Goal: Task Accomplishment & Management: Complete application form

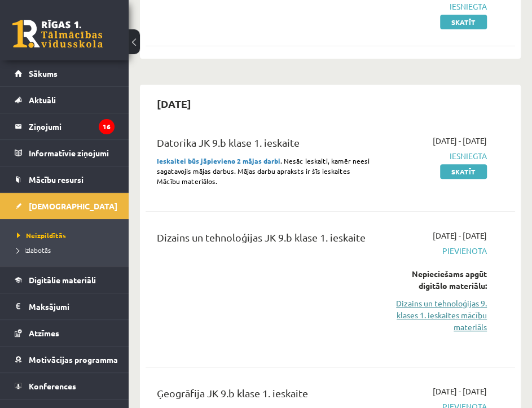
scroll to position [256, 0]
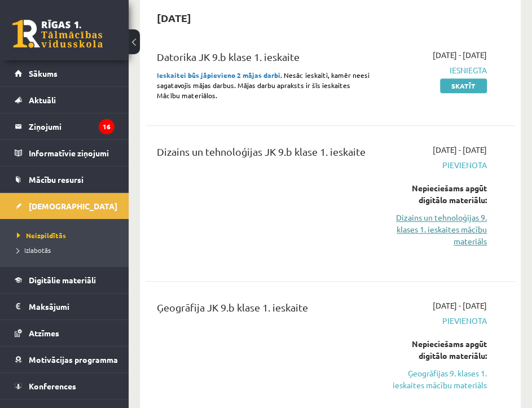
click at [459, 226] on link "Dizains un tehnoloģijas 9. klases 1. ieskaites mācību materiāls" at bounding box center [437, 230] width 99 height 36
drag, startPoint x: 476, startPoint y: 158, endPoint x: 470, endPoint y: 185, distance: 27.8
click at [478, 177] on div "2025-10-01 - 2025-10-15 Pievienota Nepieciešams apgūt digitālo materiālu: Dizai…" at bounding box center [438, 203] width 116 height 119
click at [387, 221] on div "2025-10-01 - 2025-10-15 Pievienota Nepieciešams apgūt digitālo materiālu: Dizai…" at bounding box center [438, 203] width 116 height 119
drag, startPoint x: 432, startPoint y: 230, endPoint x: 441, endPoint y: 41, distance: 189.9
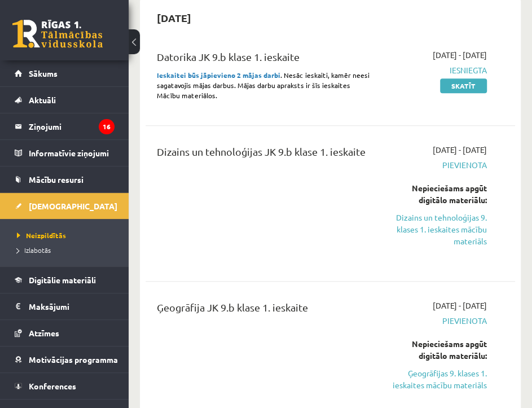
click at [433, 230] on link "Dizains un tehnoloģijas 9. klases 1. ieskaites mācību materiāls" at bounding box center [437, 230] width 99 height 36
click at [449, 220] on link "Dizains un tehnoloģijas 9. klases 1. ieskaites mācību materiāls" at bounding box center [437, 230] width 99 height 36
drag, startPoint x: 447, startPoint y: 228, endPoint x: 440, endPoint y: 45, distance: 183.0
click at [447, 229] on link "Dizains un tehnoloģijas 9. klases 1. ieskaites mācību materiāls" at bounding box center [437, 230] width 99 height 36
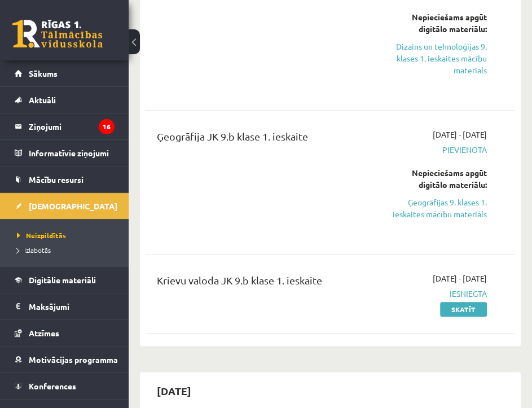
click at [450, 211] on link "Ģeogrāfijas 9. klases 1. ieskaites mācību materiāls" at bounding box center [437, 208] width 99 height 24
click at [443, 204] on link "Ģeogrāfijas 9. klases 1. ieskaites mācību materiāls" at bounding box center [437, 208] width 99 height 24
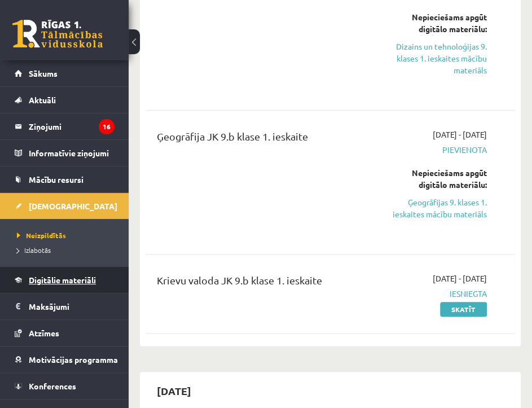
click at [50, 275] on span "Digitālie materiāli" at bounding box center [62, 280] width 67 height 10
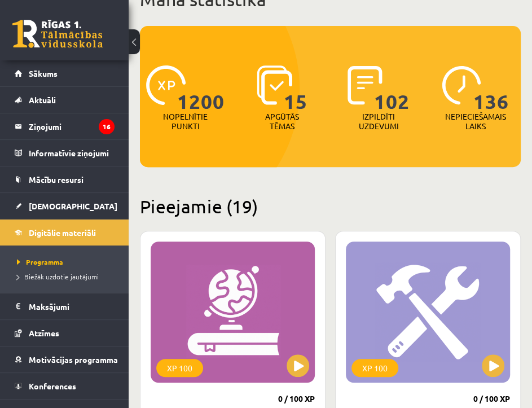
scroll to position [170, 0]
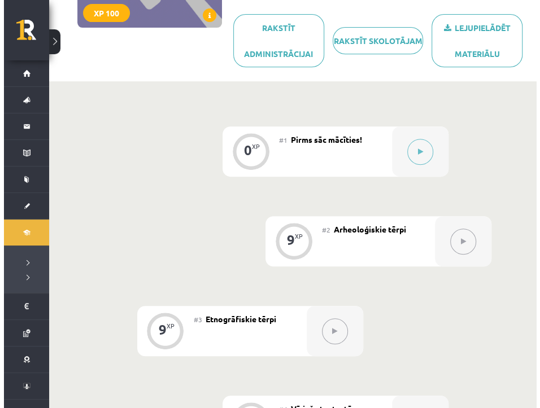
scroll to position [32, 0]
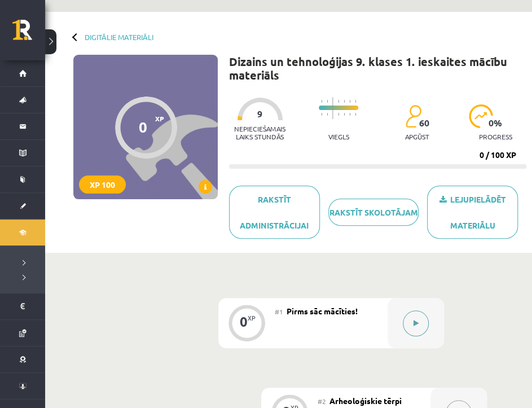
click at [412, 324] on button at bounding box center [416, 323] width 26 height 26
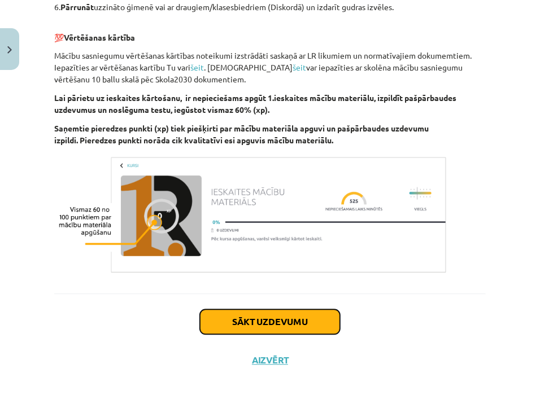
click at [244, 314] on button "Sākt uzdevumu" at bounding box center [270, 322] width 140 height 25
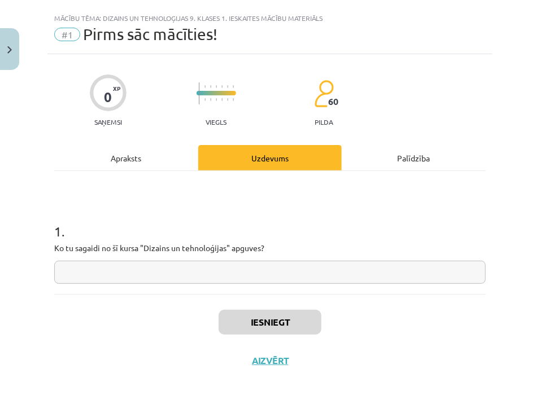
scroll to position [21, 0]
click at [129, 276] on input "text" at bounding box center [269, 272] width 431 height 23
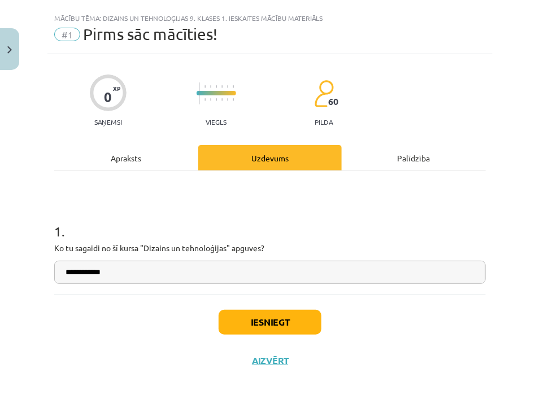
type input "**********"
click at [267, 322] on button "Iesniegt" at bounding box center [269, 322] width 103 height 25
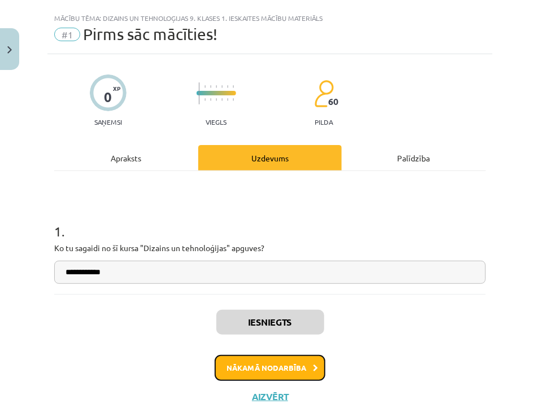
click at [239, 366] on button "Nākamā nodarbība" at bounding box center [270, 368] width 111 height 26
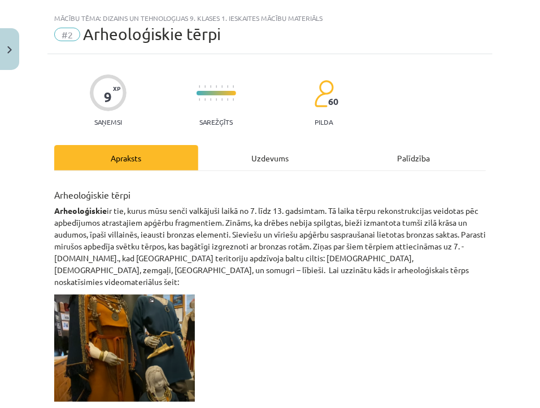
scroll to position [28, 0]
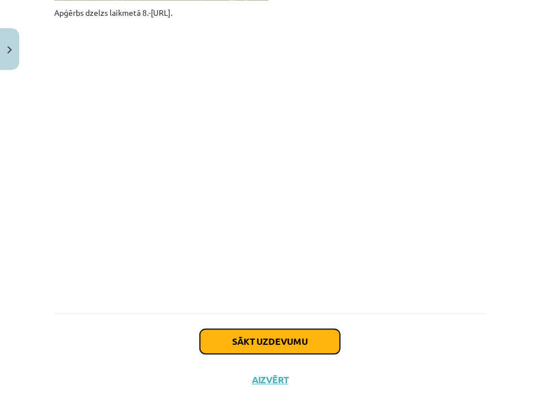
click at [290, 329] on button "Sākt uzdevumu" at bounding box center [270, 341] width 140 height 25
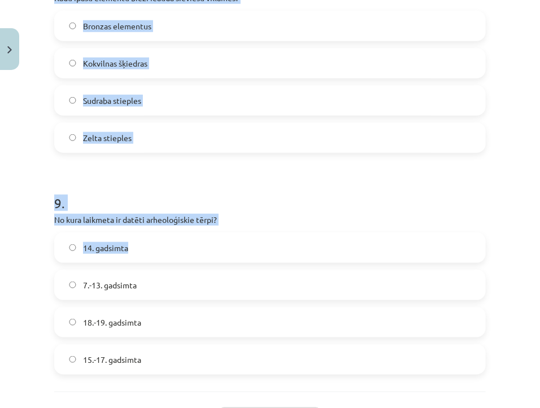
scroll to position [1920, 0]
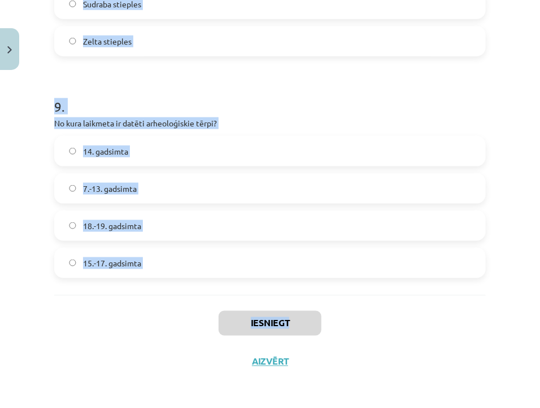
drag, startPoint x: 110, startPoint y: 235, endPoint x: 287, endPoint y: 294, distance: 186.7
click at [288, 296] on div "Mācību tēma: Dizains un tehnoloģijas 9. klases 1. ieskaites mācību materiāls #2…" at bounding box center [270, 204] width 540 height 408
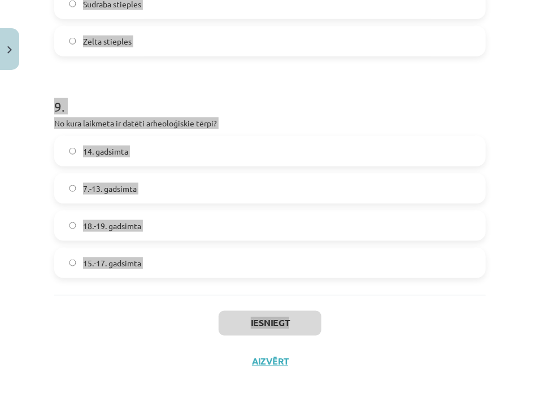
copy div "Kāda veida rotaslietas bieži tika izmantotas apģērbu saspraušanai arheoloģiskaj…"
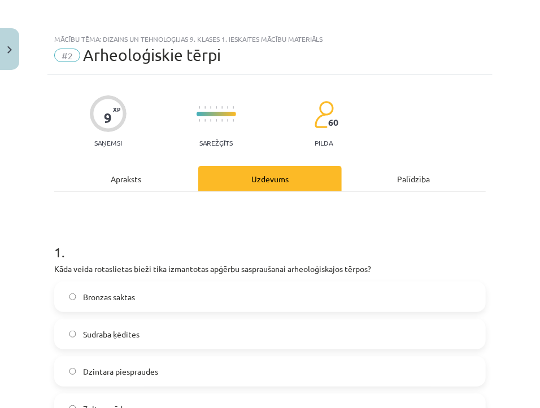
scroll to position [85, 0]
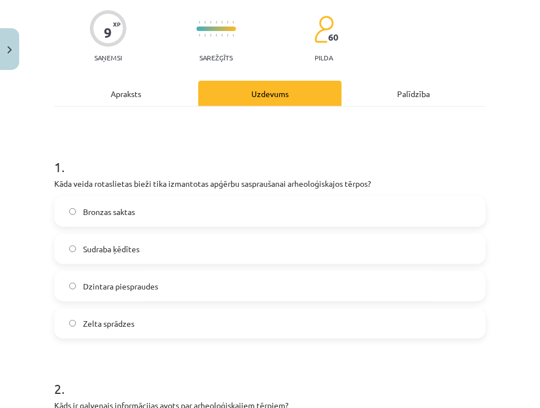
click at [152, 204] on label "Bronzas saktas" at bounding box center [269, 212] width 429 height 28
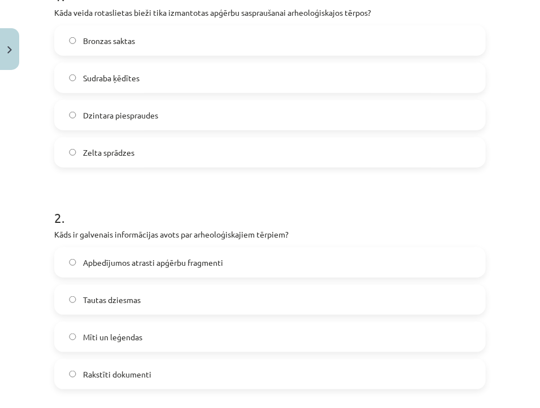
click at [126, 257] on span "Apbedījumos atrasti apģērbu fragmenti" at bounding box center [153, 263] width 140 height 12
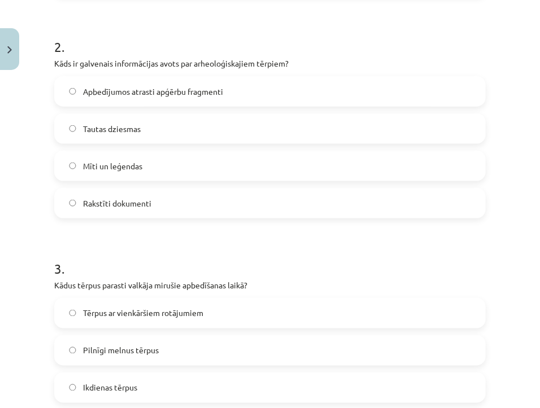
scroll to position [513, 0]
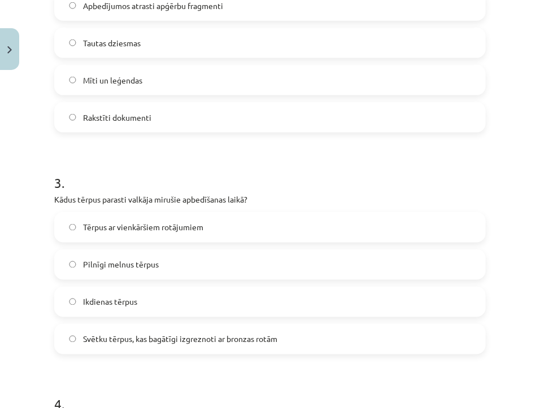
click at [137, 336] on span "Svētku tērpus, kas bagātīgi izgreznoti ar bronzas rotām" at bounding box center [180, 340] width 194 height 12
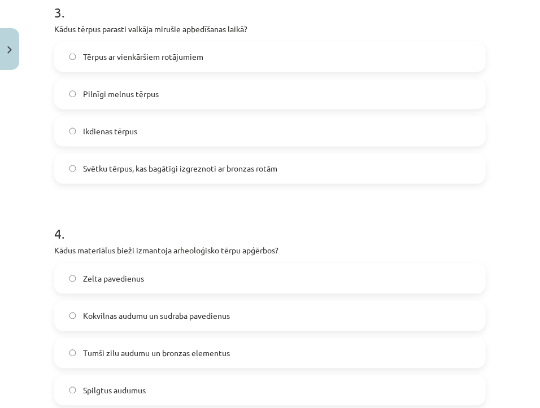
scroll to position [769, 0]
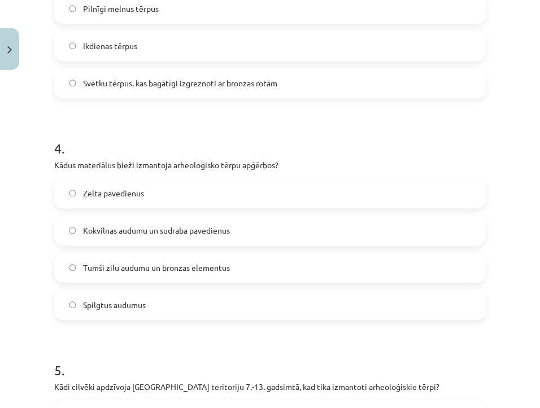
click at [109, 269] on span "Tumši zilu audumu un bronzas elementus" at bounding box center [156, 268] width 147 height 12
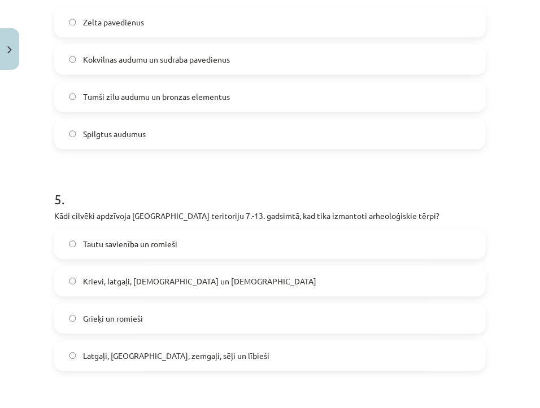
scroll to position [1026, 0]
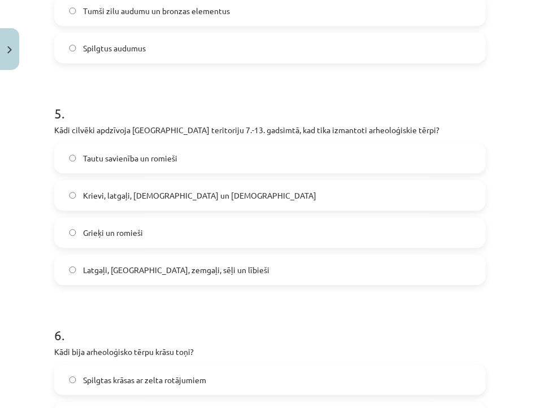
click at [116, 269] on span "Latgaļi, kurši, zemgaļi, sēļi un lībieši" at bounding box center [176, 270] width 186 height 12
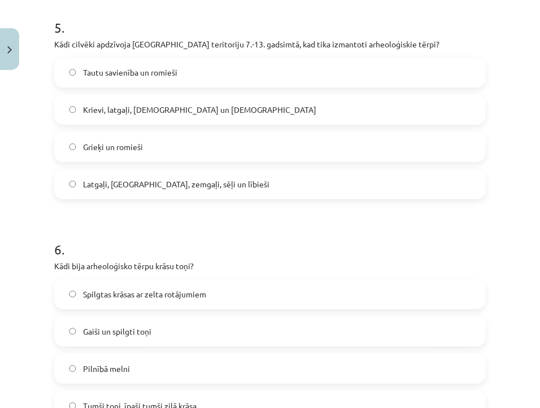
scroll to position [1197, 0]
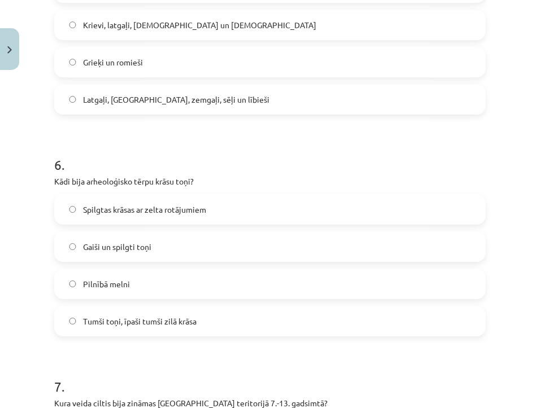
click at [149, 323] on span "Tumši toņi, īpaši tumši zilā krāsa" at bounding box center [139, 322] width 113 height 12
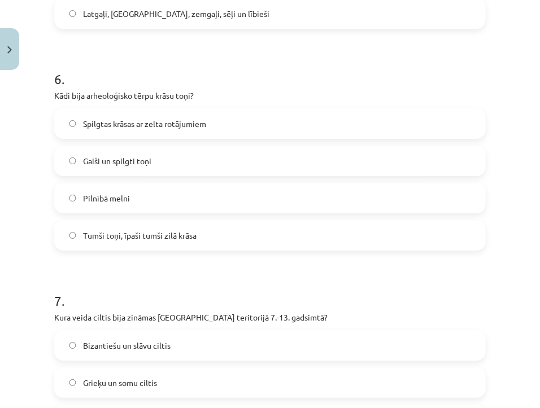
scroll to position [1454, 0]
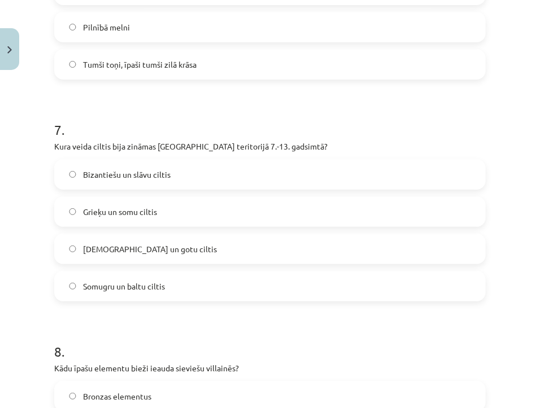
click at [190, 285] on label "Somugru un baltu ciltis" at bounding box center [269, 286] width 429 height 28
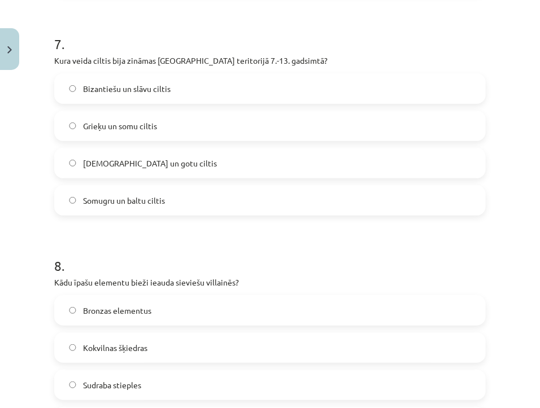
scroll to position [1625, 0]
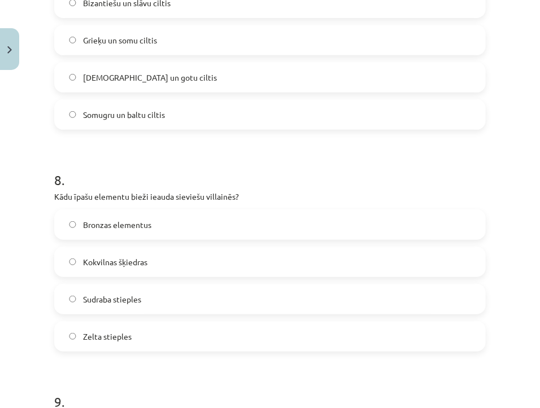
click at [131, 215] on label "Bronzas elementus" at bounding box center [269, 225] width 429 height 28
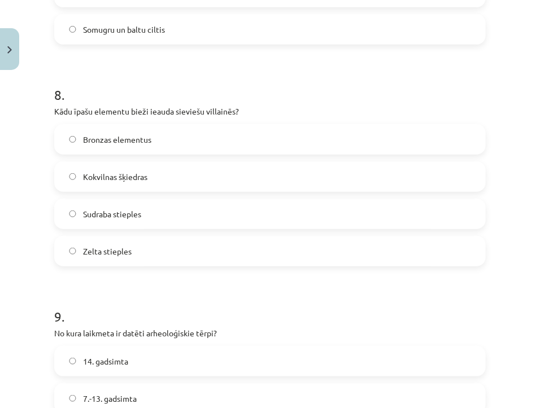
scroll to position [1882, 0]
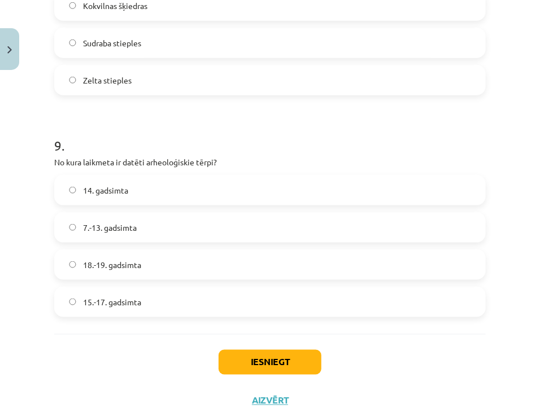
click at [124, 229] on span "7.-13. gadsimta" at bounding box center [110, 228] width 54 height 12
drag, startPoint x: 276, startPoint y: 358, endPoint x: 275, endPoint y: 350, distance: 8.0
click at [274, 352] on button "Iesniegt" at bounding box center [269, 362] width 103 height 25
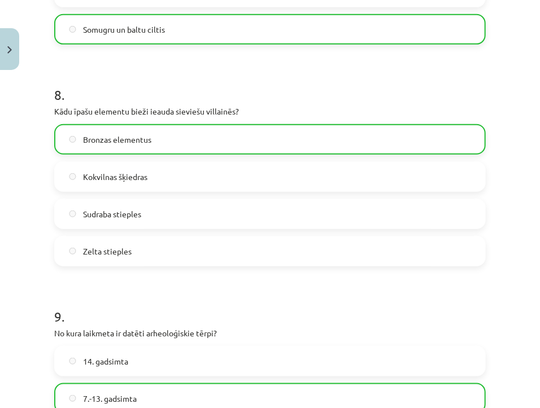
scroll to position [1957, 0]
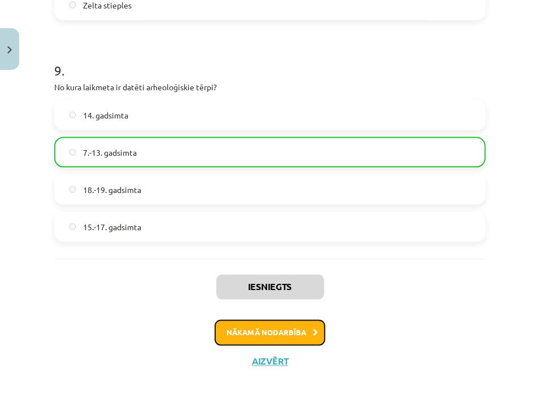
click at [255, 325] on button "Nākamā nodarbība" at bounding box center [270, 333] width 111 height 26
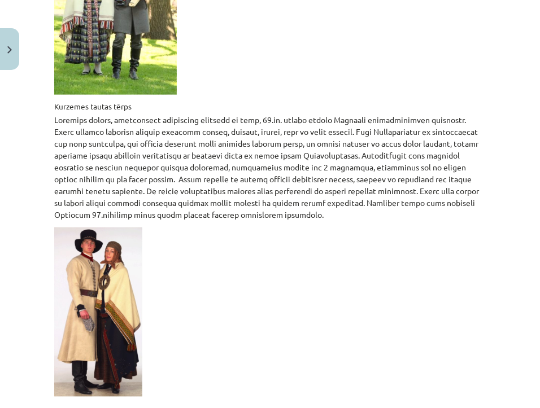
scroll to position [28, 0]
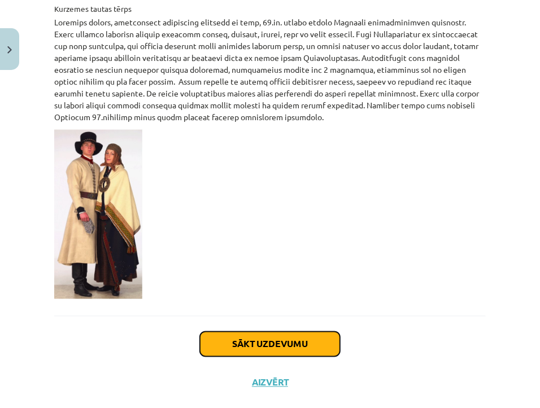
click at [298, 332] on button "Sākt uzdevumu" at bounding box center [270, 344] width 140 height 25
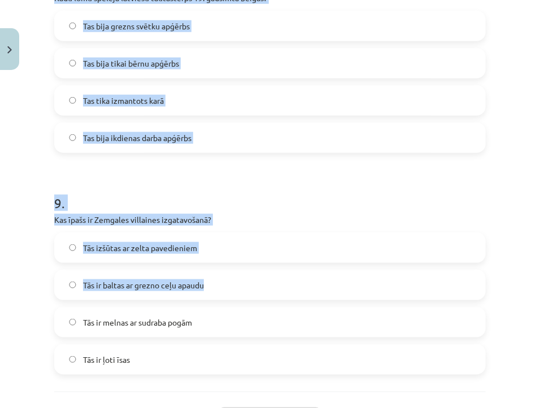
scroll to position [1920, 0]
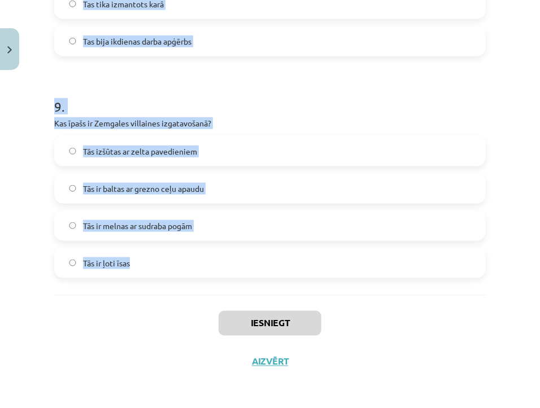
drag, startPoint x: 53, startPoint y: 239, endPoint x: 318, endPoint y: 259, distance: 265.5
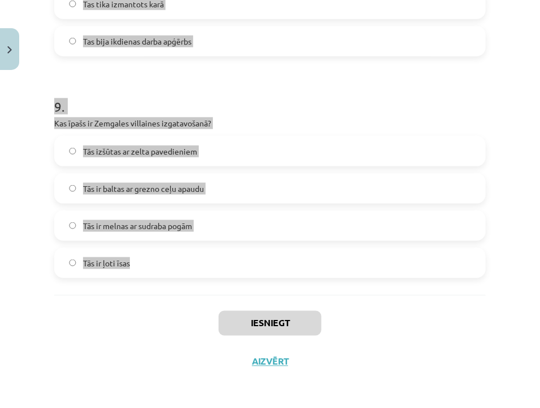
copy form "Kādu materiālu bieži izmantoja Zemgales tautastērpu rotāšanā? Bronzu Zeltu Koku…"
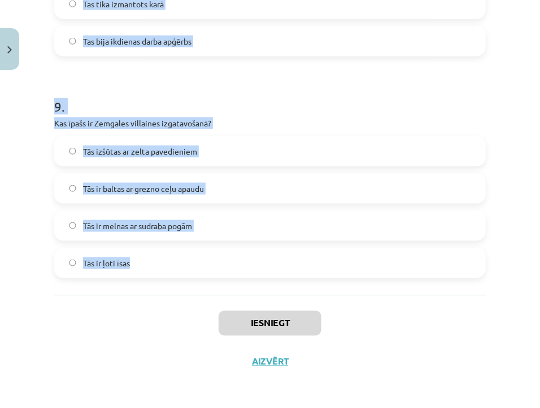
click at [467, 106] on h1 "9 ." at bounding box center [269, 96] width 431 height 35
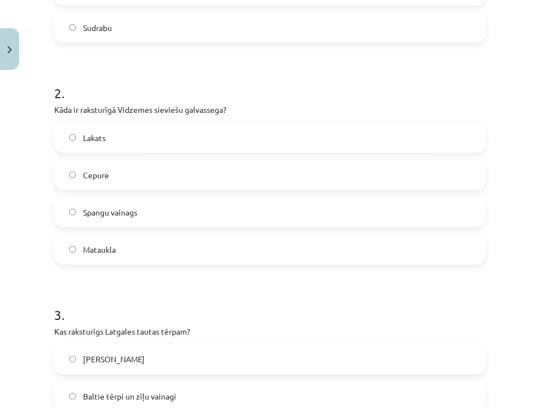
scroll to position [124, 0]
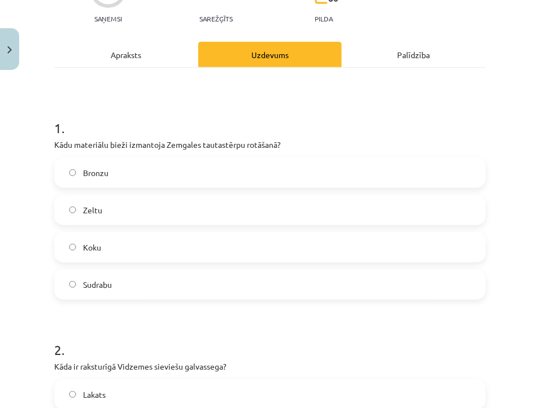
click at [158, 287] on label "Sudrabu" at bounding box center [269, 284] width 429 height 28
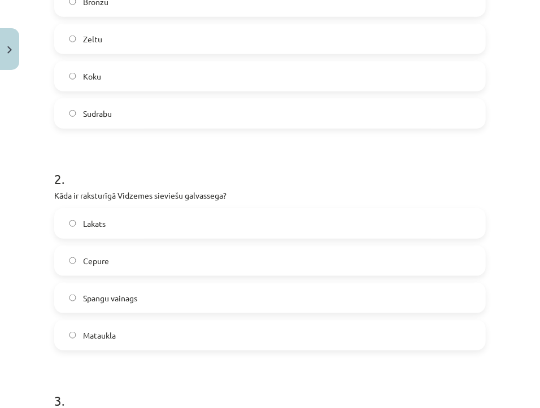
drag, startPoint x: 153, startPoint y: 297, endPoint x: 156, endPoint y: 291, distance: 6.8
click at [152, 293] on label "Spangu vainags" at bounding box center [269, 298] width 429 height 28
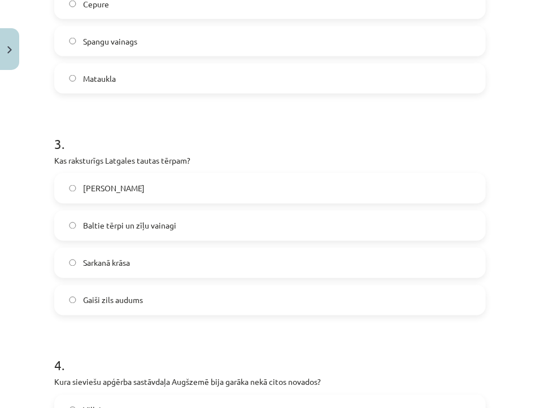
click at [152, 224] on span "Baltie tērpi un zīļu vainagi" at bounding box center [129, 226] width 93 height 12
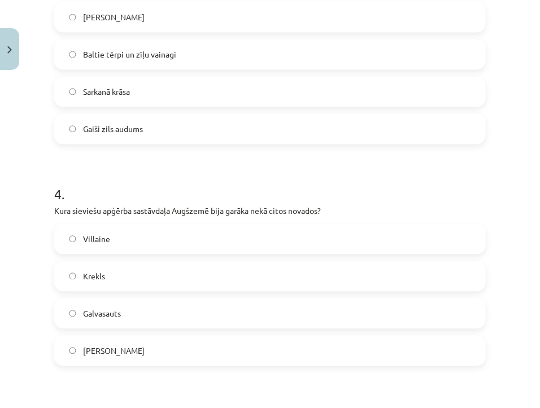
click at [158, 229] on label "Villaine" at bounding box center [269, 239] width 429 height 28
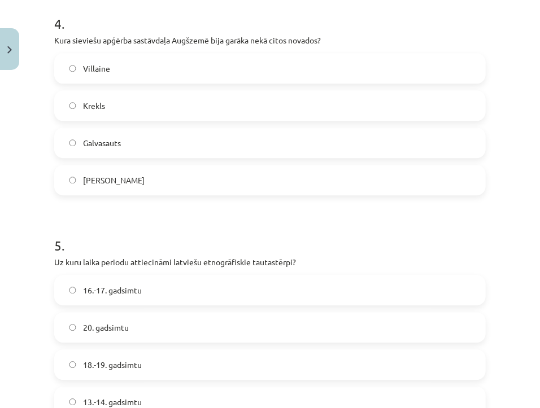
scroll to position [980, 0]
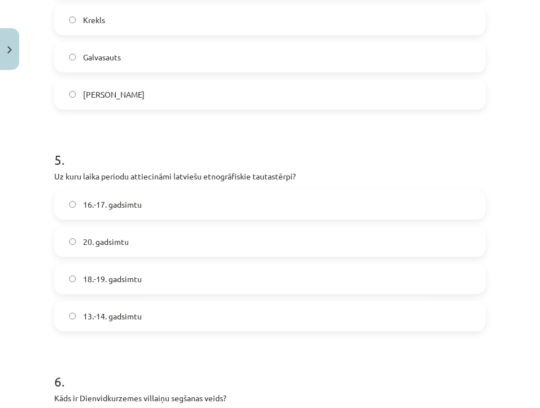
click at [145, 277] on label "18.-19. gadsimtu" at bounding box center [269, 279] width 429 height 28
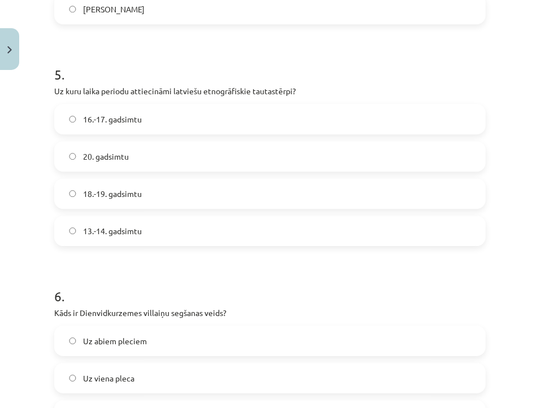
scroll to position [1151, 0]
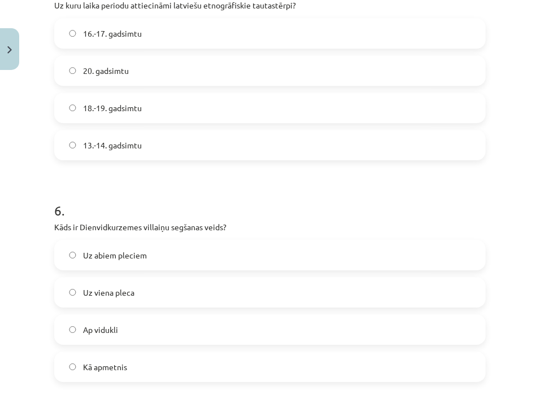
click at [151, 286] on label "Uz viena pleca" at bounding box center [269, 292] width 429 height 28
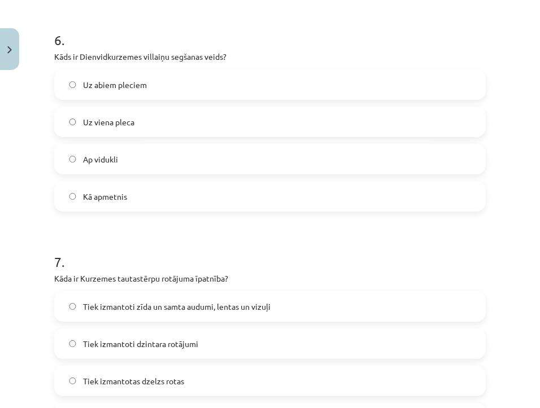
scroll to position [1407, 0]
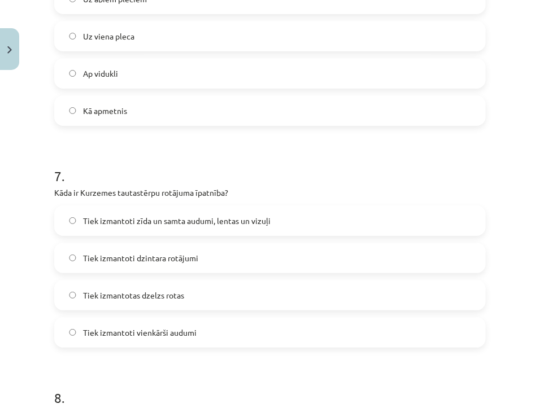
click at [190, 209] on label "Tiek izmantoti zīda un samta audumi, lentas un vizuļi" at bounding box center [269, 221] width 429 height 28
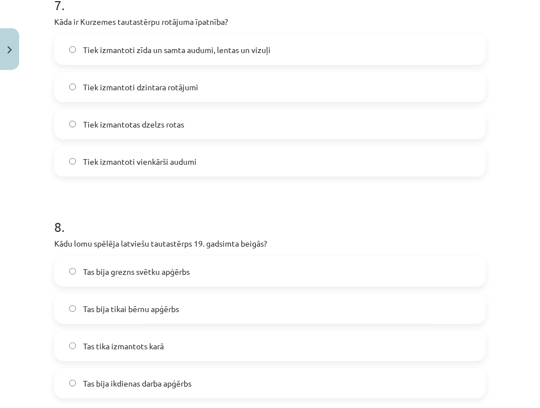
scroll to position [1664, 0]
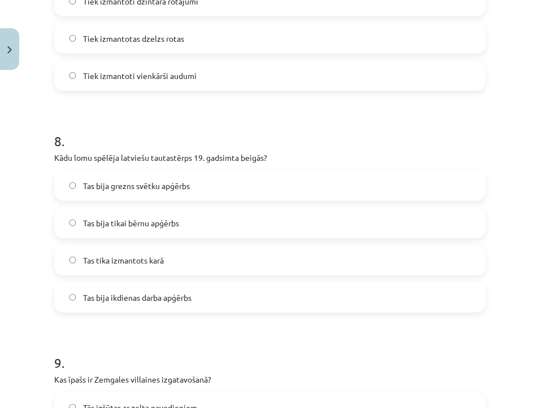
click at [172, 183] on span "Tas bija grezns svētku apģērbs" at bounding box center [136, 186] width 107 height 12
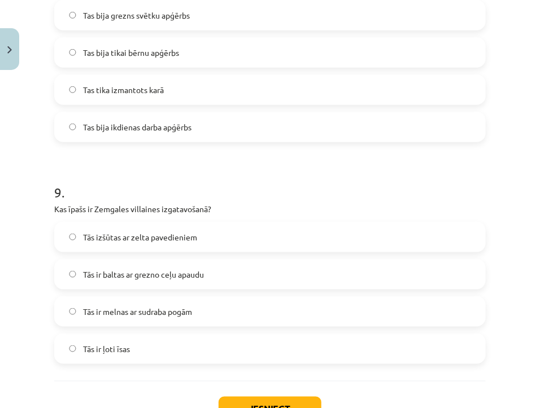
scroll to position [1920, 0]
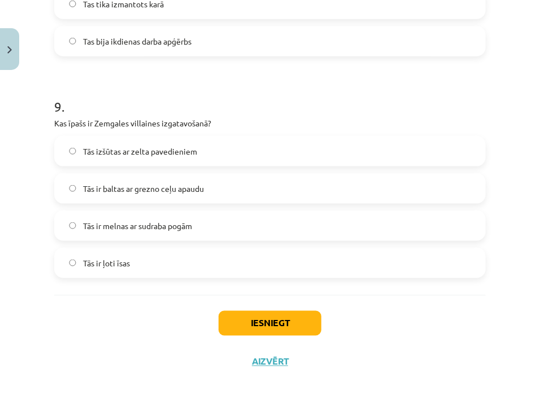
click at [146, 189] on span "Tās ir baltas ar grezno ceļu apaudu" at bounding box center [143, 189] width 121 height 12
click at [295, 320] on button "Iesniegt" at bounding box center [269, 323] width 103 height 25
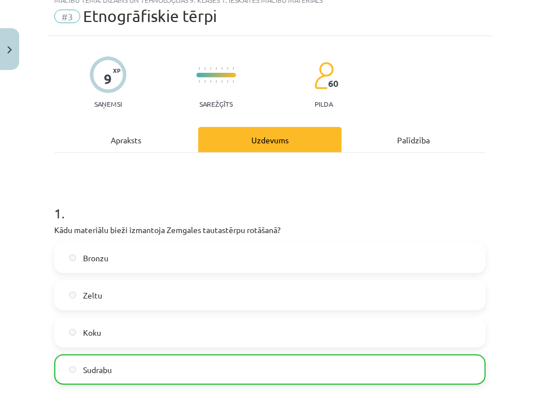
scroll to position [0, 0]
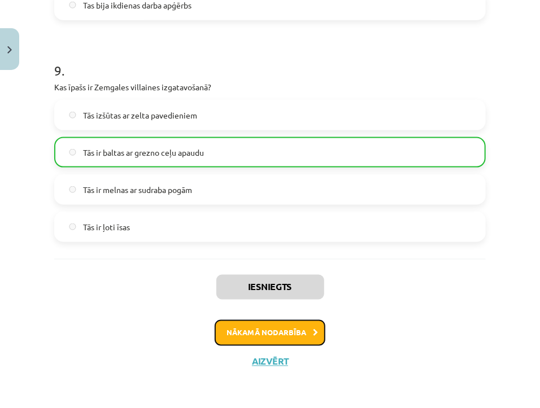
click at [281, 328] on button "Nākamā nodarbība" at bounding box center [270, 333] width 111 height 26
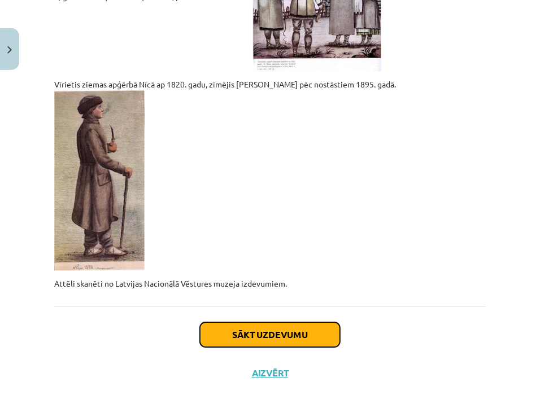
click at [287, 322] on button "Sākt uzdevumu" at bounding box center [270, 334] width 140 height 25
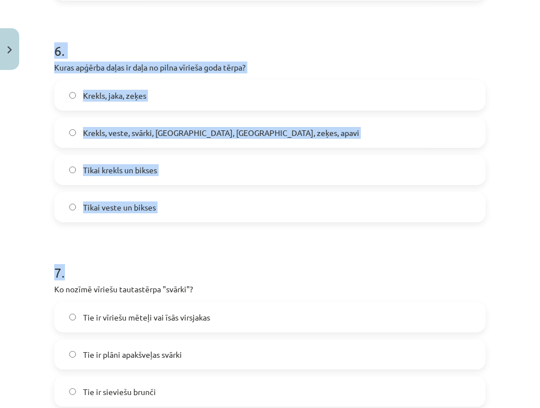
scroll to position [1477, 0]
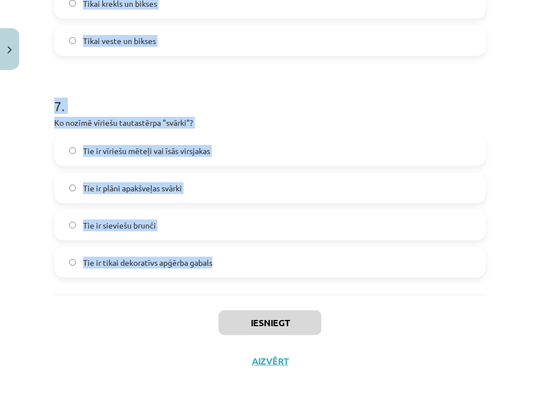
drag, startPoint x: 52, startPoint y: 240, endPoint x: 301, endPoint y: 273, distance: 250.5
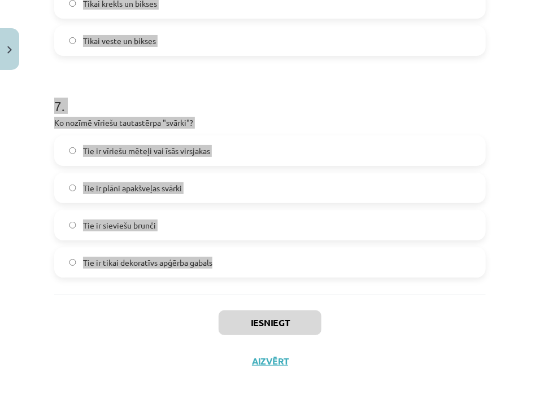
copy form "Kas ir tipisks 19. gadsimta goda tērpa krekla kakla aizdares veids? Ar rāvējslē…"
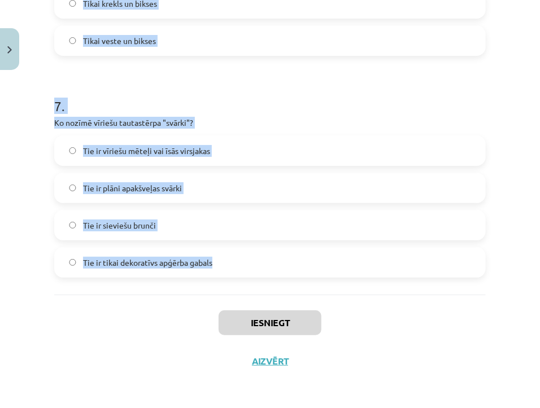
click at [375, 106] on h1 "7 ." at bounding box center [269, 95] width 431 height 35
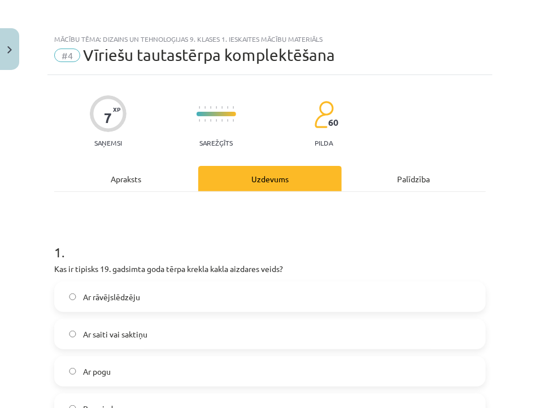
scroll to position [170, 0]
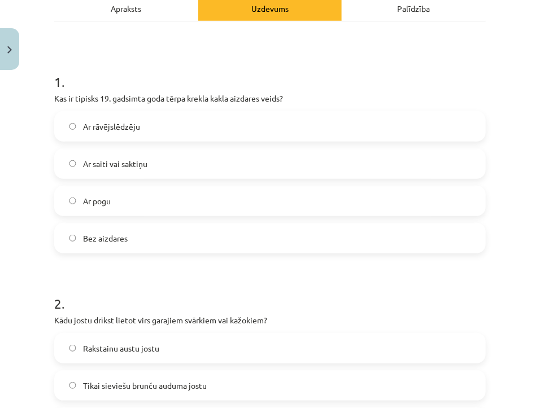
click at [170, 123] on label "Ar rāvējslēdzēju" at bounding box center [269, 126] width 429 height 28
click at [157, 156] on label "Ar saiti vai saktiņu" at bounding box center [269, 164] width 429 height 28
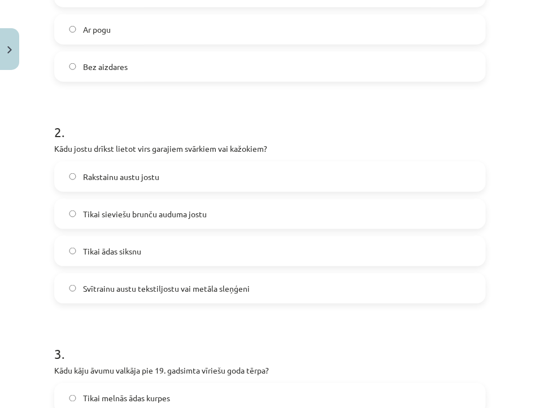
scroll to position [427, 0]
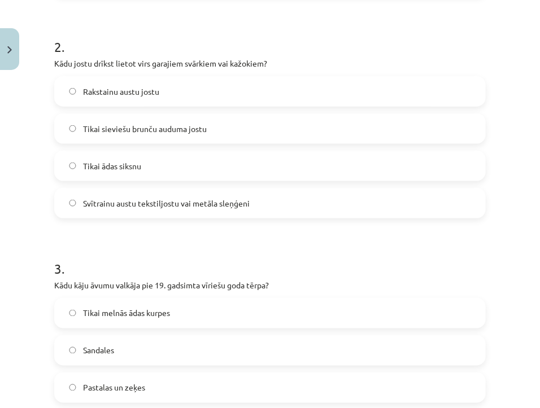
click at [130, 194] on label "Svītrainu austu tekstiljostu vai metāla sleņģeni" at bounding box center [269, 203] width 429 height 28
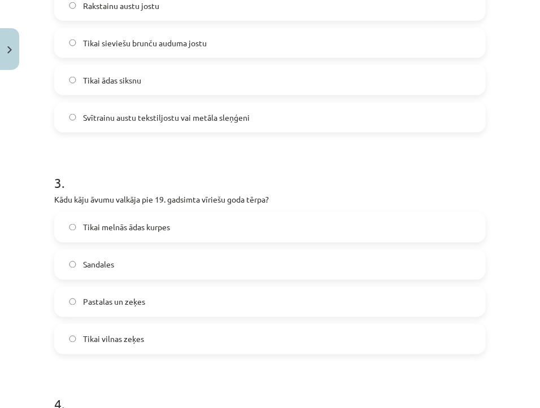
scroll to position [598, 0]
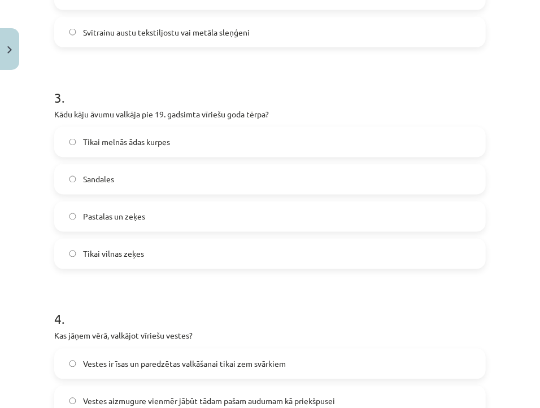
click at [159, 209] on label "Pastalas un zeķes" at bounding box center [269, 217] width 429 height 28
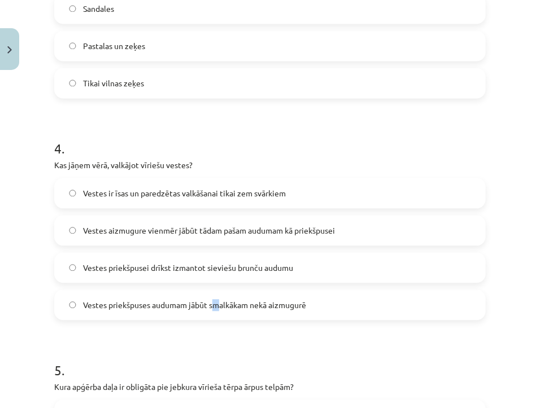
click at [215, 297] on label "Vestes priekšpuses audumam jābūt smalkākam nekā aizmugurē" at bounding box center [269, 305] width 429 height 28
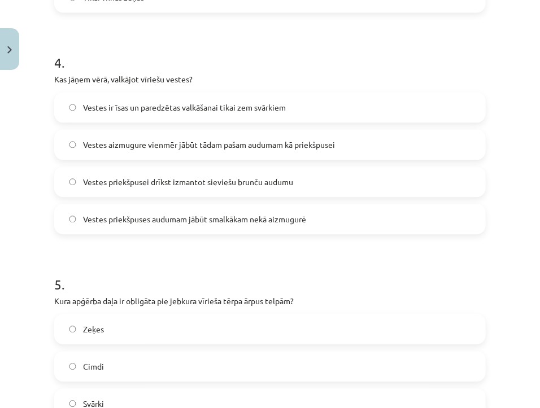
click at [170, 220] on span "Vestes priekšpuses audumam jābūt smalkākam nekā aizmugurē" at bounding box center [194, 219] width 223 height 12
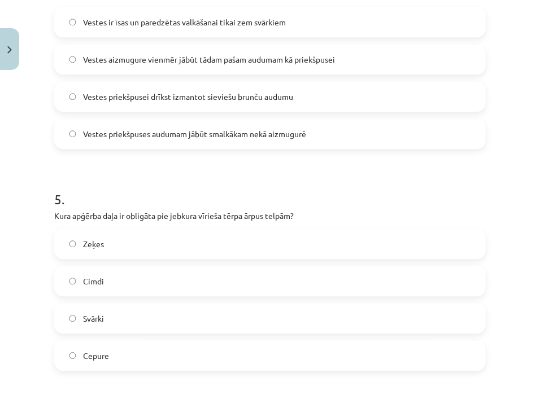
scroll to position [1026, 0]
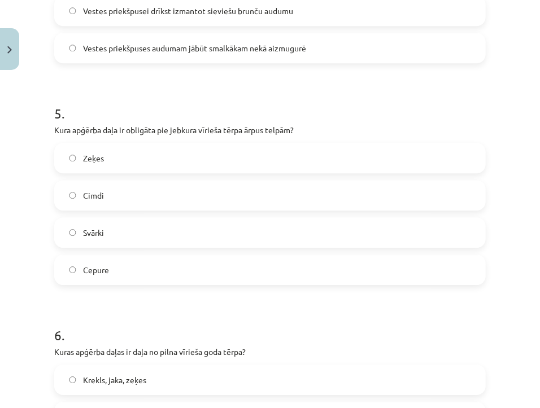
click at [144, 266] on label "Cepure" at bounding box center [269, 270] width 429 height 28
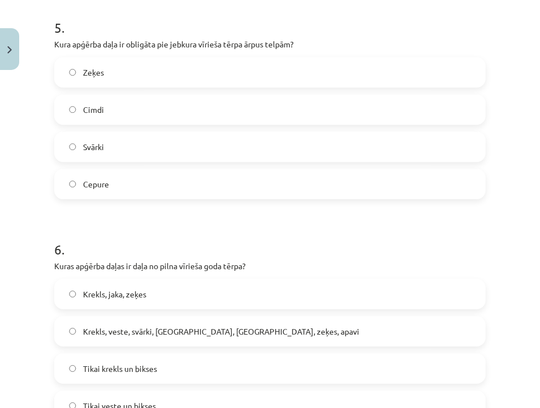
scroll to position [1197, 0]
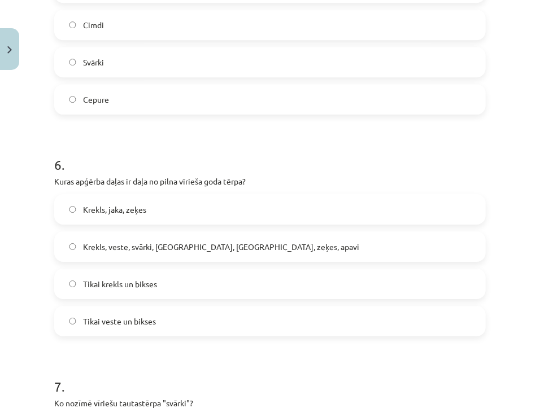
click at [141, 251] on span "Krekls, veste, svārki, cepure, josta, zeķes, apavi" at bounding box center [221, 247] width 276 height 12
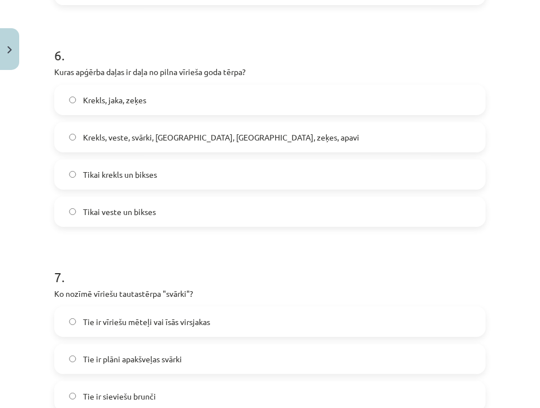
scroll to position [1477, 0]
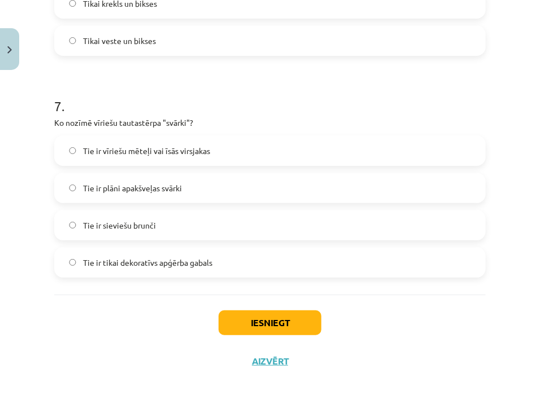
click at [189, 147] on span "Tie ir vīriešu mēteļi vai īsās virsjakas" at bounding box center [146, 151] width 127 height 12
drag, startPoint x: 287, startPoint y: 319, endPoint x: 295, endPoint y: 316, distance: 8.6
click at [290, 317] on button "Iesniegt" at bounding box center [269, 322] width 103 height 25
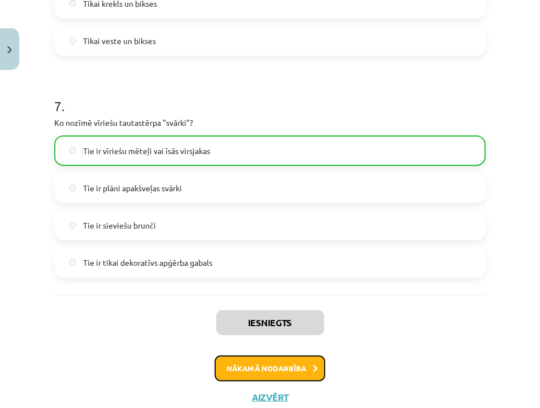
click at [266, 367] on button "Nākamā nodarbība" at bounding box center [270, 369] width 111 height 26
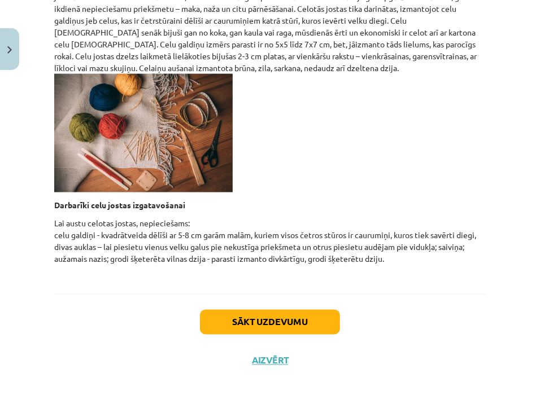
scroll to position [28, 0]
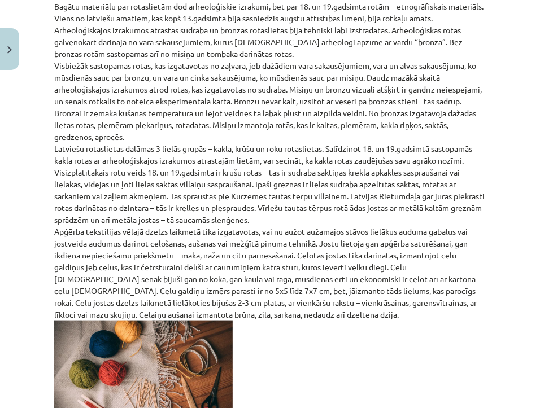
drag, startPoint x: 294, startPoint y: 314, endPoint x: 292, endPoint y: 298, distance: 15.9
click at [291, 314] on div "Arheoloģiskās un etnogrāfiskās rotas Latviešu tautas apģērbā liela nozīme bijus…" at bounding box center [269, 221] width 431 height 606
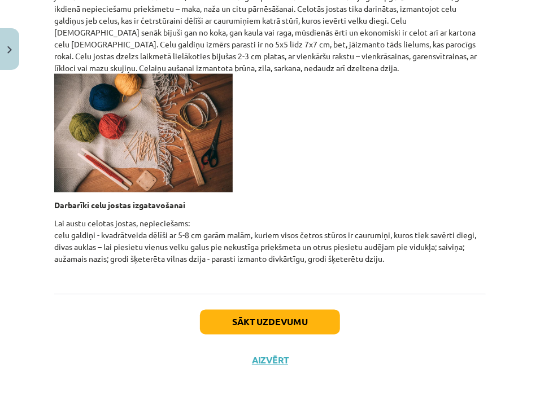
click at [302, 319] on button "Sākt uzdevumu" at bounding box center [270, 322] width 140 height 25
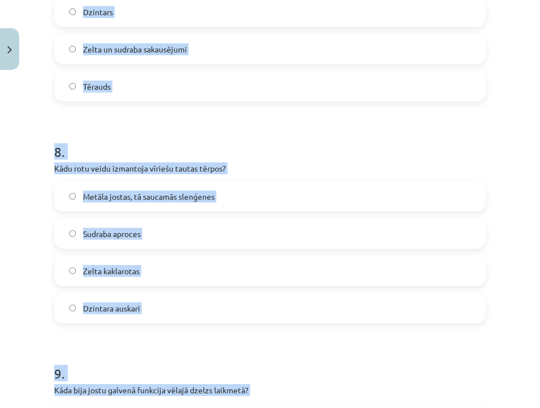
scroll to position [1920, 0]
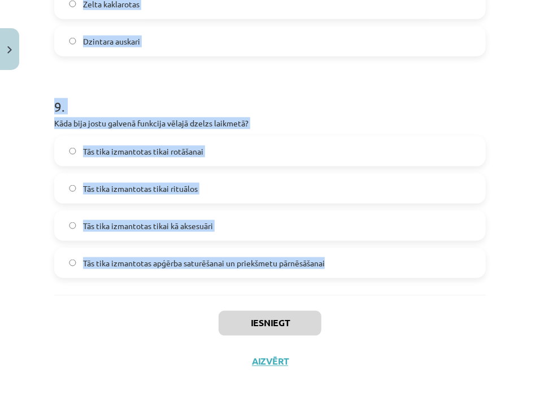
drag, startPoint x: 51, startPoint y: 237, endPoint x: 384, endPoint y: 253, distance: 332.9
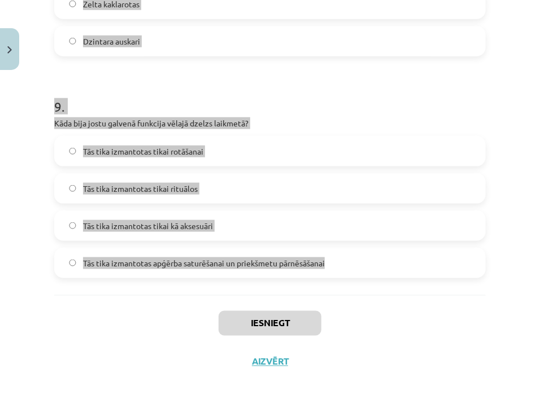
copy form "Kā var atšķirt misiņu no bronzas pēc rotu izgatavošanas tehnikas? Misiņš plūst …"
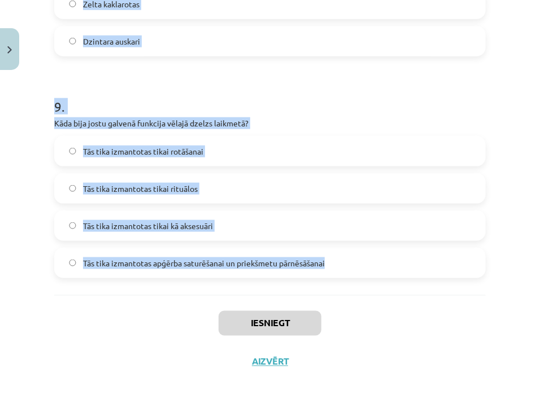
click at [331, 82] on h1 "9 ." at bounding box center [269, 96] width 431 height 35
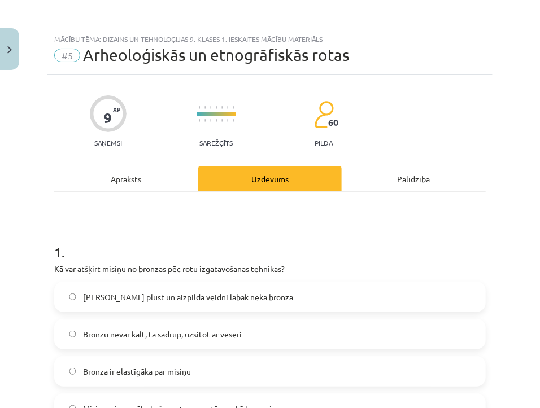
scroll to position [85, 0]
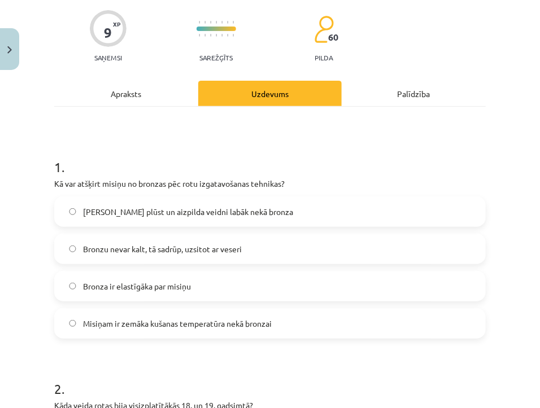
click at [211, 202] on label "Misiņš plūst un aizpilda veidni labāk nekā bronza" at bounding box center [269, 212] width 429 height 28
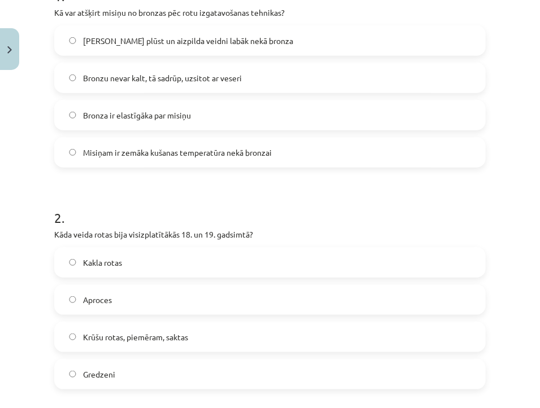
scroll to position [342, 0]
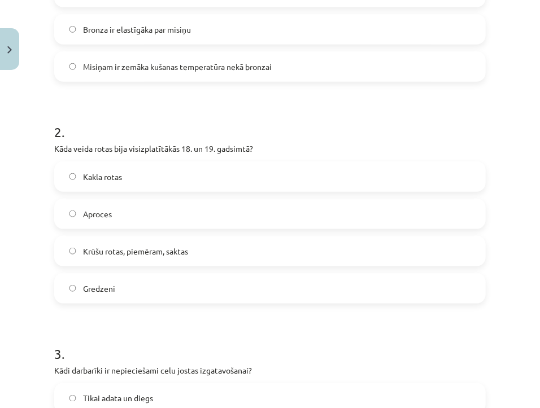
click at [129, 246] on span "Krūšu rotas, piemēram, saktas" at bounding box center [135, 252] width 105 height 12
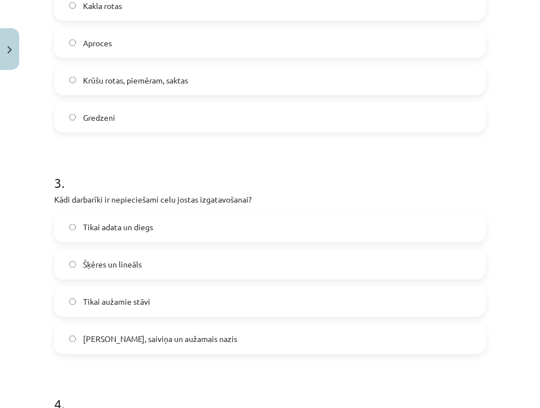
scroll to position [598, 0]
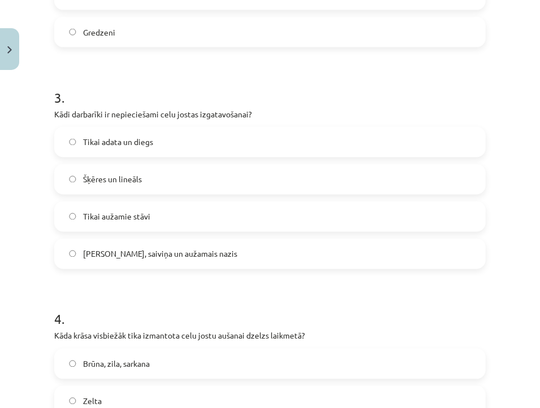
click at [117, 250] on span "Celu galdiņi, saiviņa un aužamais nazis" at bounding box center [160, 254] width 154 height 12
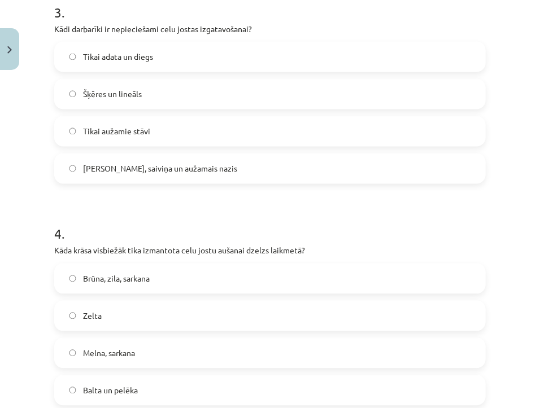
scroll to position [769, 0]
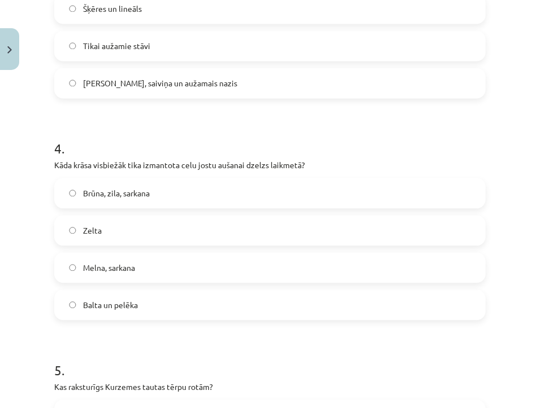
click at [146, 188] on span "Brūna, zila, sarkana" at bounding box center [116, 193] width 67 height 12
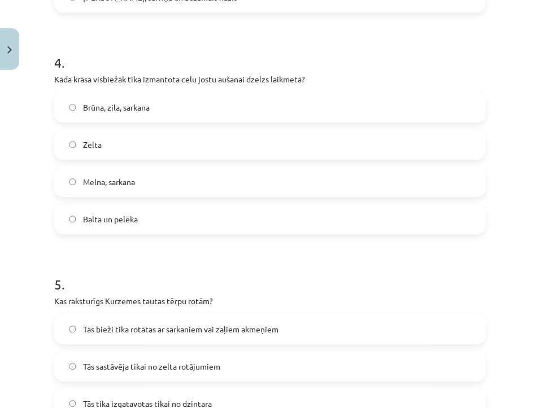
scroll to position [940, 0]
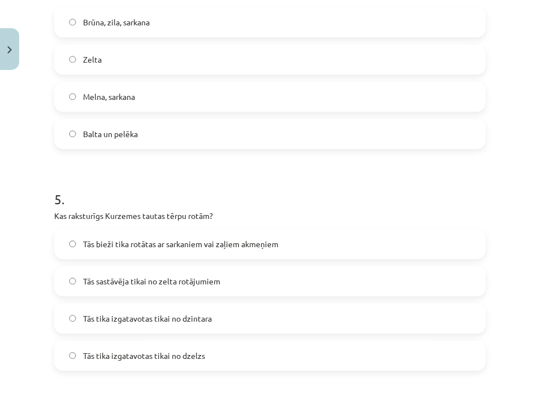
click at [157, 248] on span "Tās bieži tika rotātas ar sarkaniem vai zaļiem akmeņiem" at bounding box center [180, 244] width 195 height 12
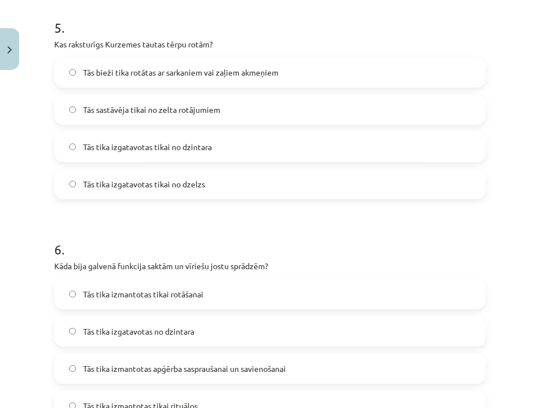
scroll to position [1197, 0]
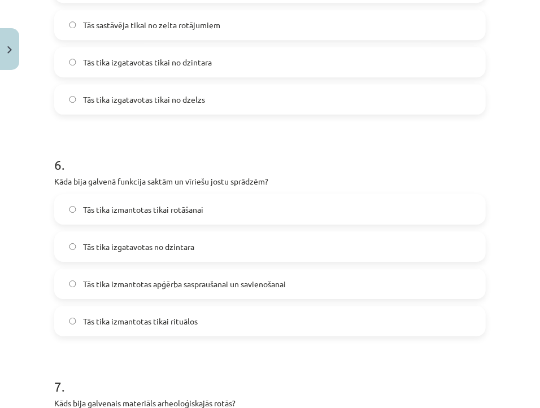
click at [249, 286] on span "Tās tika izmantotas apģērba saspraušanai un savienošanai" at bounding box center [184, 284] width 203 height 12
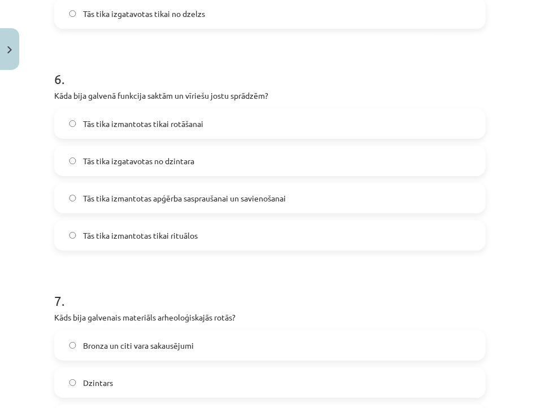
scroll to position [1368, 0]
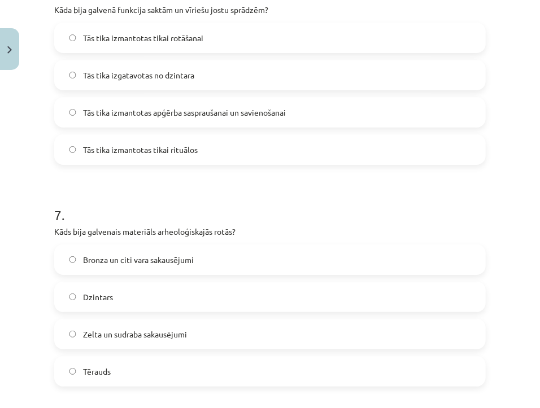
click at [192, 259] on label "Bronza un citi vara sakausējumi" at bounding box center [269, 260] width 429 height 28
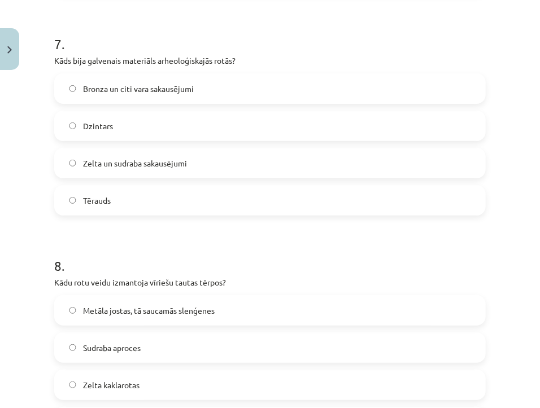
scroll to position [1625, 0]
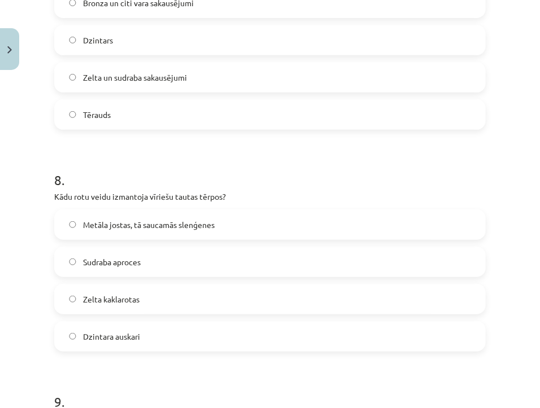
click at [224, 216] on label "Metāla jostas, tā saucamās slenģenes" at bounding box center [269, 225] width 429 height 28
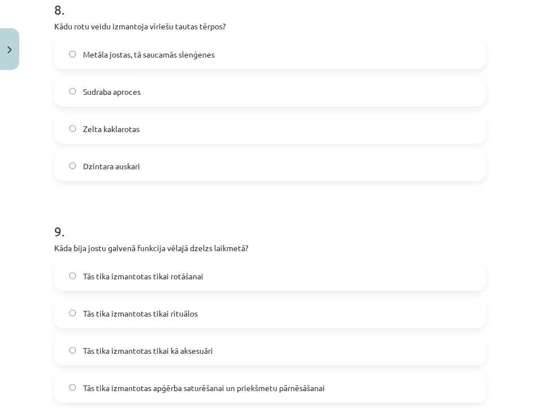
scroll to position [1882, 0]
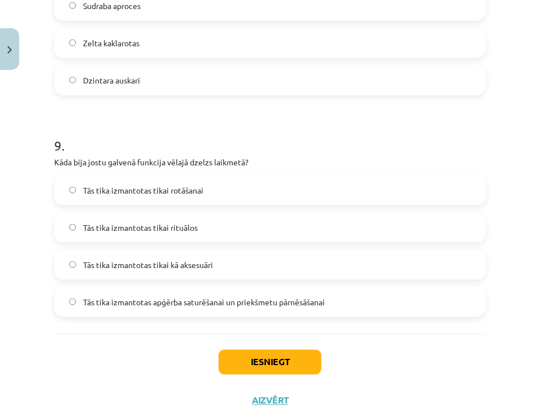
click at [339, 299] on label "Tās tika izmantotas apģērba saturēšanai un priekšmetu pārnēsāšanai" at bounding box center [269, 302] width 429 height 28
click at [266, 364] on button "Iesniegt" at bounding box center [269, 362] width 103 height 25
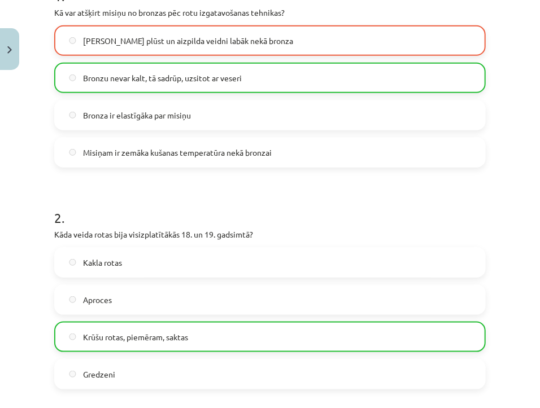
scroll to position [0, 0]
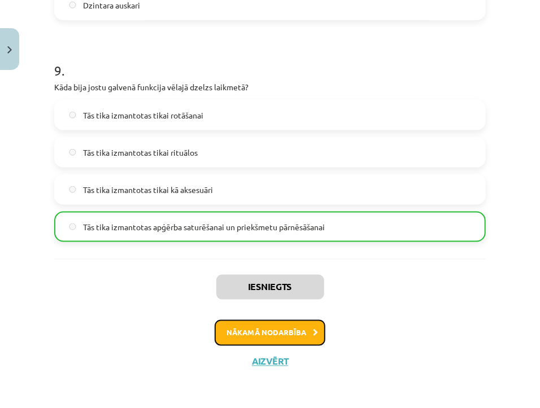
click at [302, 334] on button "Nākamā nodarbība" at bounding box center [270, 333] width 111 height 26
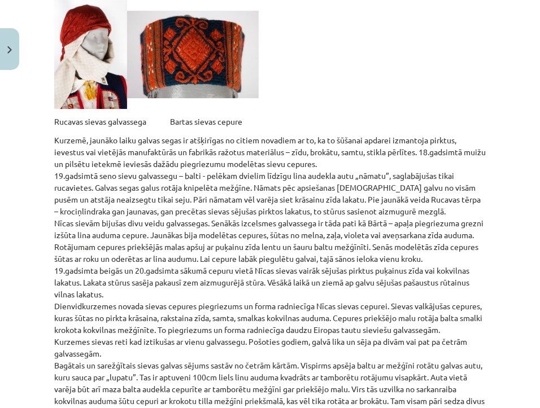
scroll to position [3042, 0]
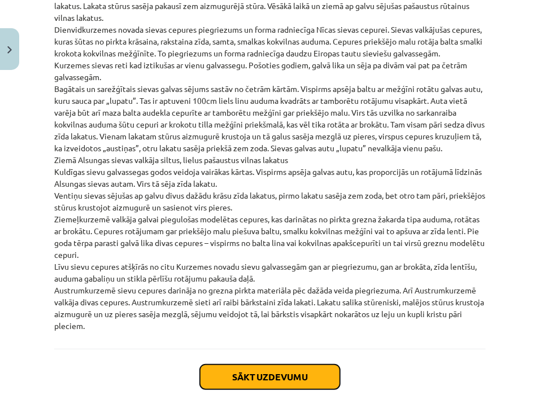
click at [258, 365] on button "Sākt uzdevumu" at bounding box center [270, 377] width 140 height 25
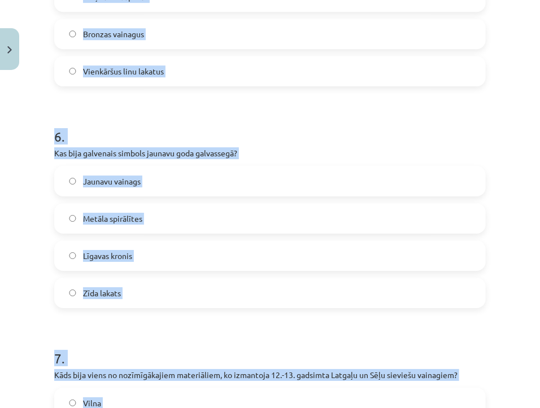
scroll to position [1477, 0]
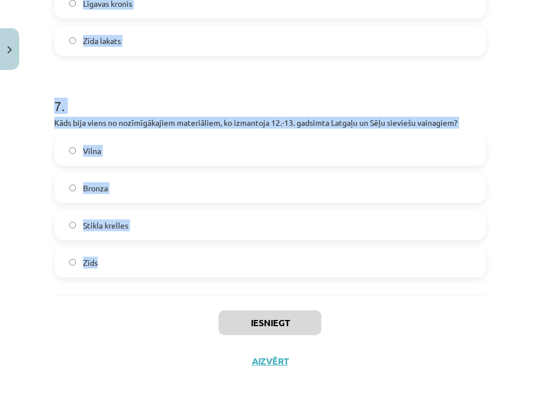
drag, startPoint x: 51, startPoint y: 238, endPoint x: 327, endPoint y: 265, distance: 276.9
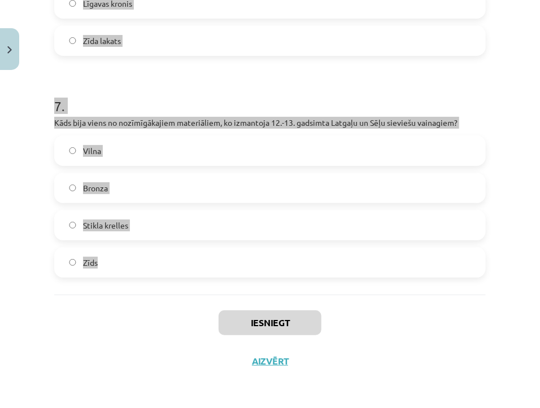
copy form "Kā tika nostiprināti zemie ādas apavi pie kājas? Ar lina auklu Ar ādas saiti, k…"
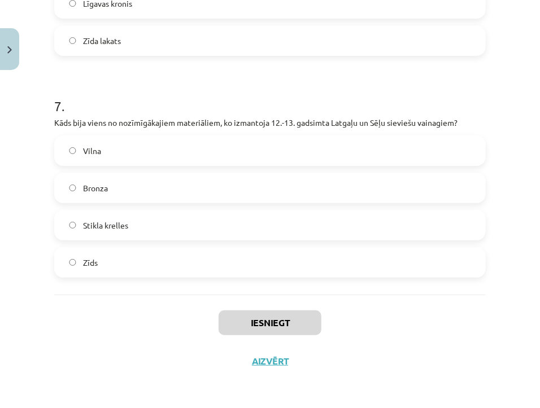
click at [428, 360] on div "Iesniegt Aizvērt" at bounding box center [269, 334] width 431 height 79
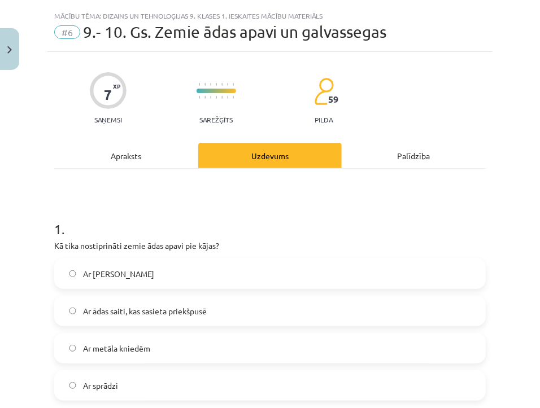
scroll to position [0, 0]
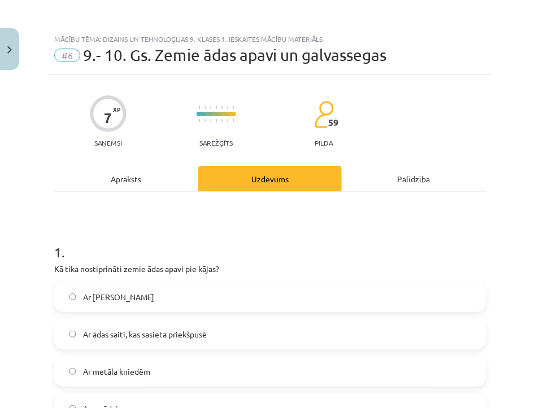
click at [164, 335] on span "Ar ādas saiti, kas sasieta priekšpusē" at bounding box center [145, 335] width 124 height 12
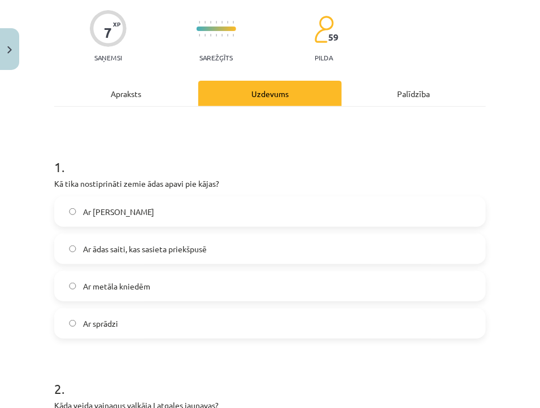
scroll to position [256, 0]
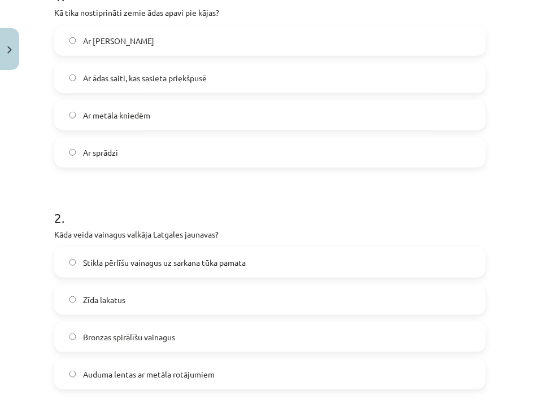
click at [176, 247] on div "Stikla pērlīšu vainagus uz sarkana tūka pamata" at bounding box center [269, 262] width 431 height 30
click at [174, 262] on span "Stikla pērlīšu vainagus uz sarkana tūka pamata" at bounding box center [164, 263] width 163 height 12
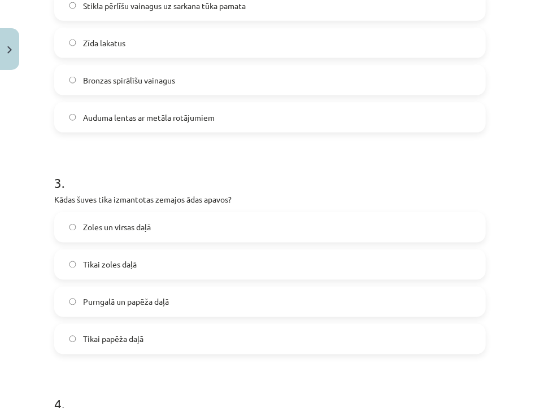
click at [113, 301] on span "Purngalā un papēža daļā" at bounding box center [126, 302] width 86 height 12
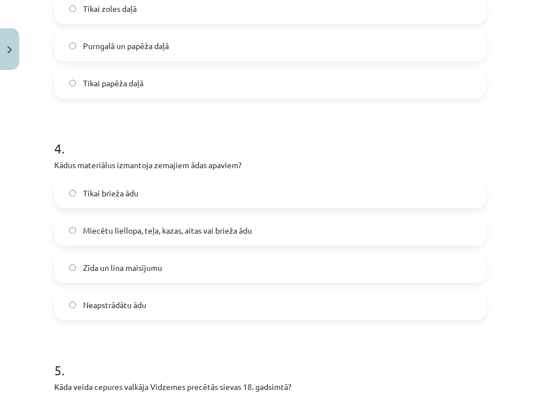
click at [175, 230] on span "Miecētu liellopa, teļa, kazas, aitas vai brieža ādu" at bounding box center [167, 231] width 169 height 12
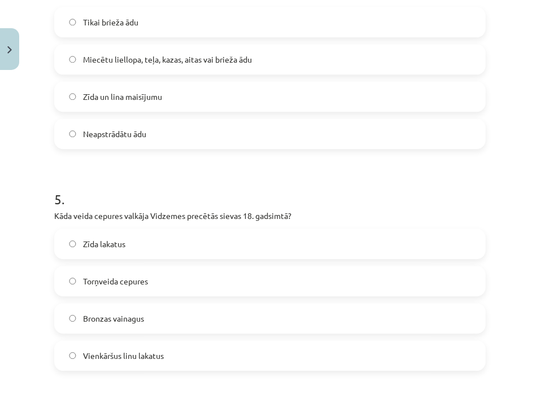
click at [160, 284] on label "Torņveida cepures" at bounding box center [269, 281] width 429 height 28
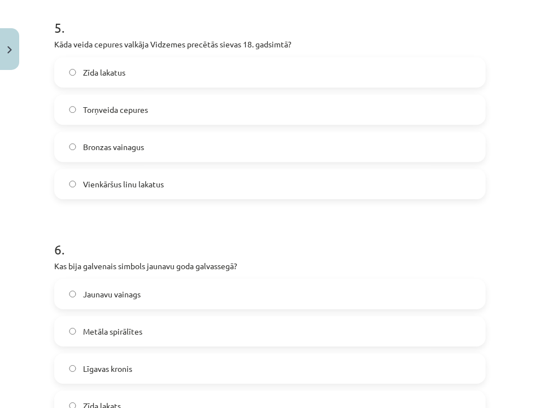
scroll to position [1197, 0]
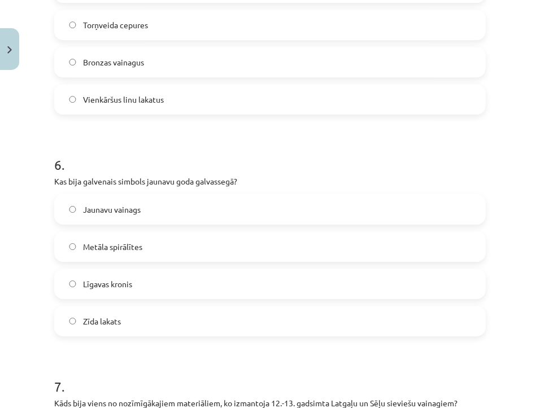
click at [119, 204] on span "Jaunavu vainags" at bounding box center [112, 210] width 58 height 12
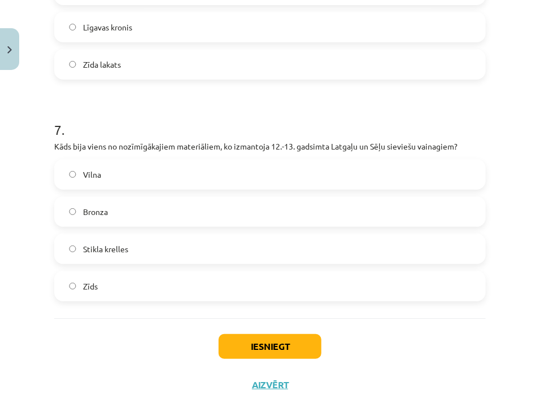
click at [119, 214] on label "Bronza" at bounding box center [269, 212] width 429 height 28
click at [253, 351] on button "Iesniegt" at bounding box center [269, 346] width 103 height 25
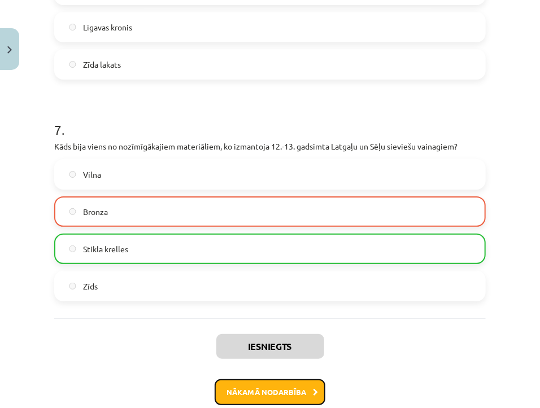
click at [259, 393] on button "Nākamā nodarbība" at bounding box center [270, 392] width 111 height 26
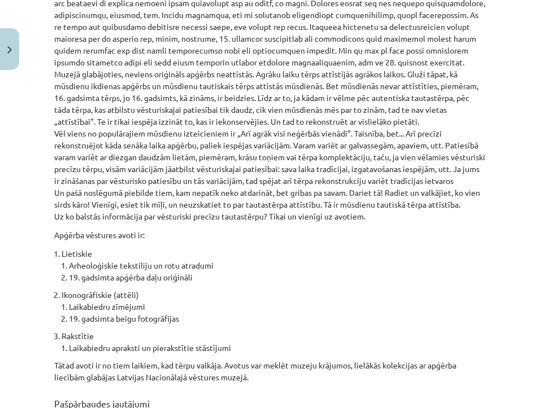
scroll to position [992, 0]
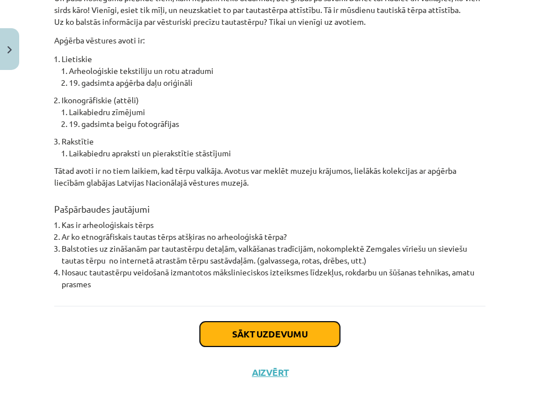
click at [254, 322] on button "Sākt uzdevumu" at bounding box center [270, 334] width 140 height 25
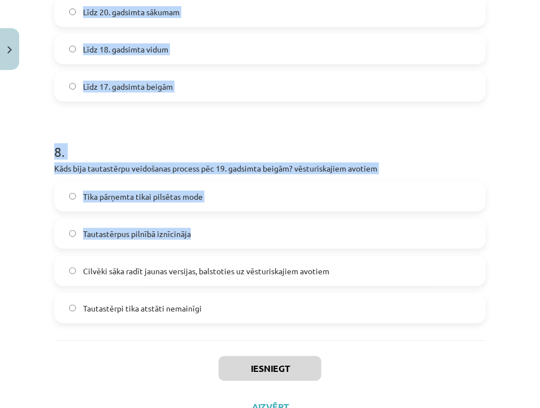
scroll to position [1699, 0]
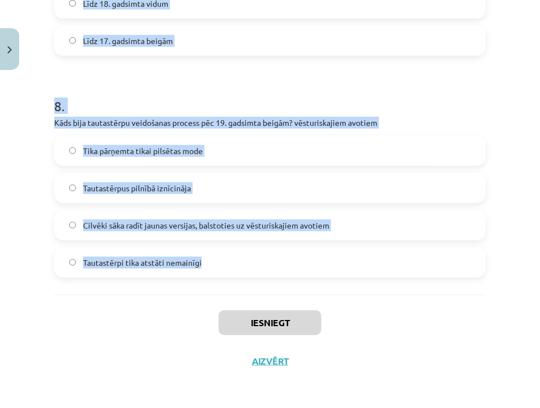
drag, startPoint x: 45, startPoint y: 236, endPoint x: 299, endPoint y: 246, distance: 254.2
click at [299, 246] on div "Mācību tēma: Dizains un tehnoloģijas 9. klases 1. ieskaites mācību materiāls #7…" at bounding box center [270, 204] width 540 height 408
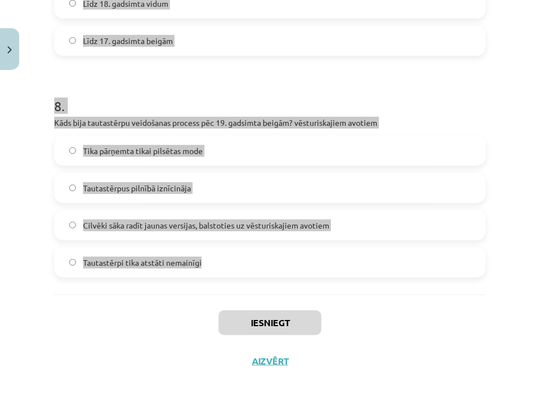
copy form "Kas veicināja tautastērpa pārtraukšanu valkāšanā? Tautas tērpu kvalitātes pasli…"
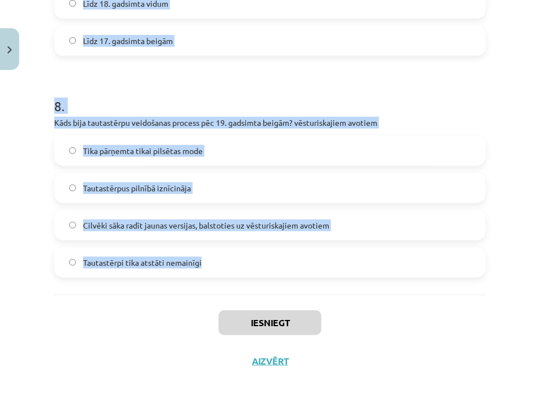
click at [312, 85] on h1 "8 ." at bounding box center [269, 95] width 431 height 35
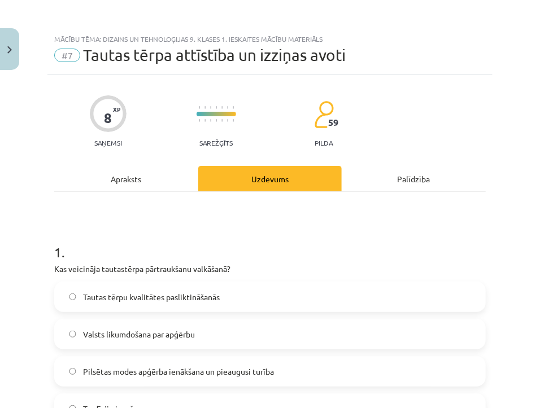
scroll to position [170, 0]
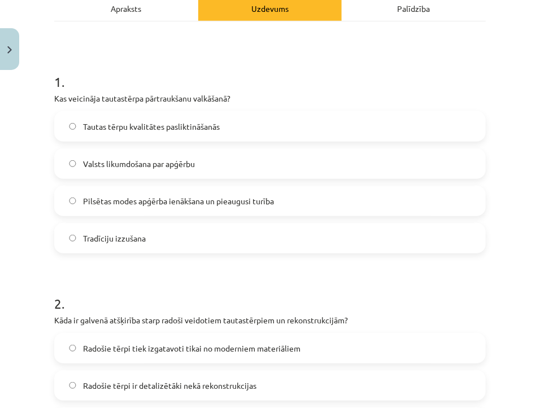
click at [124, 199] on span "Pilsētas modes apģērba ienākšana un pieaugusi turība" at bounding box center [178, 201] width 191 height 12
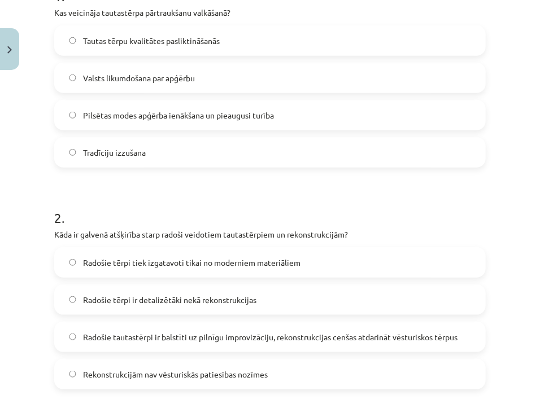
scroll to position [342, 0]
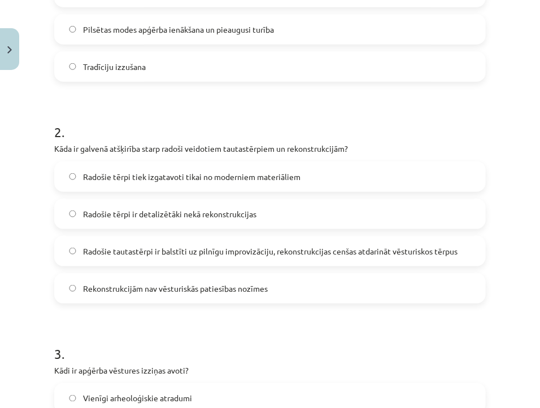
click at [183, 237] on label "Radošie tautastērpi ir balstīti uz pilnīgu improvizāciju, rekonstrukcijas cenša…" at bounding box center [269, 251] width 429 height 28
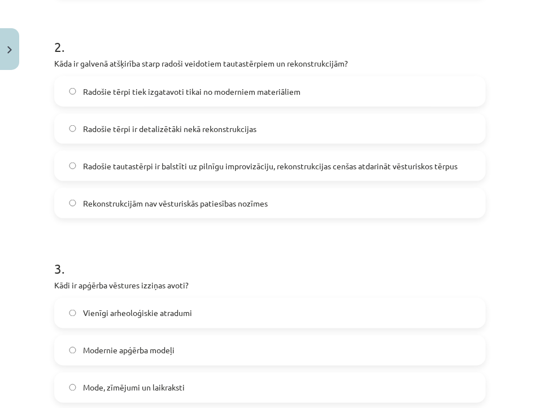
scroll to position [513, 0]
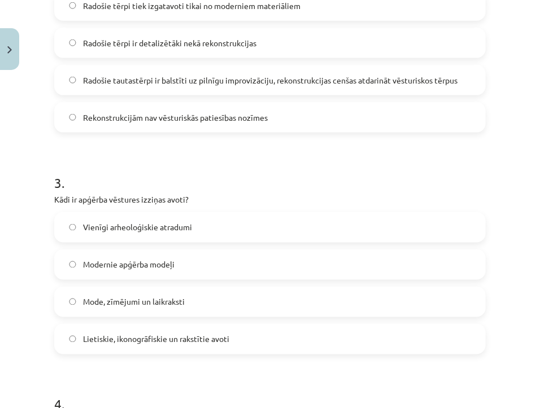
click at [124, 336] on span "Lietiskie, ikonogrāfiskie un rakstītie avoti" at bounding box center [156, 340] width 146 height 12
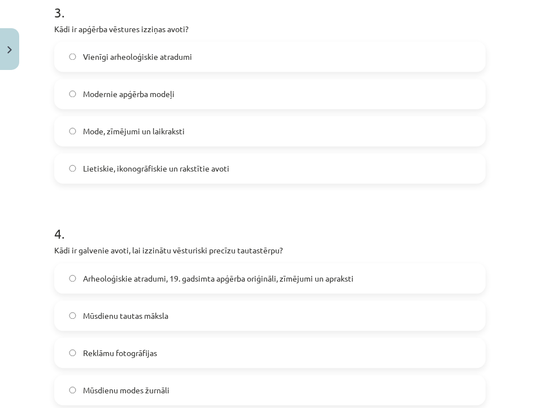
scroll to position [769, 0]
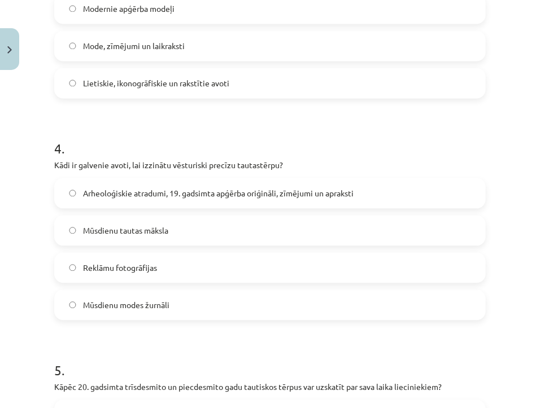
click at [163, 185] on label "Arheoloģiskie atradumi, 19. gadsimta apģērba oriģināli, zīmējumi un apraksti" at bounding box center [269, 193] width 429 height 28
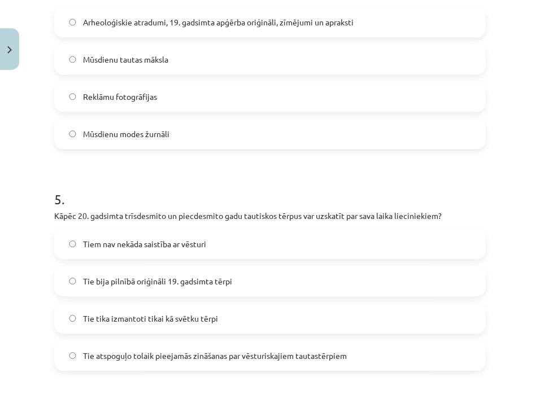
scroll to position [1026, 0]
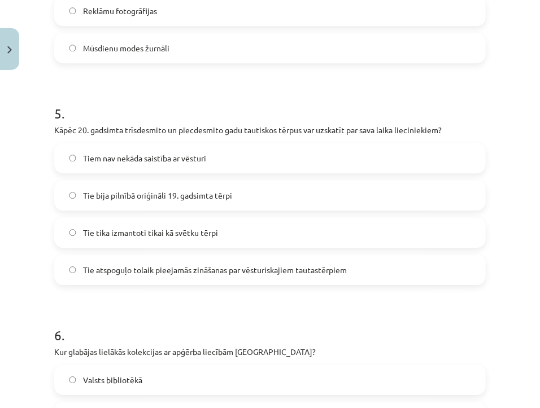
click at [173, 255] on div "Tie atspoguļo tolaik pieejamās zināšanas par vēsturiskajiem tautastērpiem" at bounding box center [269, 270] width 431 height 30
click at [165, 262] on label "Tie atspoguļo tolaik pieejamās zināšanas par vēsturiskajiem tautastērpiem" at bounding box center [269, 270] width 429 height 28
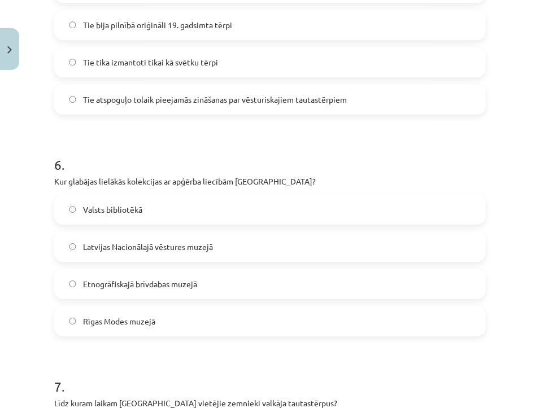
click at [129, 283] on span "Etnogrāfiskajā brīvdabas muzejā" at bounding box center [140, 284] width 114 height 12
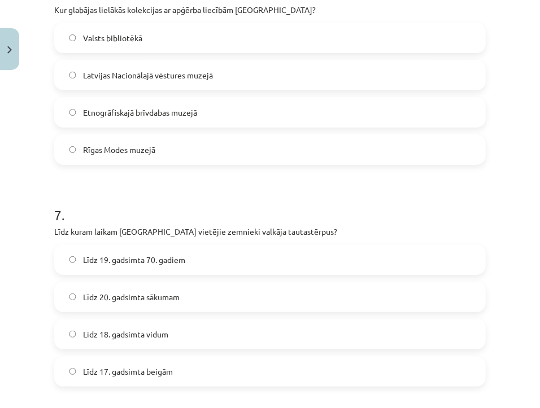
scroll to position [1454, 0]
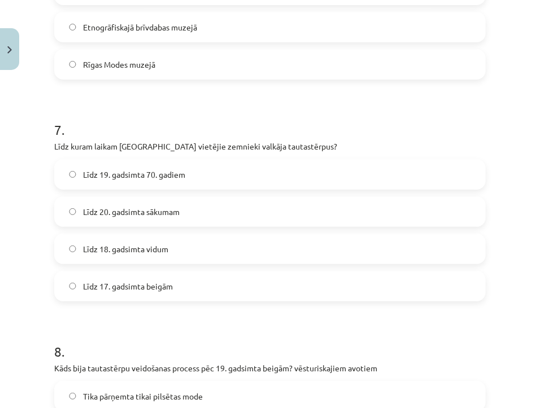
click at [147, 172] on span "Līdz 19. gadsimta 70. gadiem" at bounding box center [134, 175] width 102 height 12
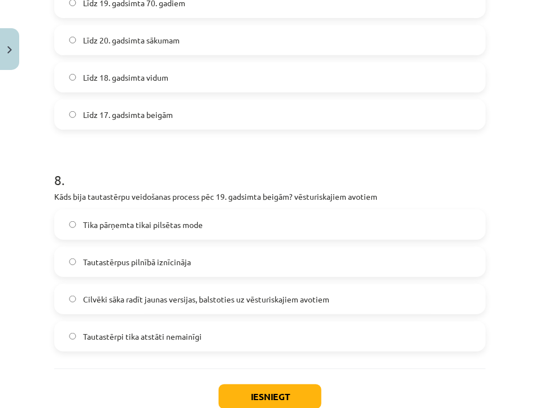
drag, startPoint x: 195, startPoint y: 292, endPoint x: 205, endPoint y: 299, distance: 12.4
click at [194, 294] on span "Cilvēki sāka radīt jaunas versijas, balstoties uz vēsturiskajiem avotiem" at bounding box center [206, 300] width 246 height 12
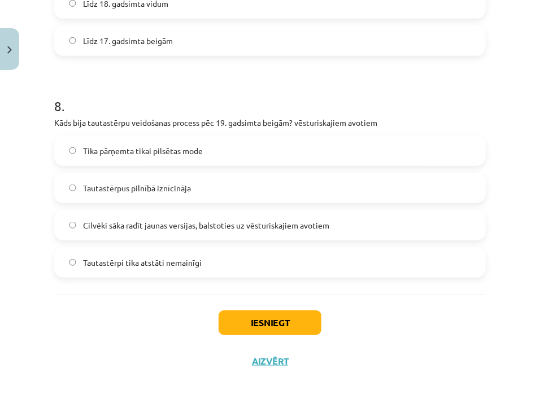
click at [318, 220] on span "Cilvēki sāka radīt jaunas versijas, balstoties uz vēsturiskajiem avotiem" at bounding box center [206, 226] width 246 height 12
click at [248, 319] on button "Iesniegt" at bounding box center [269, 322] width 103 height 25
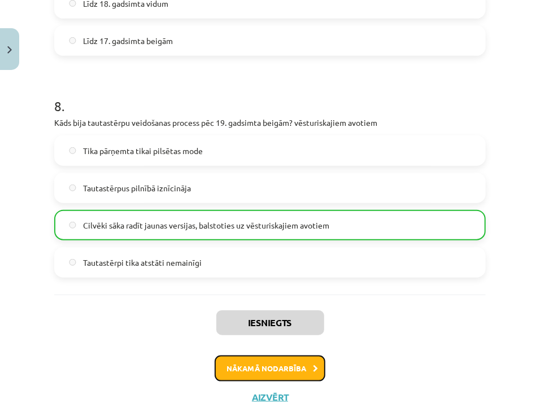
click at [295, 363] on button "Nākamā nodarbība" at bounding box center [270, 369] width 111 height 26
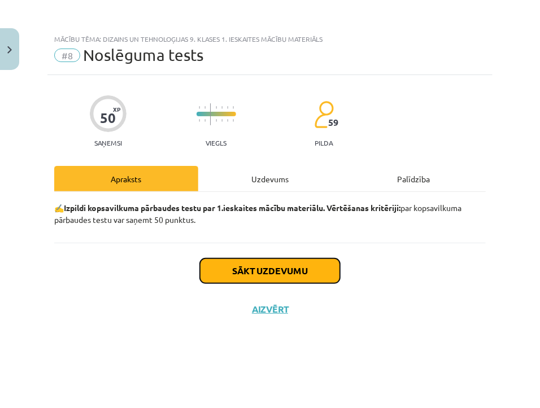
click at [305, 268] on button "Sākt uzdevumu" at bounding box center [270, 271] width 140 height 25
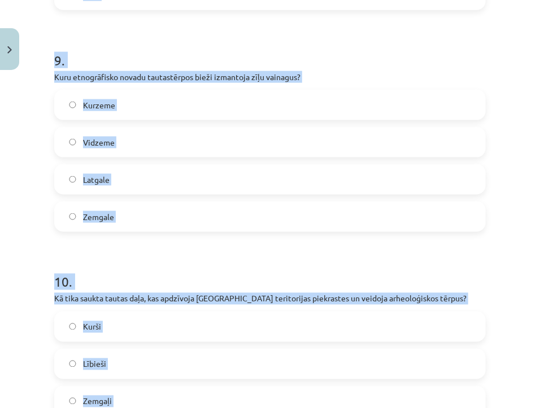
scroll to position [2143, 0]
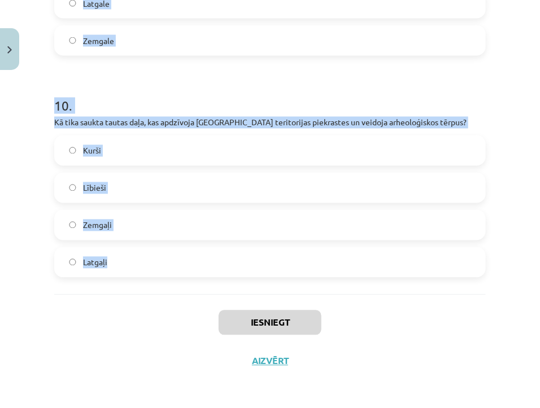
drag, startPoint x: 49, startPoint y: 270, endPoint x: 245, endPoint y: 250, distance: 197.4
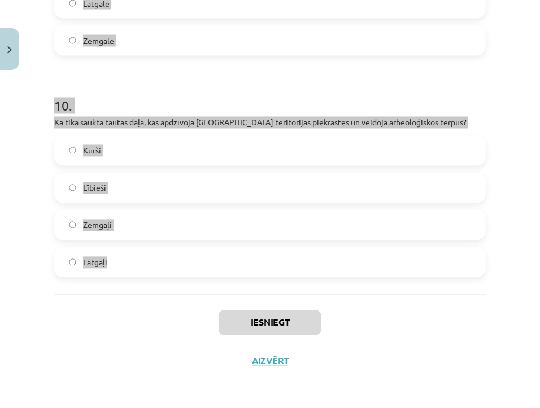
copy form "Kā tautastērpa rekonstrukcijas atšķiras no mūsdienu tautiskajiem tērpiem? Tauti…"
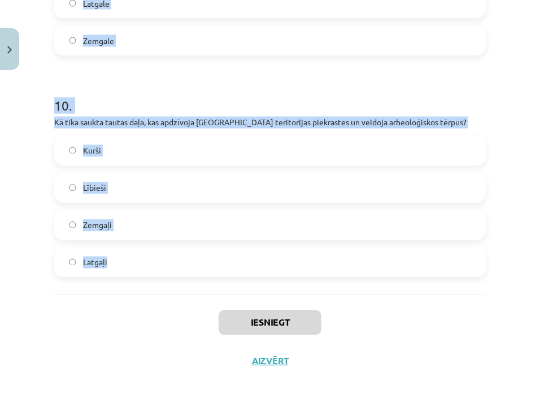
click at [506, 249] on div "Mācību tēma: Dizains un tehnoloģijas 9. klases 1. ieskaites mācību materiāls #8…" at bounding box center [270, 204] width 540 height 408
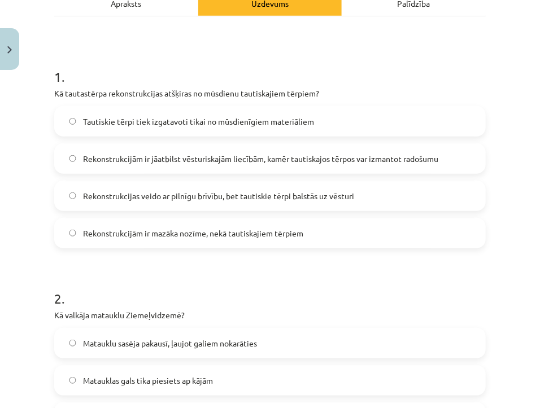
scroll to position [90, 0]
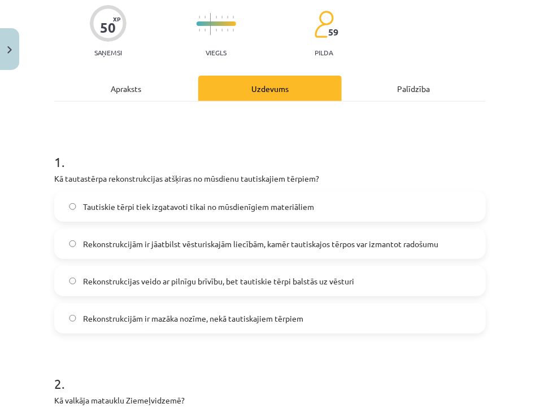
click at [242, 240] on span "Rekonstrukcijām ir jāatbilst vēsturiskajām liecībām, kamēr tautiskajos tērpos v…" at bounding box center [260, 244] width 355 height 12
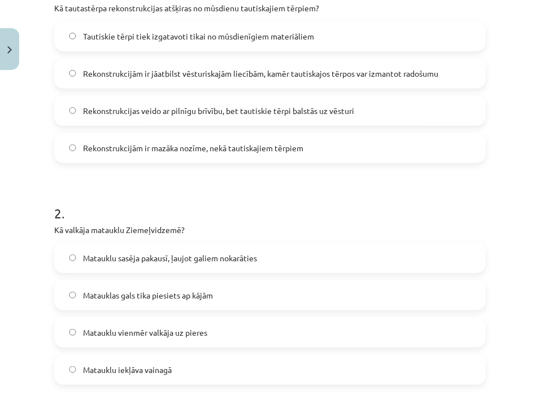
scroll to position [432, 0]
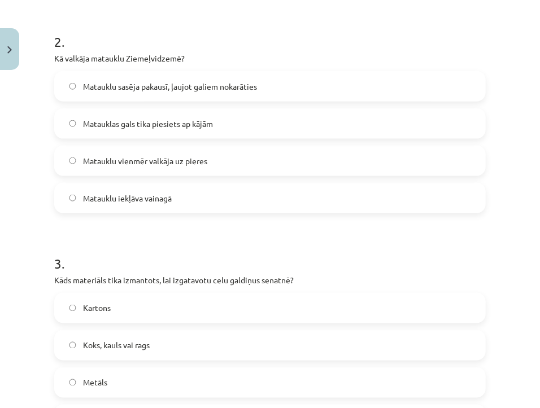
click at [252, 91] on span "Matauklu sasēja pakausī, ļaujot galiem nokarāties" at bounding box center [170, 87] width 174 height 12
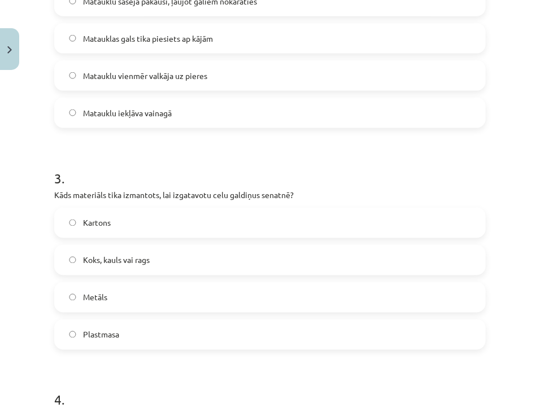
scroll to position [603, 0]
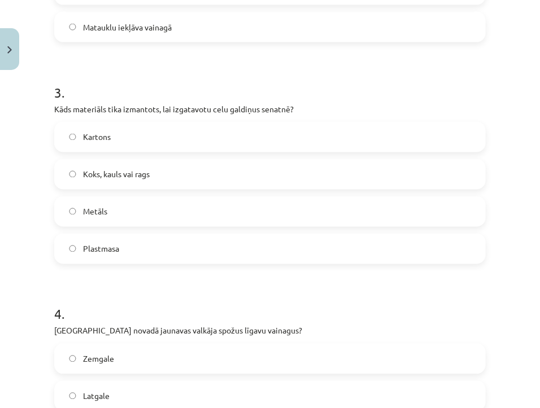
click at [189, 172] on label "Koks, kauls vai rags" at bounding box center [269, 174] width 429 height 28
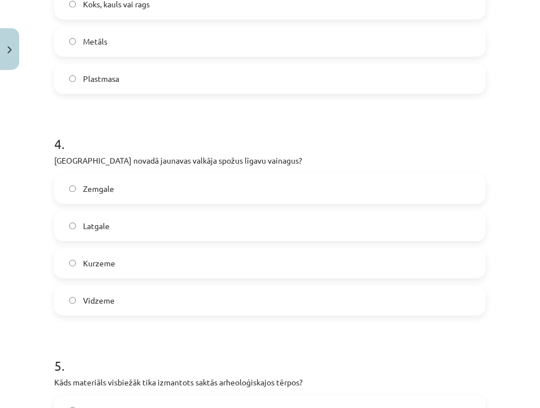
drag, startPoint x: 130, startPoint y: 216, endPoint x: 130, endPoint y: 222, distance: 5.7
click at [131, 220] on label "Latgale" at bounding box center [269, 226] width 429 height 28
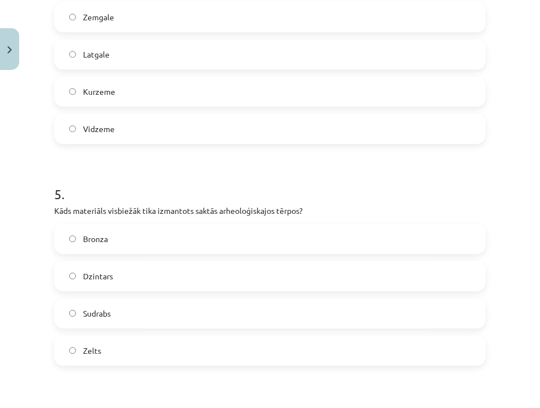
click at [161, 238] on label "Bronza" at bounding box center [269, 239] width 429 height 28
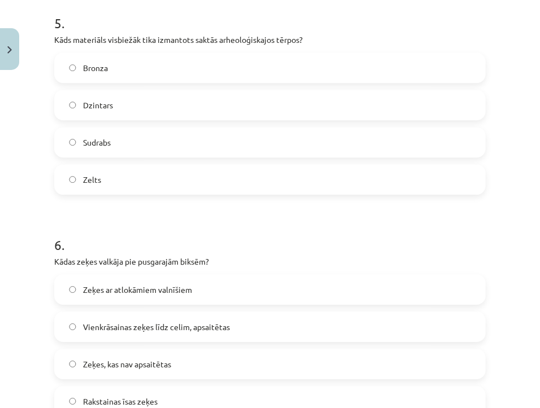
scroll to position [1202, 0]
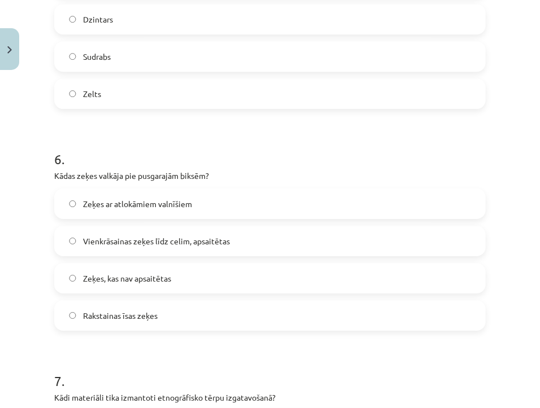
click at [160, 240] on span "Vienkrāsainas zeķes līdz celim, apsaitētas" at bounding box center [156, 241] width 147 height 12
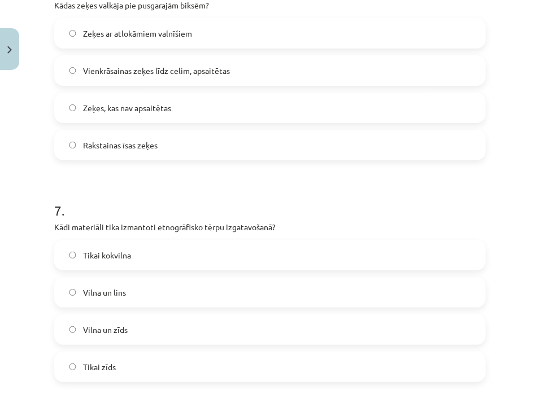
scroll to position [1459, 0]
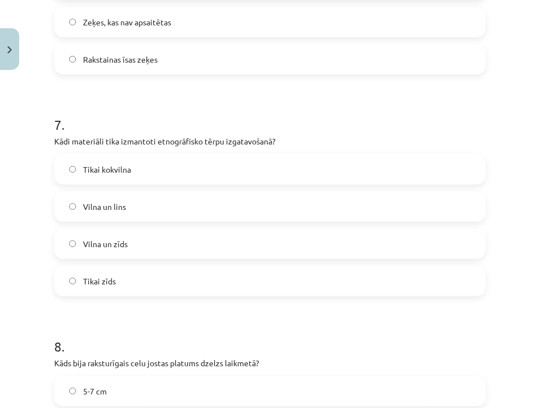
click at [124, 211] on label "Vilna un lins" at bounding box center [269, 206] width 429 height 28
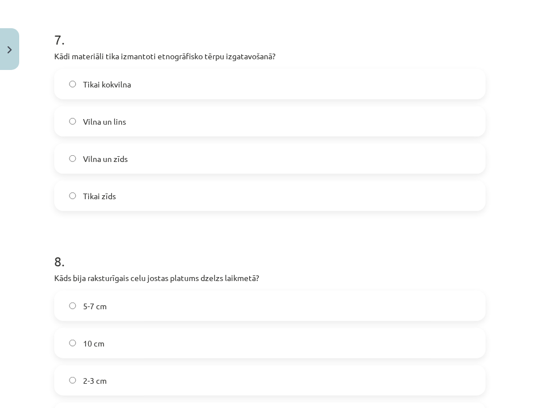
scroll to position [1630, 0]
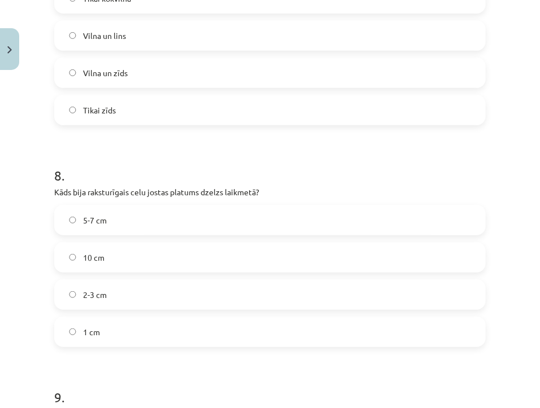
click at [113, 224] on label "5-7 cm" at bounding box center [269, 220] width 429 height 28
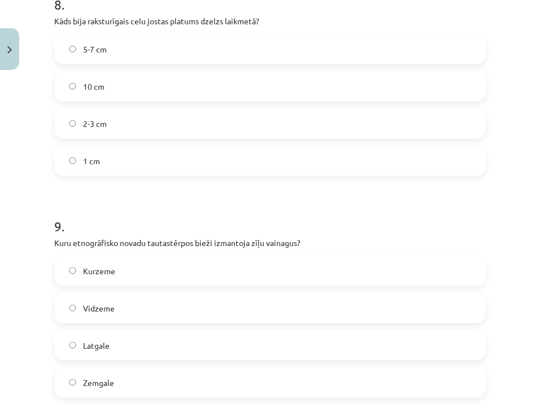
scroll to position [1886, 0]
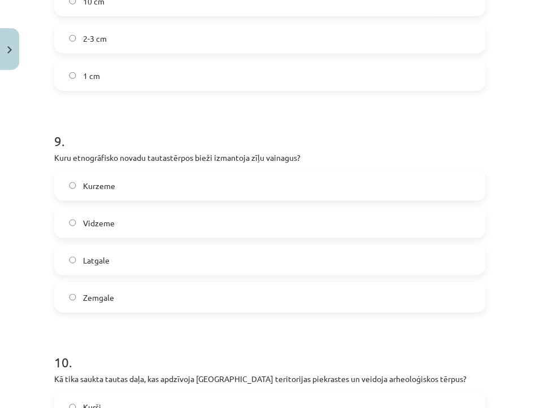
click at [106, 255] on span "Latgale" at bounding box center [96, 261] width 27 height 12
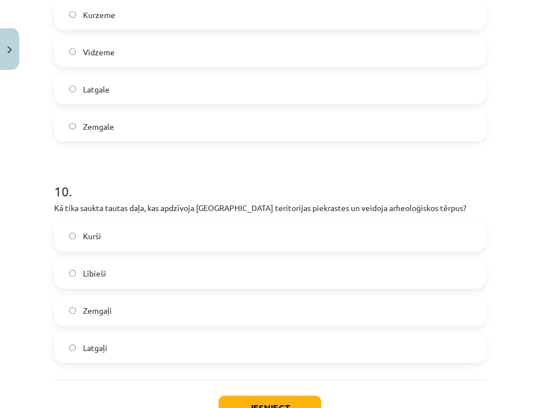
scroll to position [2143, 0]
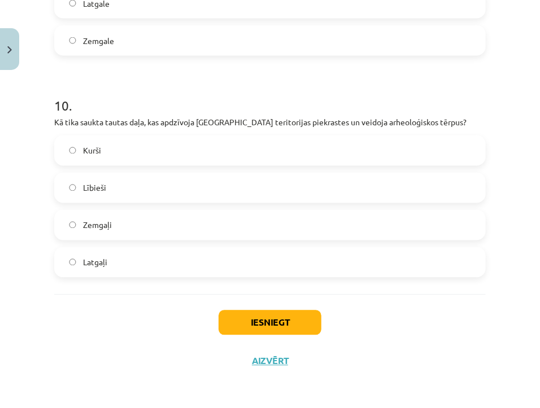
click at [167, 147] on label "Kurši" at bounding box center [269, 151] width 429 height 28
drag, startPoint x: 267, startPoint y: 319, endPoint x: 257, endPoint y: 316, distance: 10.5
click at [266, 319] on button "Iesniegt" at bounding box center [269, 322] width 103 height 25
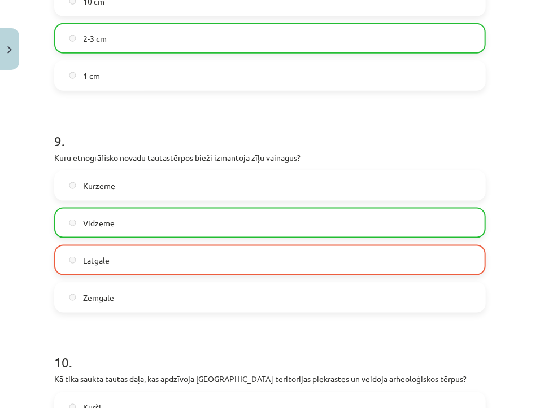
scroll to position [2178, 0]
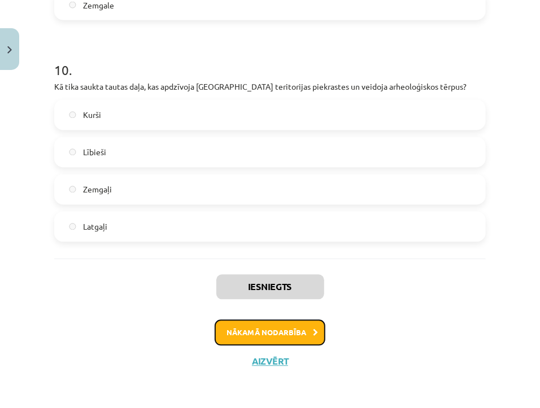
click at [282, 339] on button "Nākamā nodarbība" at bounding box center [270, 333] width 111 height 26
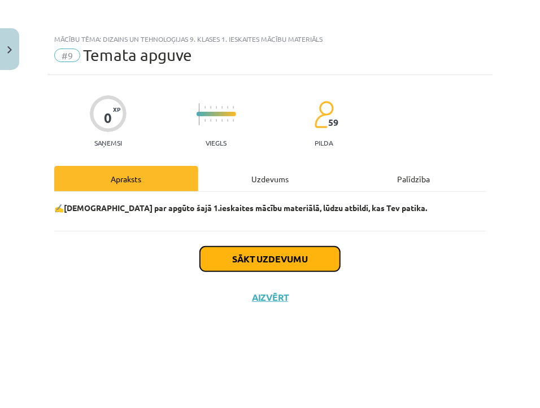
click at [261, 263] on button "Sākt uzdevumu" at bounding box center [270, 259] width 140 height 25
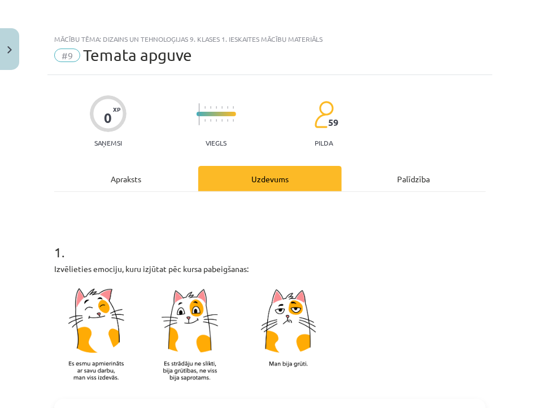
scroll to position [342, 0]
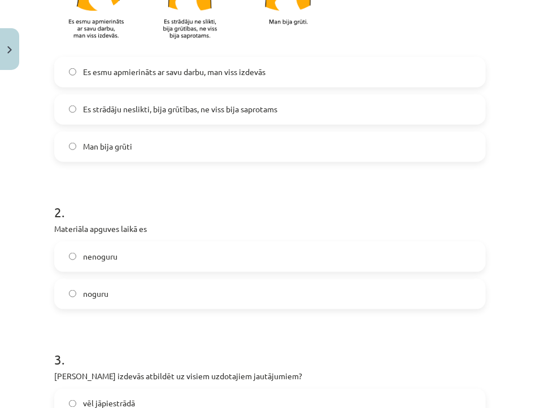
drag, startPoint x: 198, startPoint y: 74, endPoint x: 181, endPoint y: 76, distance: 16.5
click at [198, 73] on span "Es esmu apmierināts ar savu darbu, man viss izdevās" at bounding box center [174, 72] width 182 height 12
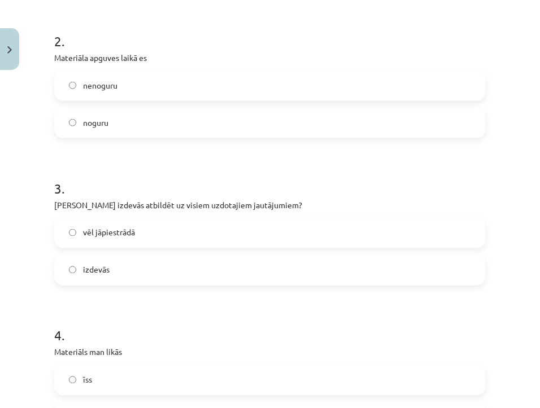
drag, startPoint x: 90, startPoint y: 123, endPoint x: 85, endPoint y: 124, distance: 5.8
click at [90, 122] on span "noguru" at bounding box center [95, 123] width 25 height 12
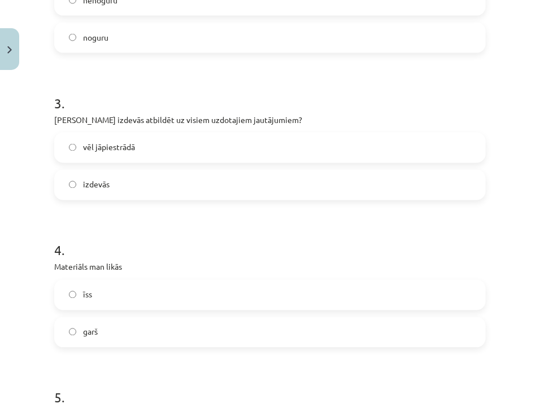
click at [94, 179] on span "izdevās" at bounding box center [96, 185] width 27 height 12
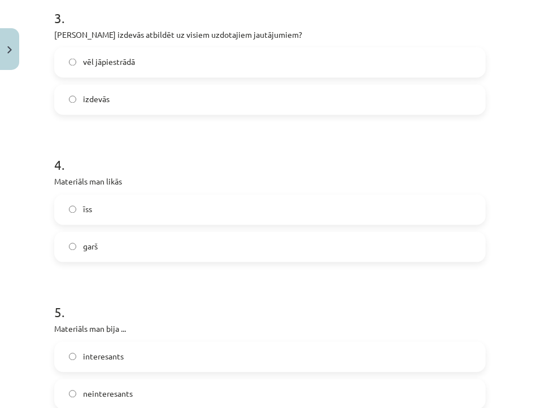
click at [83, 242] on span "garš" at bounding box center [90, 247] width 15 height 12
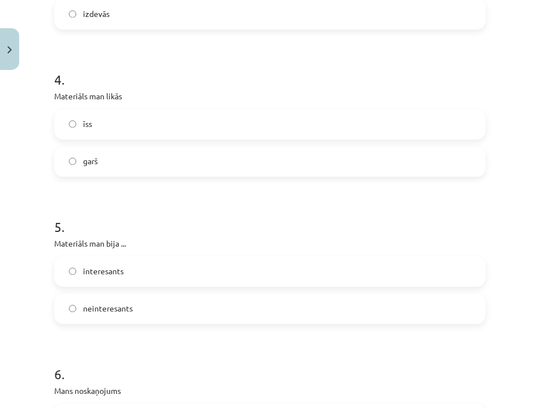
click at [118, 271] on span "interesants" at bounding box center [103, 271] width 41 height 12
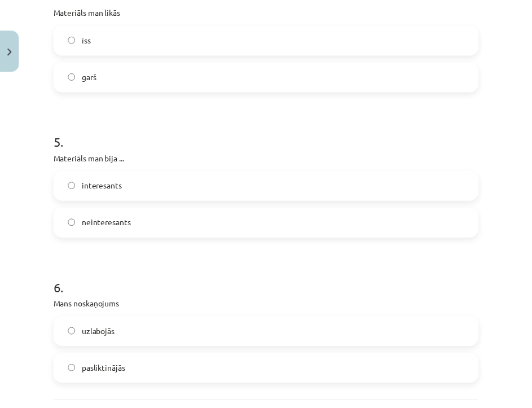
scroll to position [940, 0]
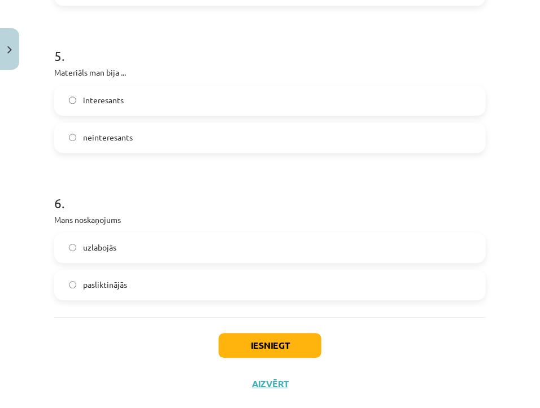
click at [114, 250] on span "uzlabojās" at bounding box center [99, 248] width 33 height 12
click at [283, 348] on button "Iesniegt" at bounding box center [269, 345] width 103 height 25
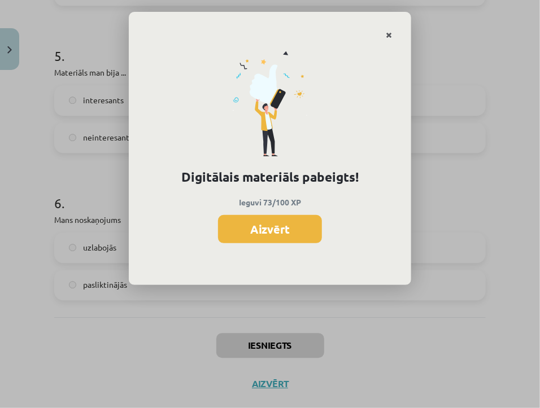
click at [390, 33] on icon "Close" at bounding box center [389, 36] width 6 height 8
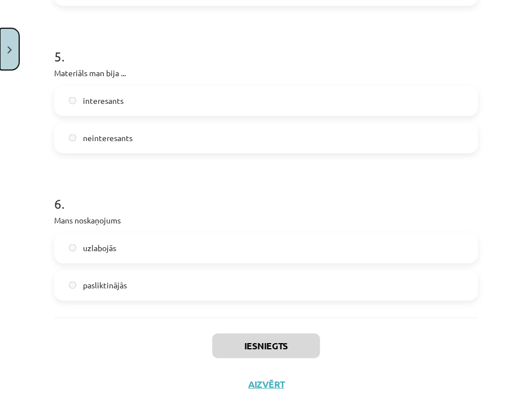
click at [11, 55] on button "Close" at bounding box center [9, 49] width 19 height 42
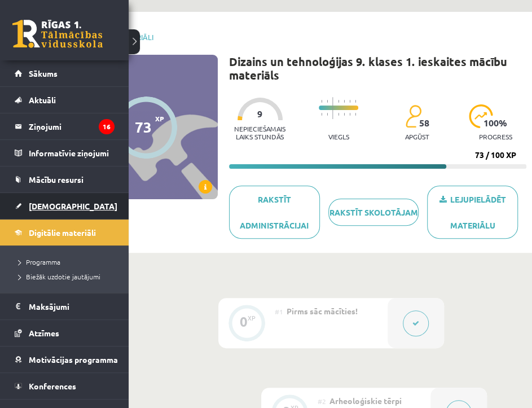
click at [31, 201] on span "[DEMOGRAPHIC_DATA]" at bounding box center [73, 206] width 89 height 10
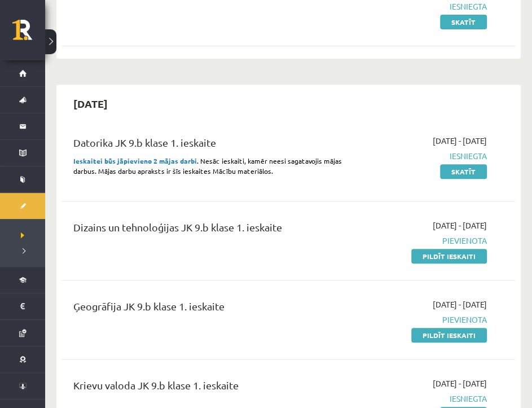
scroll to position [256, 0]
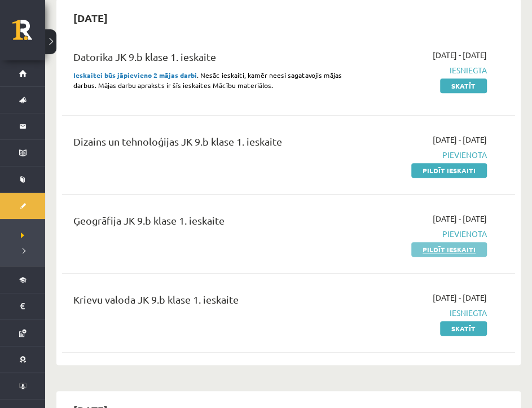
click at [464, 249] on link "Pildīt ieskaiti" at bounding box center [450, 249] width 76 height 15
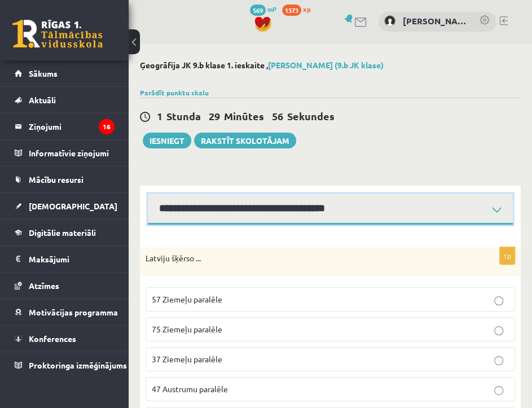
drag, startPoint x: 496, startPoint y: 209, endPoint x: 487, endPoint y: 208, distance: 8.5
click at [496, 209] on select "**********" at bounding box center [330, 209] width 365 height 31
click at [148, 194] on select "**********" at bounding box center [330, 209] width 365 height 31
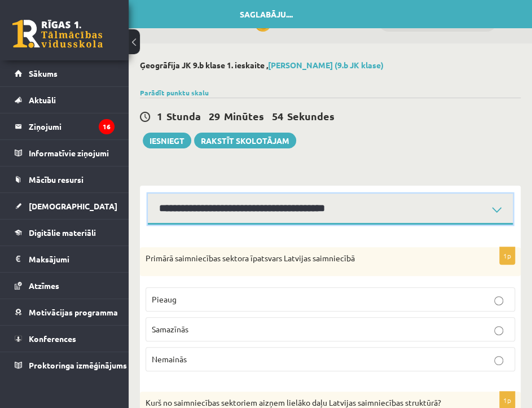
click at [505, 199] on select "**********" at bounding box center [330, 209] width 365 height 31
click at [148, 194] on select "**********" at bounding box center [330, 209] width 365 height 31
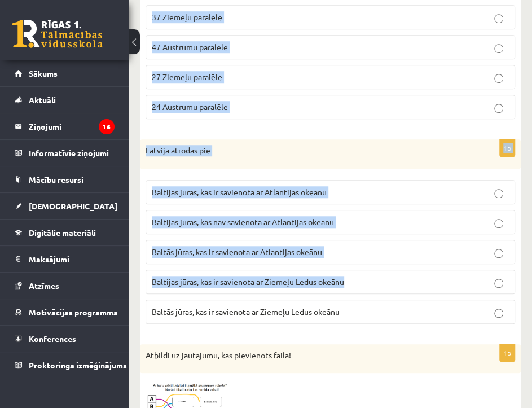
scroll to position [427, 0]
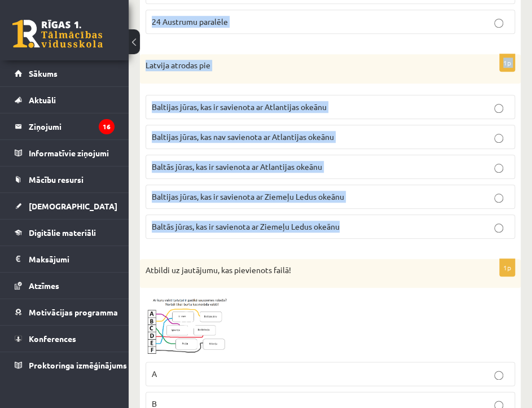
drag, startPoint x: 146, startPoint y: 257, endPoint x: 444, endPoint y: 231, distance: 299.2
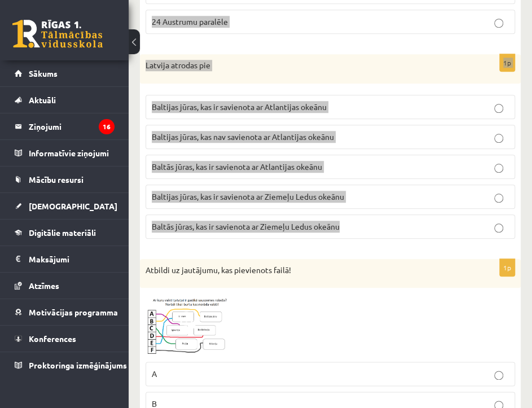
copy form "Latviju šķērso ... 57 Ziemeļu paralēle 75 Ziemeļu paralēle 37 Ziemeļu paralēle …"
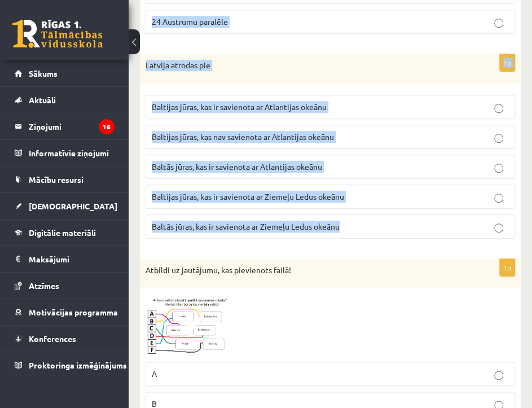
click at [370, 67] on p "Latvija atrodas pie" at bounding box center [302, 65] width 313 height 11
click at [384, 64] on p "Latvija atrodas pie" at bounding box center [302, 65] width 313 height 11
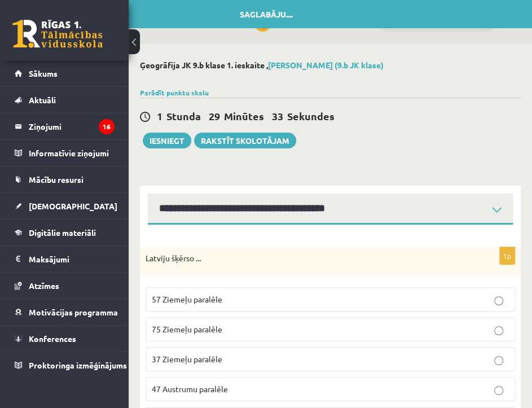
scroll to position [85, 0]
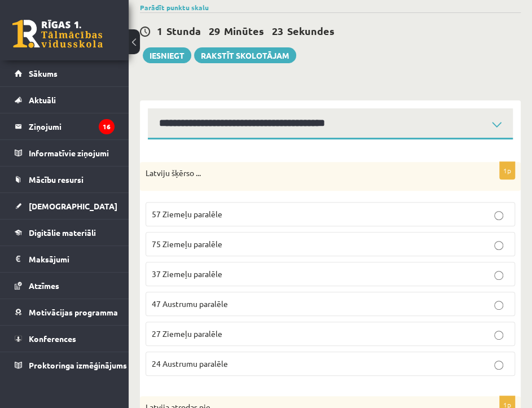
click at [295, 208] on p "57 Ziemeļu paralēle" at bounding box center [330, 214] width 357 height 12
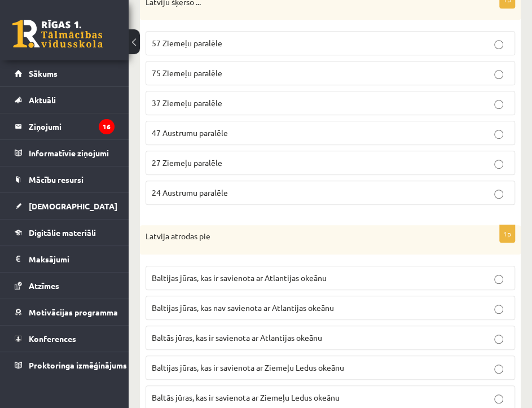
scroll to position [342, 0]
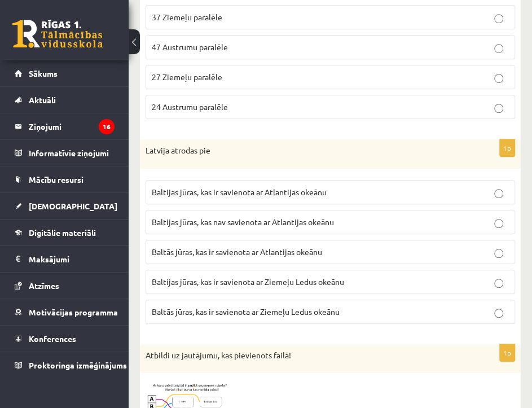
click at [246, 251] on span "Baltās jūras, kas ir savienota ar Atlantijas okeānu" at bounding box center [237, 252] width 170 height 10
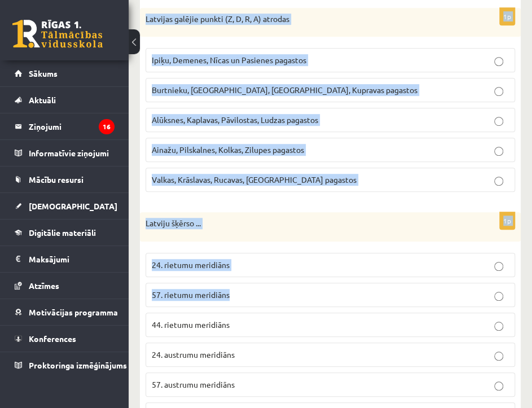
scroll to position [2274, 0]
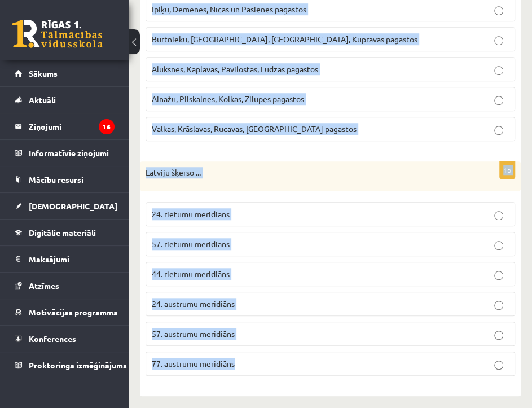
drag, startPoint x: 144, startPoint y: 225, endPoint x: 406, endPoint y: 373, distance: 301.3
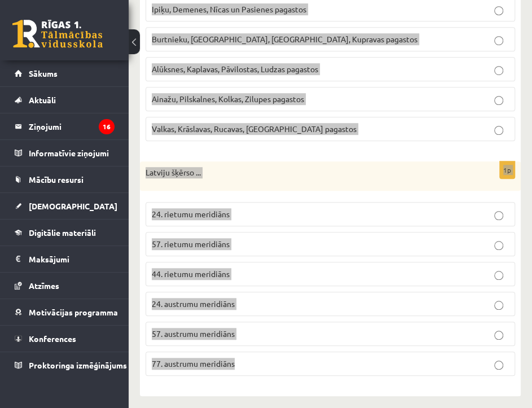
copy form "Latvijas ģeogrāfiskais centrs atrodas Tīnūžos Rīgā Siguldā Madonā Jelgavā Bebre…"
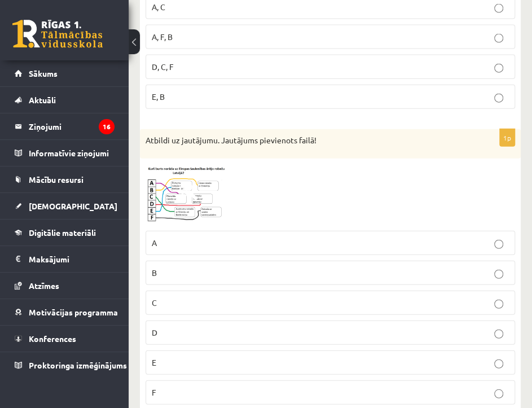
scroll to position [1333, 0]
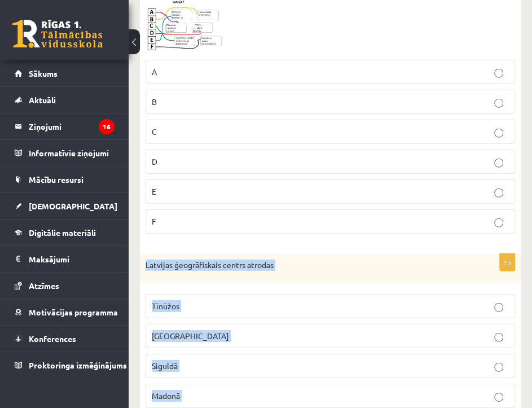
click at [454, 261] on p "Latvijas ģeogrāfiskais centrs atrodas" at bounding box center [302, 265] width 313 height 11
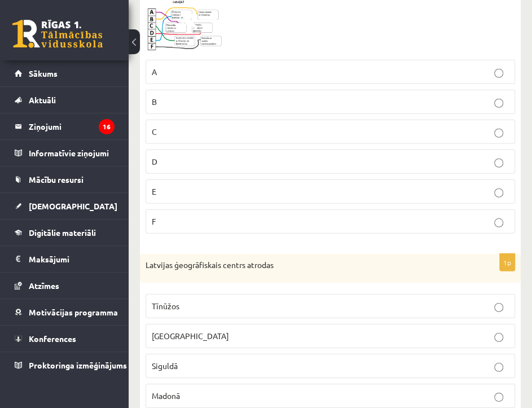
click at [393, 233] on fieldset "A B C D E F" at bounding box center [331, 145] width 370 height 183
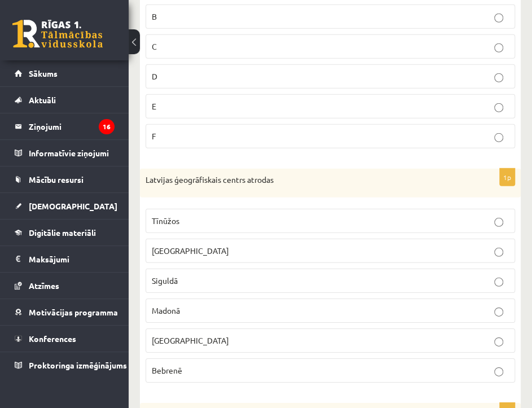
click at [209, 215] on p "Tīnūžos" at bounding box center [330, 221] width 357 height 12
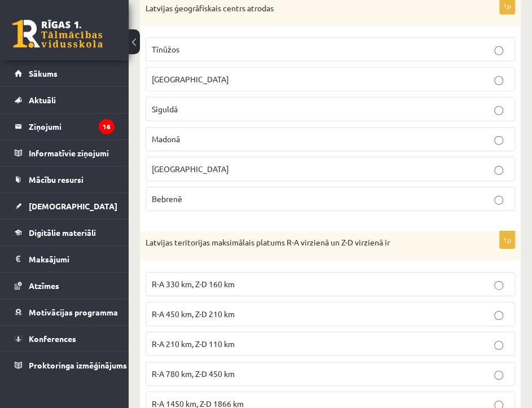
scroll to position [1675, 0]
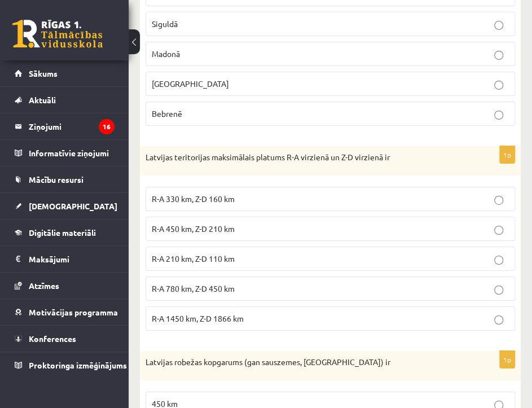
click at [223, 224] on span "R-A 450 km, Z-D 210 km" at bounding box center [193, 229] width 83 height 10
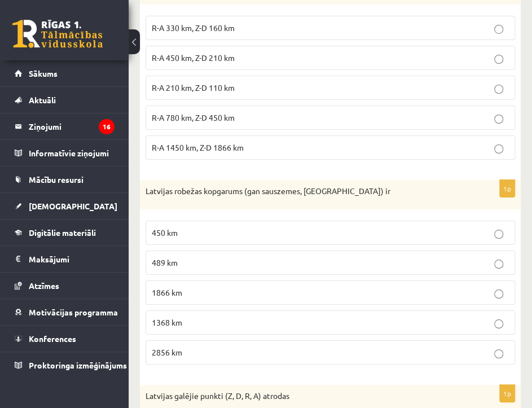
scroll to position [1932, 0]
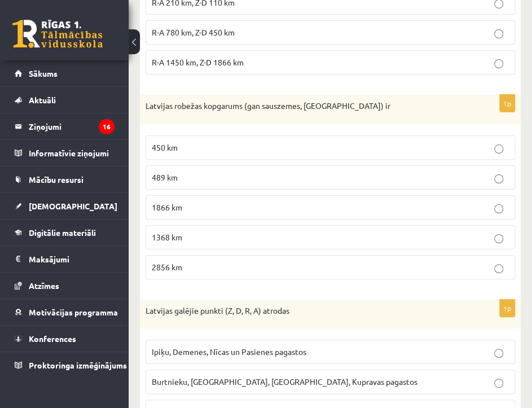
click at [181, 231] on p "1368 km" at bounding box center [330, 237] width 357 height 12
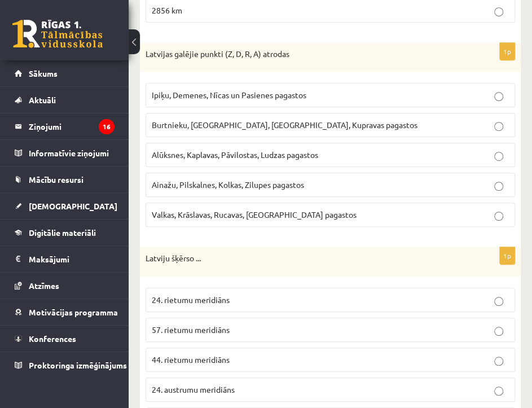
scroll to position [2103, 0]
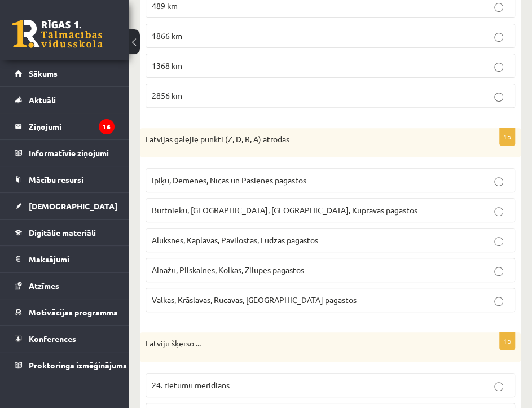
click at [287, 175] on span "Ipiķu, Demenes, Nīcas un Pasienes pagastos" at bounding box center [229, 180] width 155 height 10
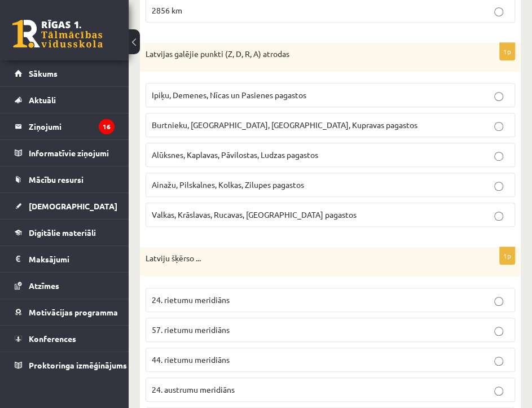
scroll to position [2274, 0]
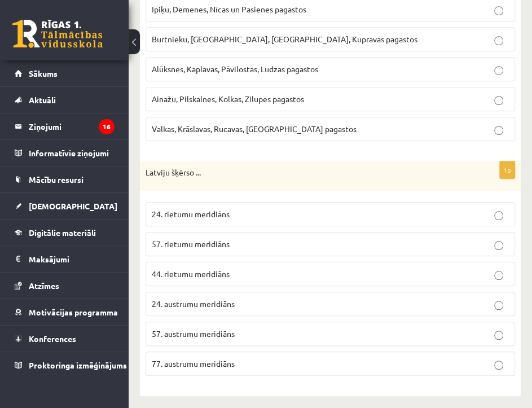
click at [189, 303] on span "24. austrumu meridiāns" at bounding box center [193, 304] width 83 height 10
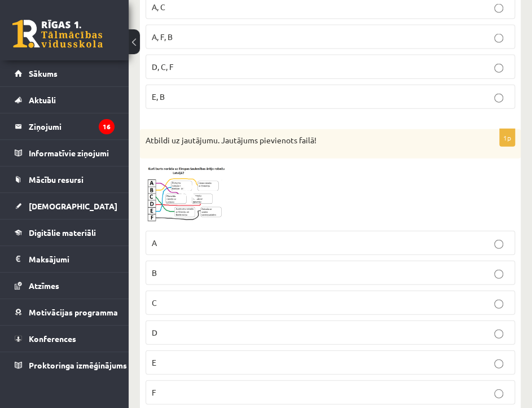
scroll to position [1248, 0]
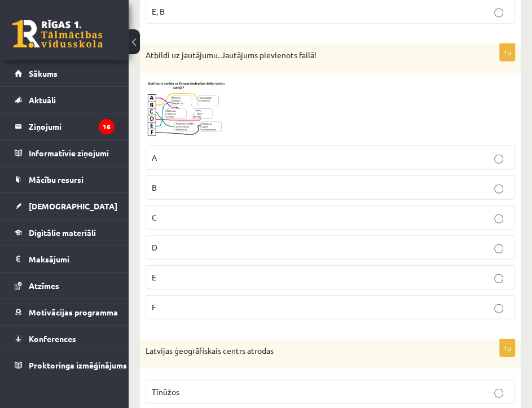
click at [177, 114] on img at bounding box center [188, 109] width 85 height 61
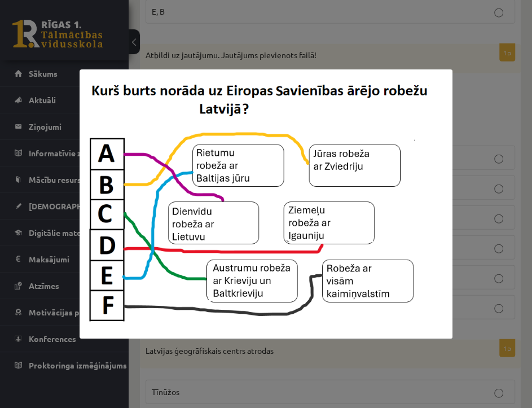
click at [483, 113] on div at bounding box center [266, 204] width 532 height 408
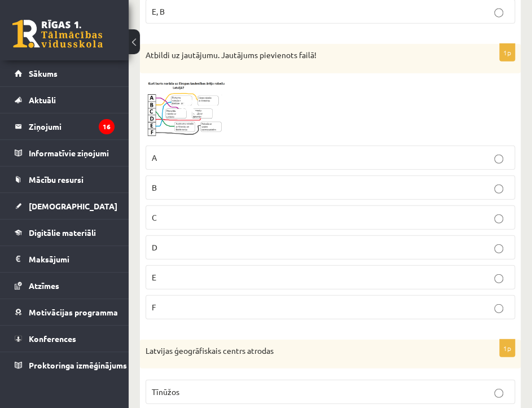
click at [183, 242] on p "D" at bounding box center [330, 248] width 357 height 12
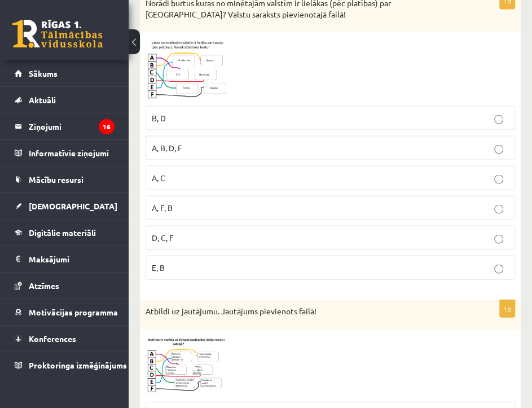
scroll to position [905, 0]
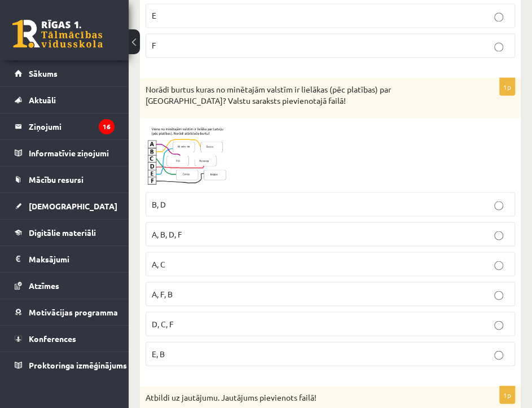
click at [181, 165] on img at bounding box center [188, 155] width 85 height 63
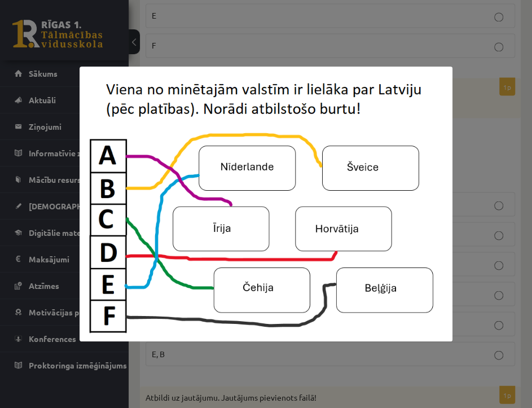
click at [487, 152] on div at bounding box center [266, 204] width 532 height 408
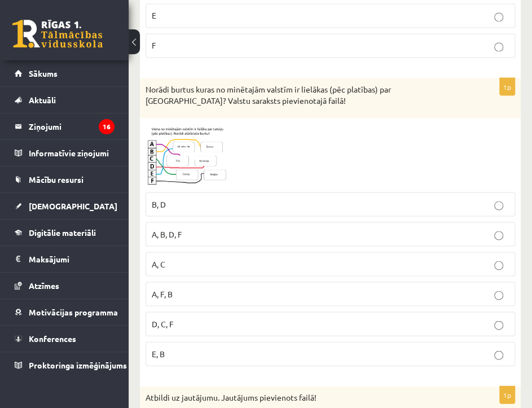
click at [198, 318] on p "D, C, F" at bounding box center [330, 324] width 357 height 12
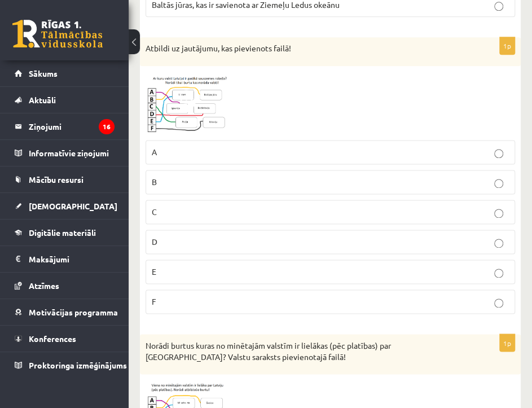
scroll to position [564, 0]
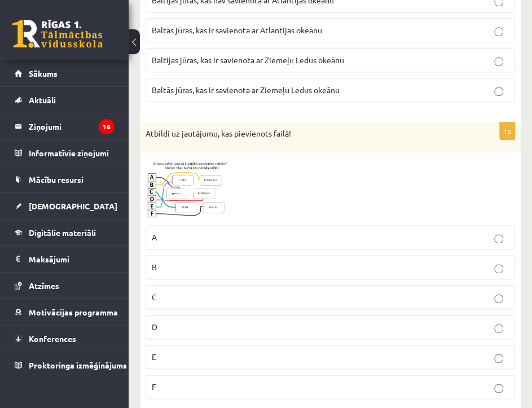
click at [183, 327] on p "D" at bounding box center [330, 327] width 357 height 12
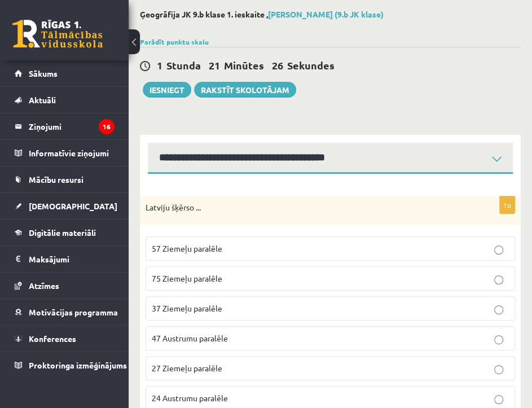
scroll to position [0, 0]
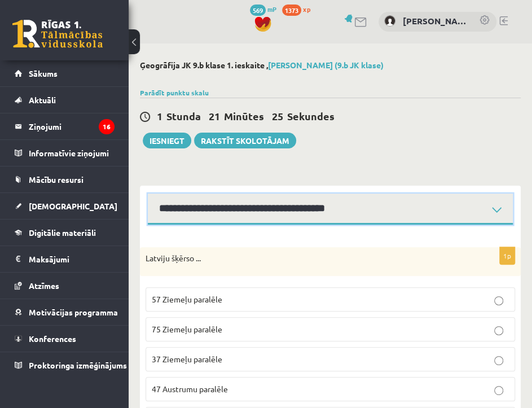
click at [496, 208] on select "**********" at bounding box center [330, 209] width 365 height 31
select select "**********"
click at [148, 194] on select "**********" at bounding box center [330, 209] width 365 height 31
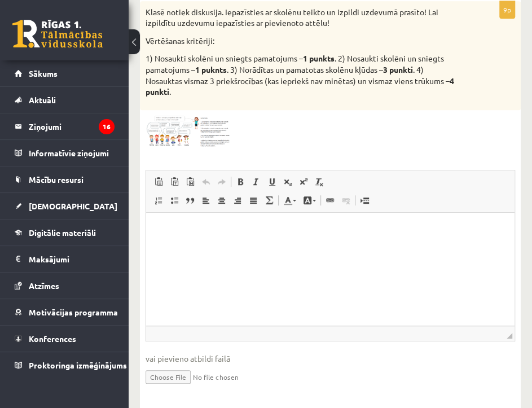
scroll to position [75, 0]
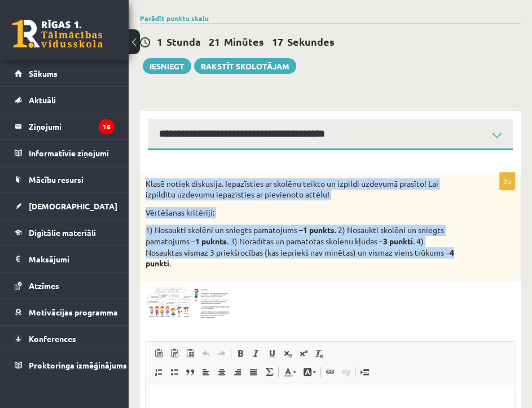
drag, startPoint x: 145, startPoint y: 183, endPoint x: 449, endPoint y: 259, distance: 313.5
click at [449, 259] on div "Klasē notiek diskusija. Iepazīsties ar skolēnu teikto un izpildi uzdevumā prasī…" at bounding box center [330, 227] width 381 height 109
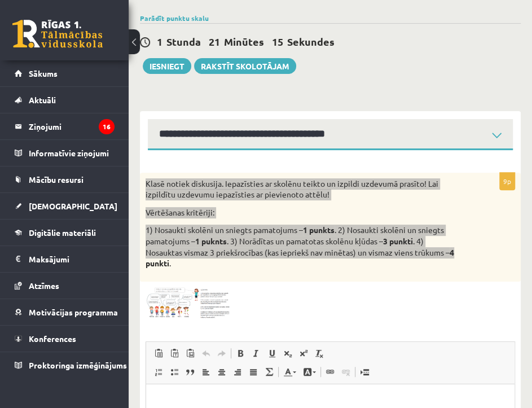
copy div "Klasē notiek diskusija. Iepazīsties ar skolēnu teikto un izpildi uzdevumā prasī…"
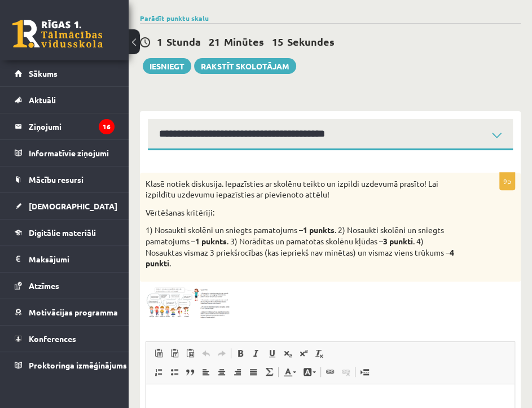
click at [287, 275] on div "Klasē notiek diskusija. Iepazīsties ar skolēnu teikto un izpildi uzdevumā prasī…" at bounding box center [330, 227] width 381 height 109
click at [178, 305] on img at bounding box center [188, 303] width 85 height 32
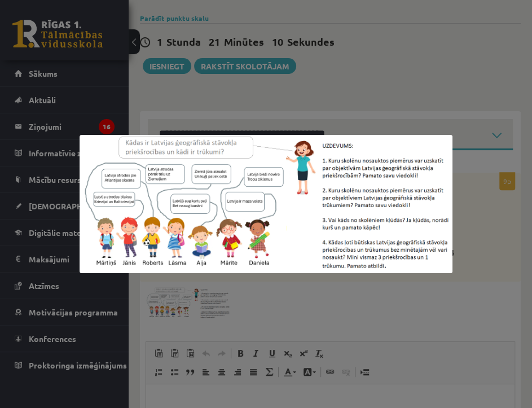
click at [370, 324] on div at bounding box center [266, 204] width 532 height 408
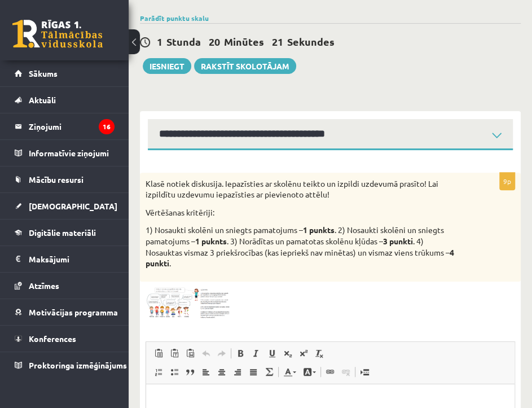
click at [185, 303] on img at bounding box center [188, 303] width 85 height 32
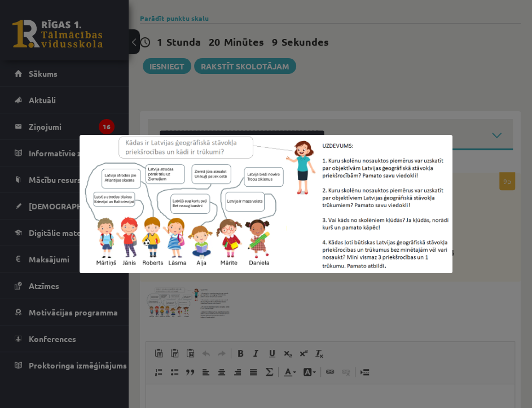
click at [503, 225] on div at bounding box center [266, 204] width 532 height 408
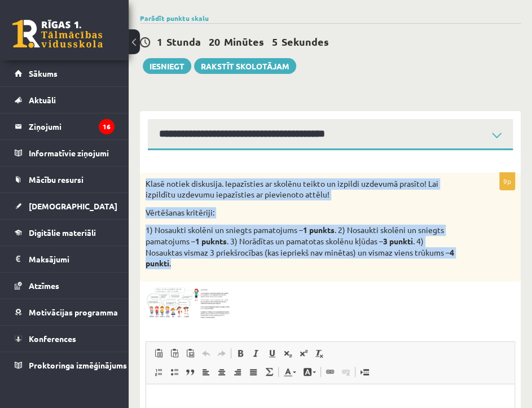
drag, startPoint x: 151, startPoint y: 187, endPoint x: 478, endPoint y: 260, distance: 334.9
click at [478, 260] on div "Klasē notiek diskusija. Iepazīsties ar skolēnu teikto un izpildi uzdevumā prasī…" at bounding box center [330, 227] width 381 height 109
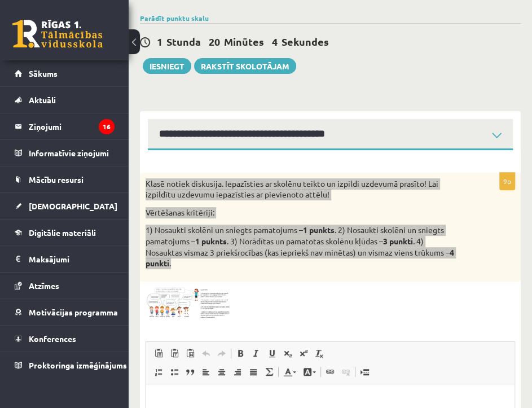
copy div "Klasē notiek diskusija. Iepazīsties ar skolēnu teikto un izpildi uzdevumā prasī…"
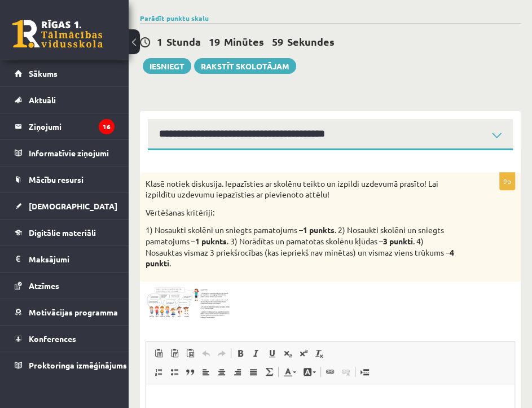
click at [413, 310] on div at bounding box center [331, 303] width 370 height 32
click at [174, 300] on img at bounding box center [188, 303] width 85 height 32
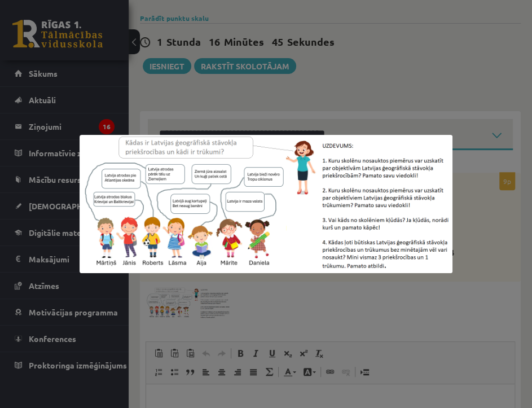
click at [474, 75] on div at bounding box center [266, 204] width 532 height 408
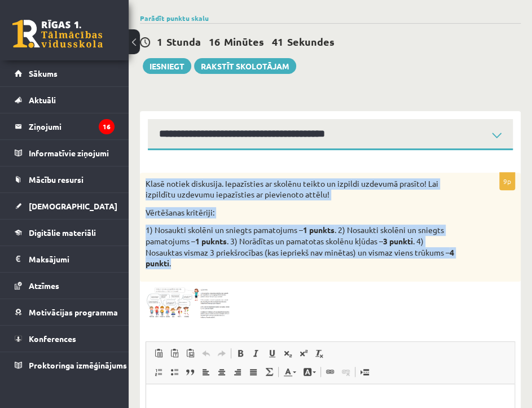
drag, startPoint x: 141, startPoint y: 180, endPoint x: 441, endPoint y: 261, distance: 311.1
click at [441, 261] on div "Klasē notiek diskusija. Iepazīsties ar skolēnu teikto un izpildi uzdevumā prasī…" at bounding box center [330, 227] width 381 height 109
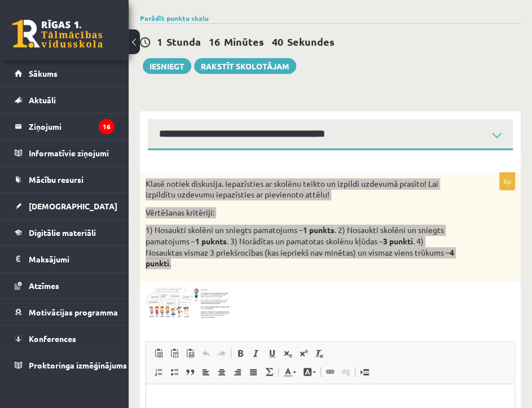
copy div "Klasē notiek diskusija. Iepazīsties ar skolēnu teikto un izpildi uzdevumā prasī…"
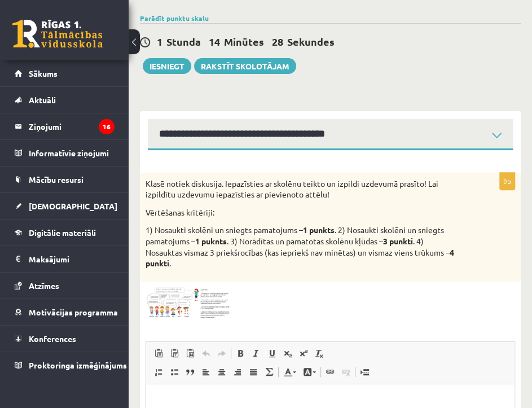
click at [321, 282] on div "9p Klasē notiek diskusija. Iepazīsties ar skolēnu teikto un izpildi uzdevumā pr…" at bounding box center [330, 375] width 381 height 404
click at [327, 302] on div at bounding box center [331, 303] width 370 height 32
click at [176, 309] on img at bounding box center [188, 303] width 85 height 32
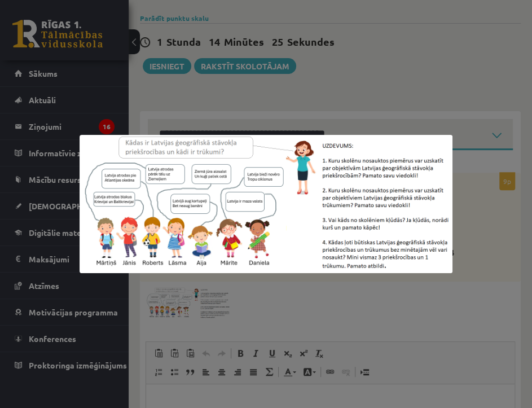
drag, startPoint x: 384, startPoint y: 281, endPoint x: 387, endPoint y: 276, distance: 5.8
click at [385, 279] on div at bounding box center [266, 204] width 532 height 408
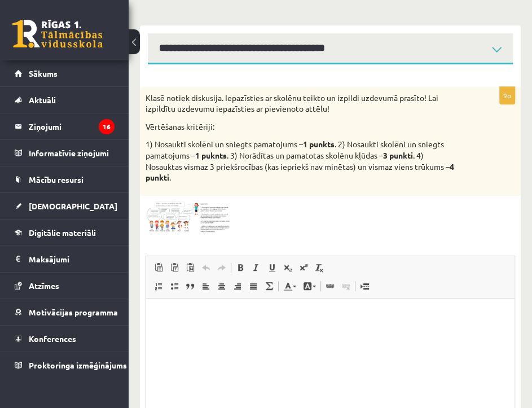
scroll to position [246, 0]
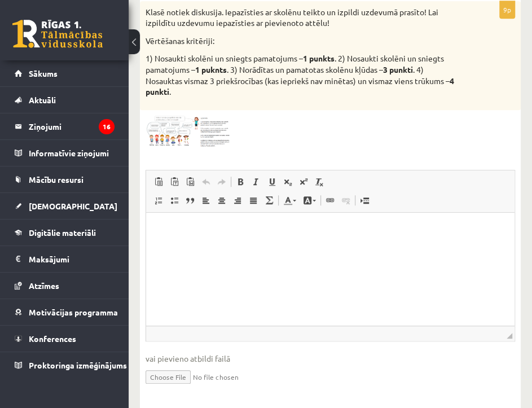
drag, startPoint x: 160, startPoint y: 225, endPoint x: 226, endPoint y: 234, distance: 66.6
click at [163, 225] on p "Rich Text Editor, wiswyg-editor-user-answer-47433871987340" at bounding box center [330, 230] width 346 height 12
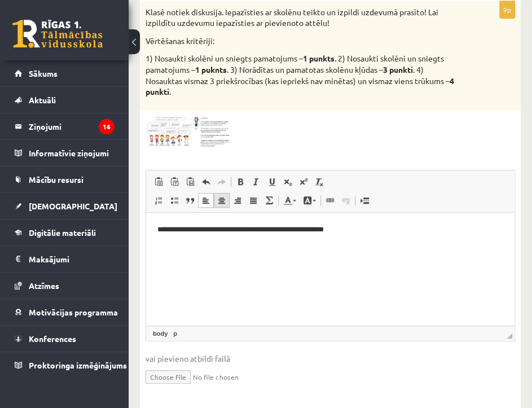
click at [224, 200] on span at bounding box center [221, 200] width 9 height 9
click at [237, 202] on span at bounding box center [237, 200] width 9 height 9
click at [256, 202] on span at bounding box center [253, 200] width 9 height 9
click at [294, 208] on link "Text Colour" at bounding box center [290, 200] width 20 height 15
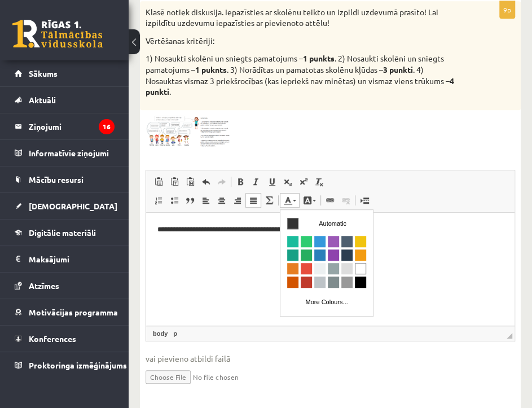
click at [225, 251] on p "Rich Text Editor, wiswyg-editor-user-answer-47433871987340" at bounding box center [330, 249] width 346 height 12
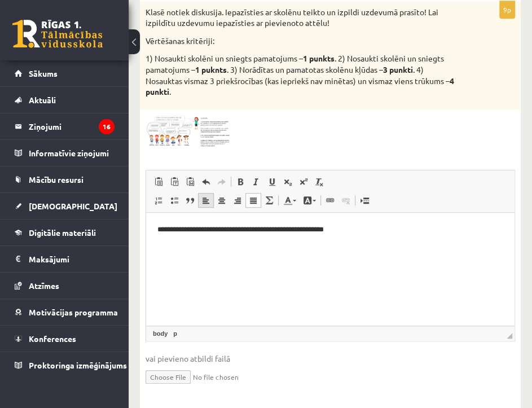
click at [204, 203] on span at bounding box center [206, 200] width 9 height 9
click at [351, 235] on body "**********" at bounding box center [330, 239] width 346 height 30
click at [355, 229] on p "**********" at bounding box center [330, 230] width 346 height 12
click at [220, 200] on span at bounding box center [221, 200] width 9 height 9
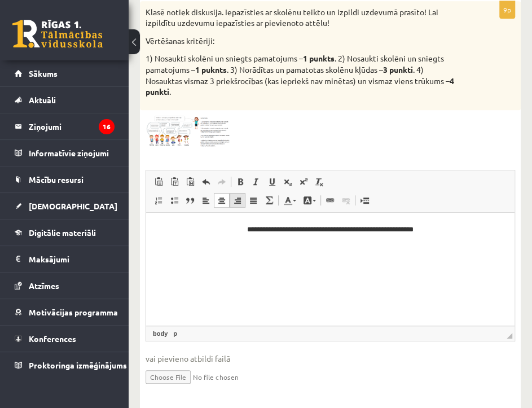
click at [237, 205] on span at bounding box center [237, 200] width 9 height 9
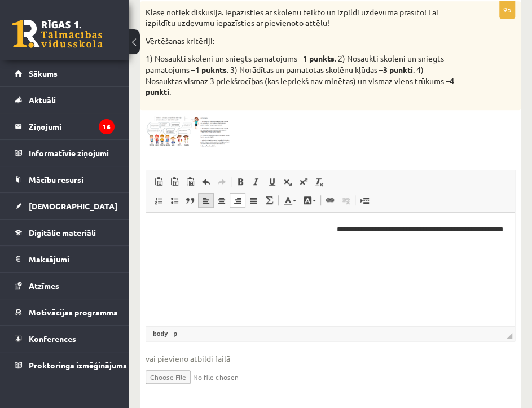
click at [204, 204] on span at bounding box center [206, 200] width 9 height 9
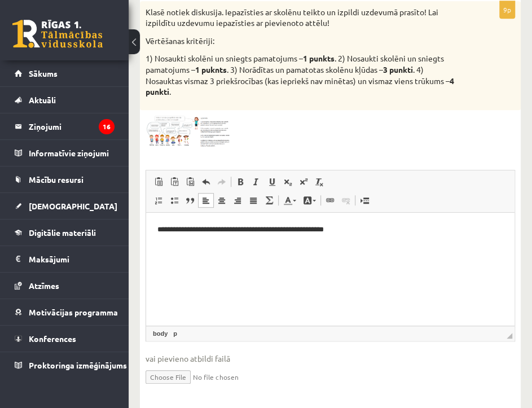
click at [164, 230] on p "**********" at bounding box center [330, 230] width 346 height 12
click at [225, 203] on span at bounding box center [221, 200] width 9 height 9
click at [437, 231] on p "**********" at bounding box center [330, 230] width 346 height 12
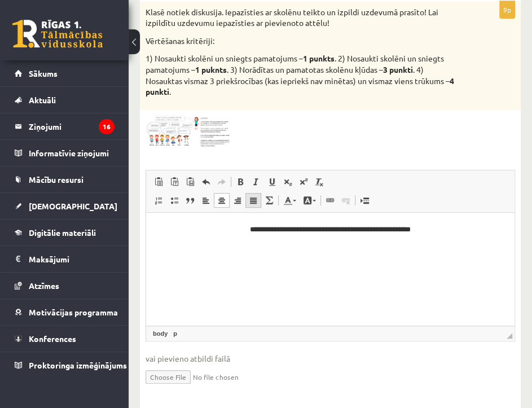
click at [251, 199] on span at bounding box center [253, 200] width 9 height 9
click at [239, 207] on link "Align Right" at bounding box center [238, 200] width 16 height 15
click at [203, 198] on span at bounding box center [206, 200] width 9 height 9
click at [225, 205] on span at bounding box center [221, 200] width 9 height 9
click at [436, 236] on body "**********" at bounding box center [330, 249] width 346 height 50
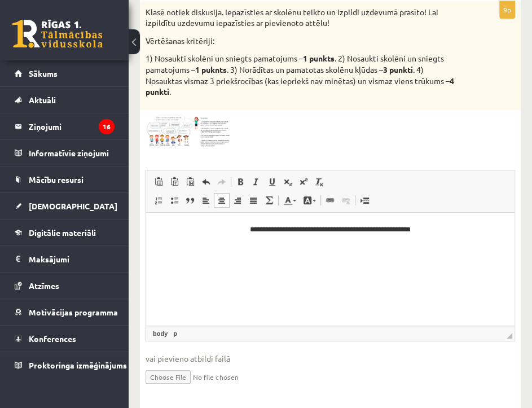
click at [428, 226] on html "**********" at bounding box center [330, 248] width 369 height 72
click at [235, 204] on span at bounding box center [237, 200] width 9 height 9
click at [238, 205] on span at bounding box center [237, 200] width 9 height 9
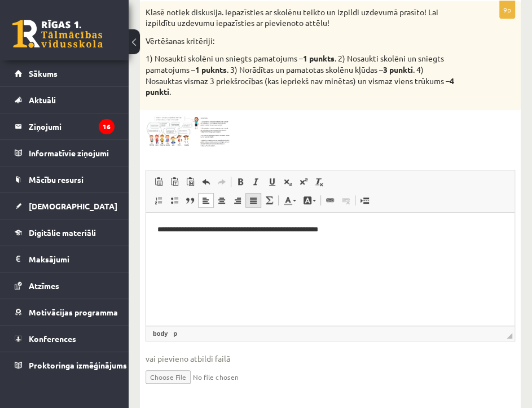
click at [256, 204] on span at bounding box center [253, 200] width 9 height 9
click at [205, 204] on span at bounding box center [206, 200] width 9 height 9
click at [223, 204] on span at bounding box center [221, 200] width 9 height 9
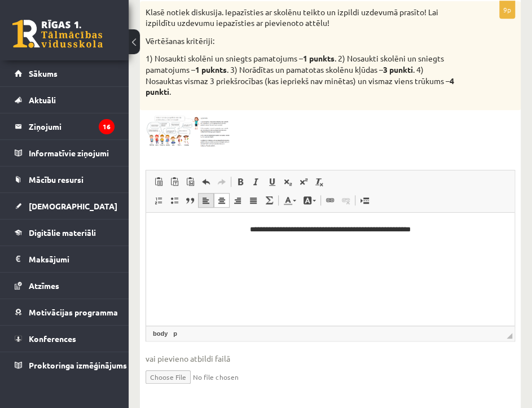
click at [206, 202] on span at bounding box center [206, 200] width 9 height 9
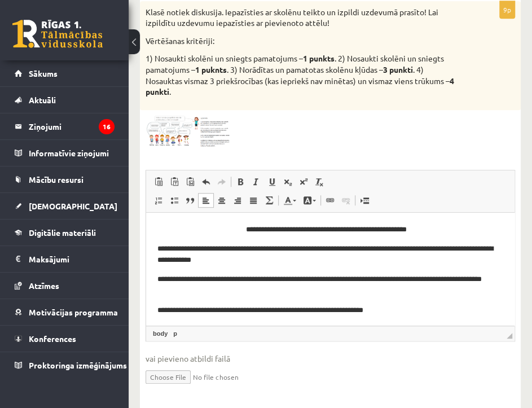
scroll to position [8, 0]
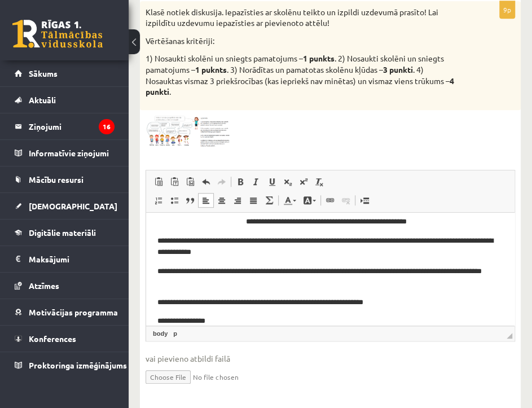
click at [207, 319] on p "**********" at bounding box center [326, 321] width 338 height 12
click at [236, 318] on p "**********" at bounding box center [326, 321] width 338 height 12
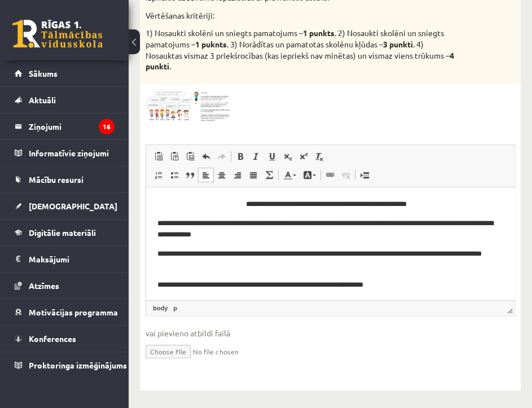
scroll to position [103, 0]
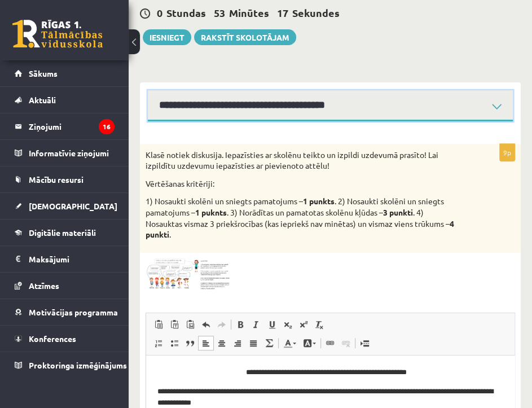
click at [500, 102] on select "**********" at bounding box center [330, 105] width 365 height 31
select select "**********"
click at [148, 90] on select "**********" at bounding box center [330, 105] width 365 height 31
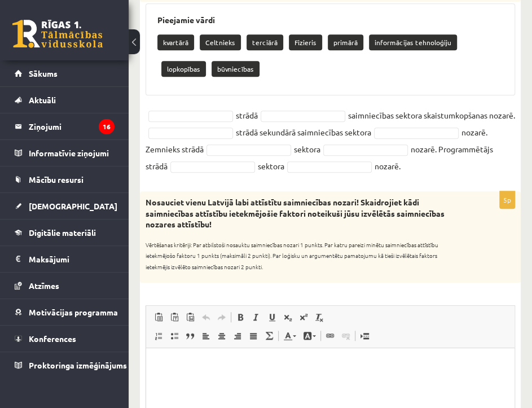
scroll to position [189, 0]
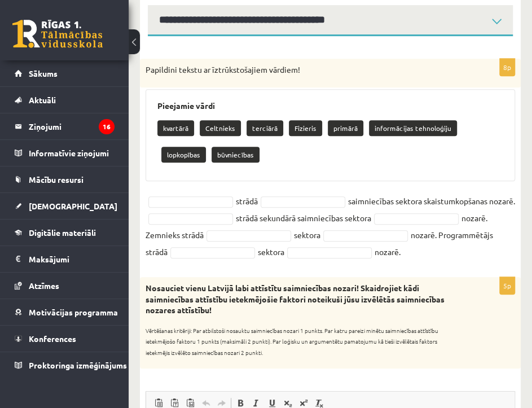
drag, startPoint x: 146, startPoint y: 70, endPoint x: 492, endPoint y: 255, distance: 392.0
click at [470, 257] on div "8p Papildini tekstu ar īztrūkstošajiem vārdiem! Pieejamie vārdi kvartārā Celtni…" at bounding box center [330, 162] width 381 height 207
copy div "Papildini tekstu ar īztrūkstošajiem vārdiem! Pieejamie vārdi kvartārā Celtnieks…"
click at [339, 161] on div "kvartārā Celtnieks terciārā Fizieris primārā informācijas tehnoloģiju lopkopība…" at bounding box center [330, 142] width 346 height 53
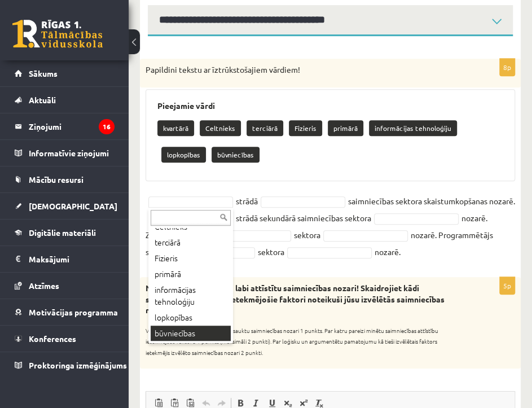
scroll to position [274, 0]
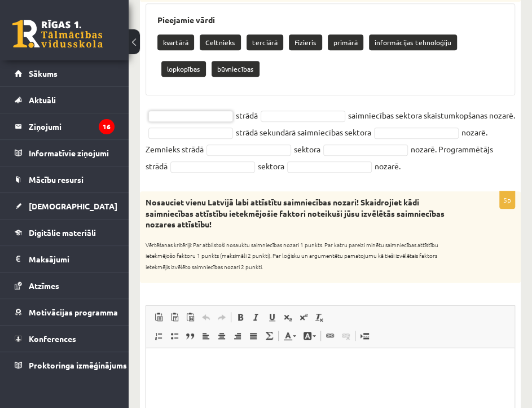
type input "*"
type input "**********"
click at [303, 37] on p "Fizieris" at bounding box center [305, 42] width 33 height 16
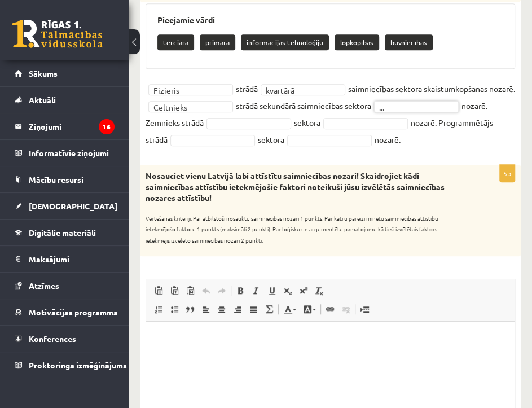
drag, startPoint x: 318, startPoint y: 160, endPoint x: 335, endPoint y: 159, distance: 17.0
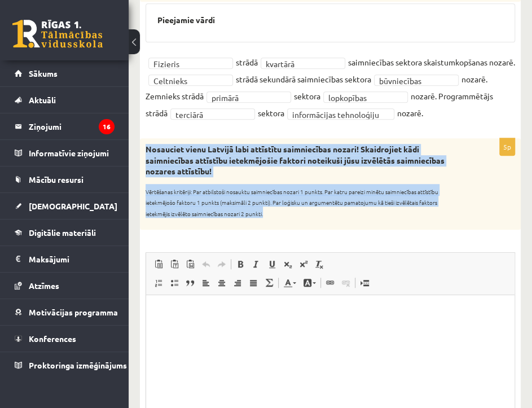
drag, startPoint x: 145, startPoint y: 147, endPoint x: 440, endPoint y: 218, distance: 304.2
click at [440, 219] on div "Nosauciet vienu Latvijā labi attīstītu saimniecības nozari! Skaidrojiet kādi sa…" at bounding box center [330, 183] width 381 height 91
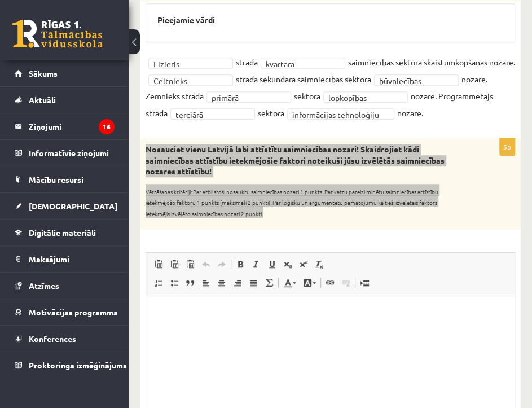
copy div "Nosauciet vienu Latvijā labi attīstītu saimniecības nozari! Skaidrojiet kādi sa…"
drag, startPoint x: 424, startPoint y: 343, endPoint x: 514, endPoint y: 350, distance: 90.1
click at [428, 329] on html at bounding box center [330, 312] width 369 height 34
click at [425, 329] on html at bounding box center [330, 312] width 369 height 34
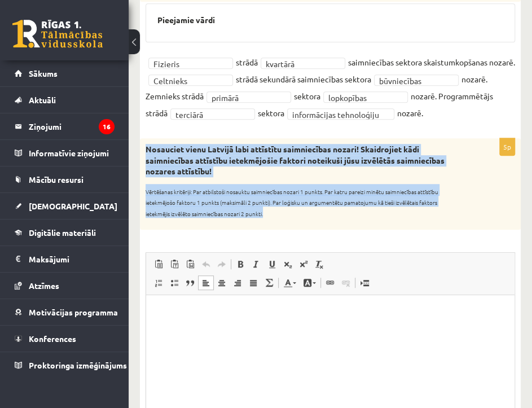
click at [414, 226] on div "Nosauciet vienu Latvijā labi attīstītu saimniecības nozari! Skaidrojiet kādi sa…" at bounding box center [330, 183] width 381 height 91
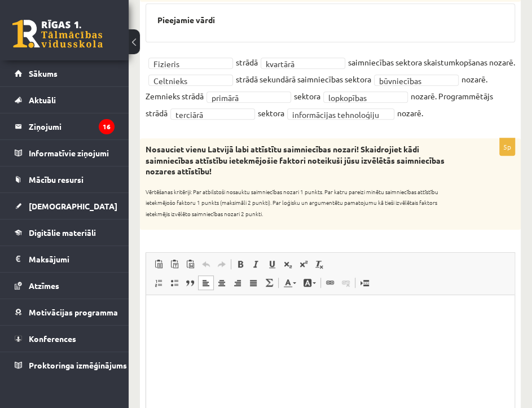
scroll to position [360, 0]
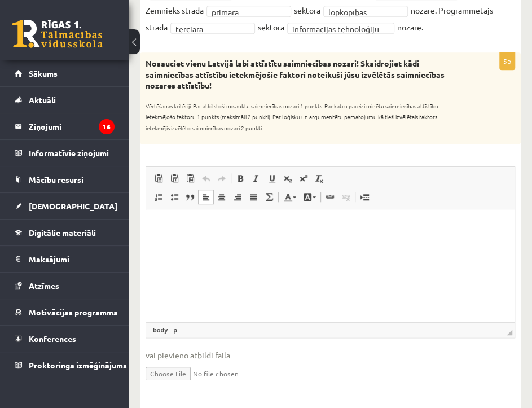
click at [172, 237] on html at bounding box center [330, 226] width 369 height 34
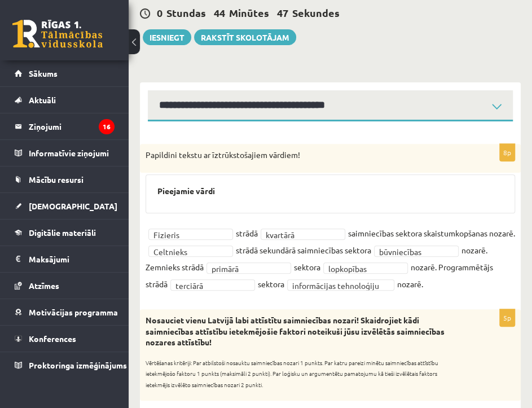
scroll to position [17, 0]
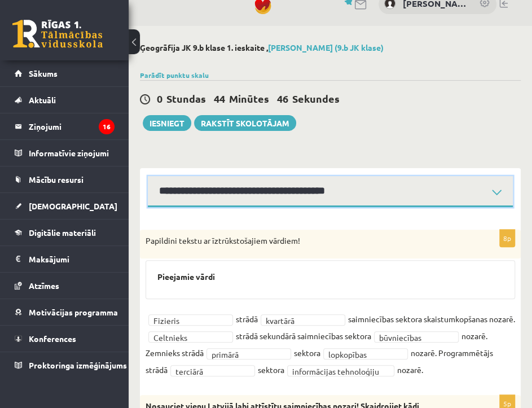
click at [497, 192] on select "**********" at bounding box center [330, 191] width 365 height 31
click at [148, 176] on select "**********" at bounding box center [330, 191] width 365 height 31
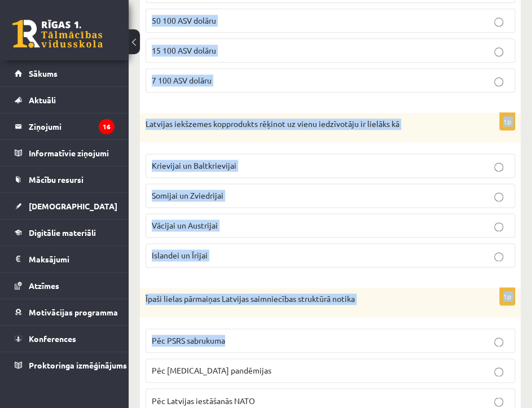
scroll to position [669, 0]
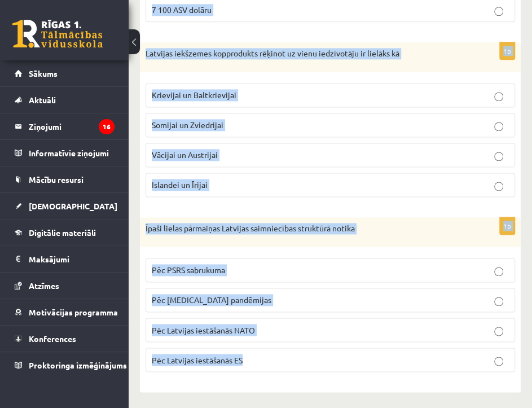
drag, startPoint x: 148, startPoint y: 259, endPoint x: 396, endPoint y: 360, distance: 268.4
drag, startPoint x: 146, startPoint y: 259, endPoint x: 358, endPoint y: 361, distance: 236.1
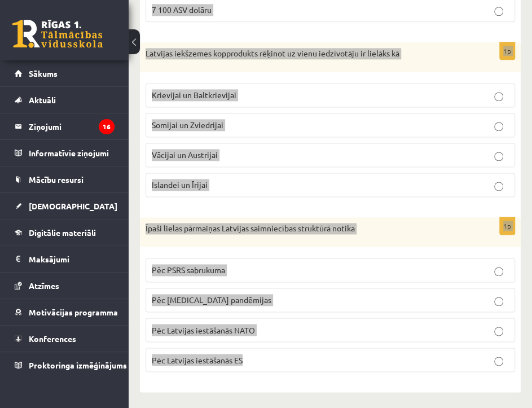
copy form "Primārā saimniecības sektora īpatsvars Latvijas saimniecībā Pieaug Samazīnās Ne…"
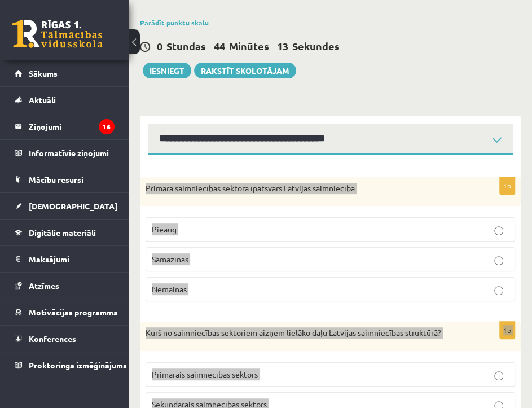
scroll to position [0, 0]
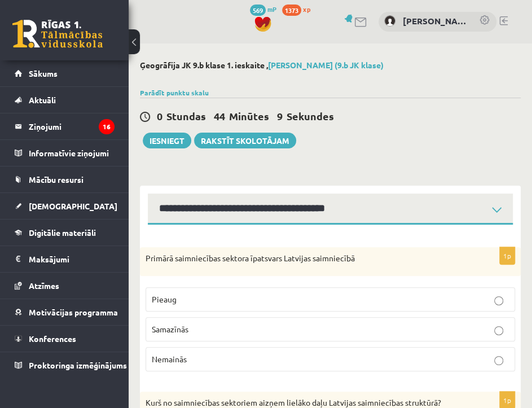
click at [248, 329] on p "Samazīnās" at bounding box center [330, 329] width 357 height 12
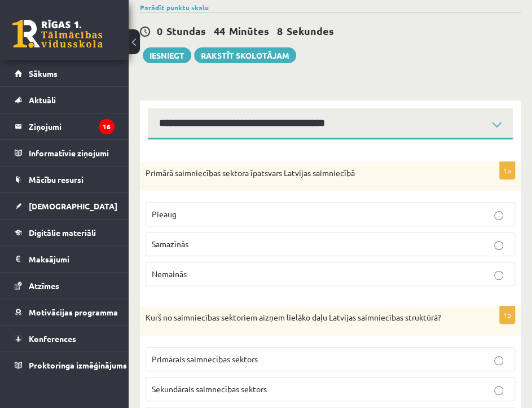
scroll to position [170, 0]
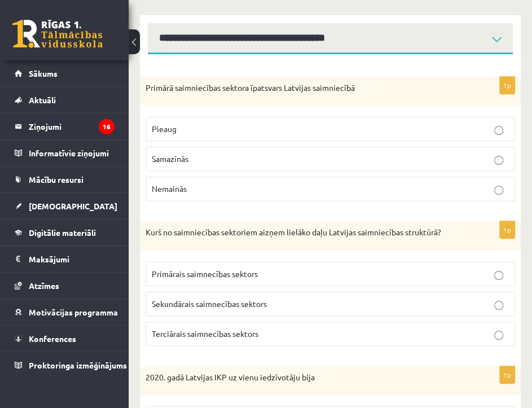
click at [215, 326] on label "Terciārais saimnecības sektors" at bounding box center [331, 334] width 370 height 24
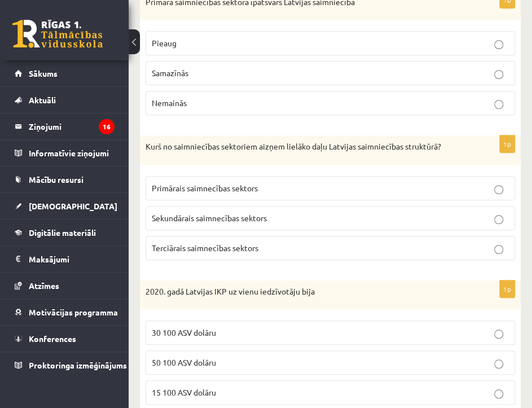
scroll to position [342, 0]
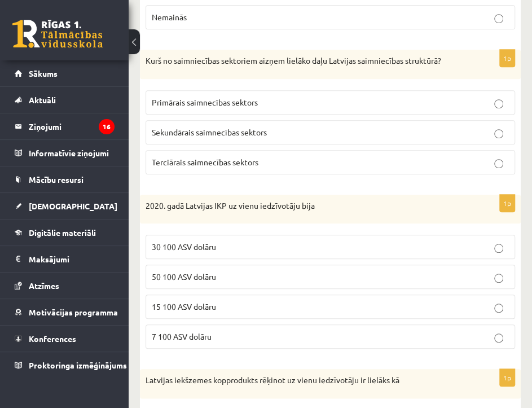
click at [202, 309] on span "15 100 ASV dolāru" at bounding box center [184, 306] width 64 height 10
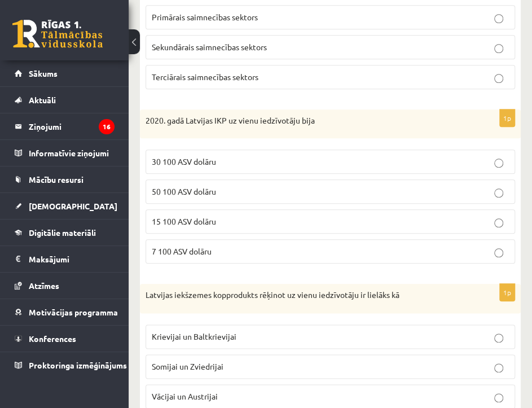
scroll to position [513, 0]
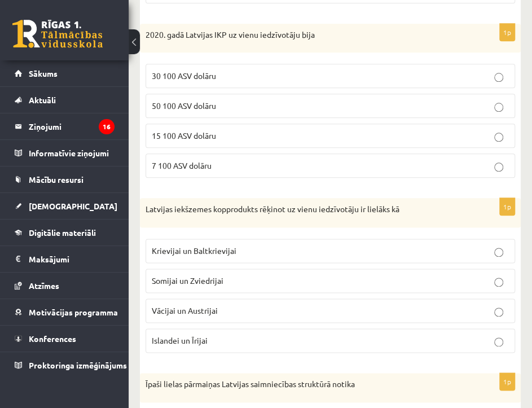
click at [226, 253] on span "Krievijai un Baltkrievijai" at bounding box center [194, 251] width 85 height 10
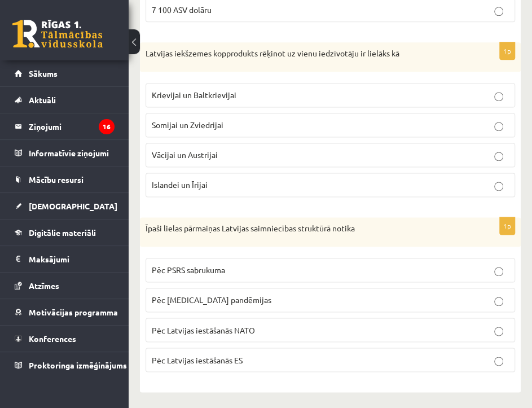
click at [221, 273] on p "Pēc PSRS sabrukuma" at bounding box center [330, 270] width 357 height 12
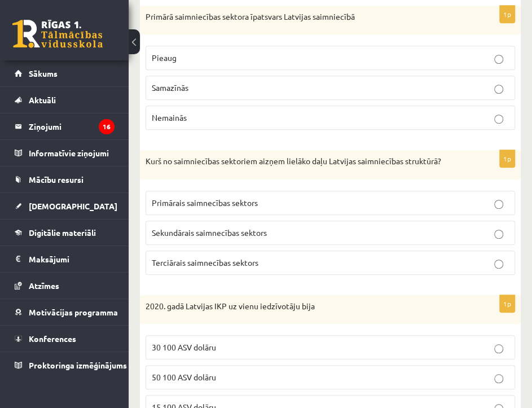
scroll to position [0, 0]
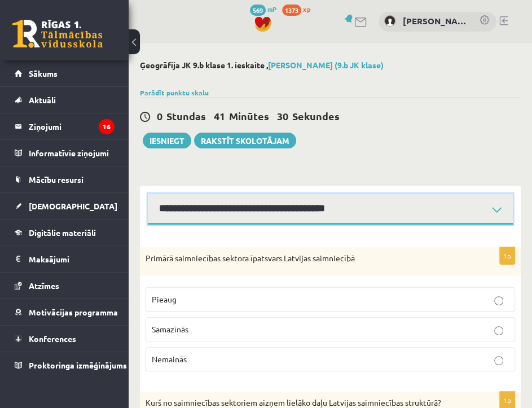
click at [496, 207] on select "**********" at bounding box center [330, 209] width 365 height 31
select select "**********"
click at [148, 194] on select "**********" at bounding box center [330, 209] width 365 height 31
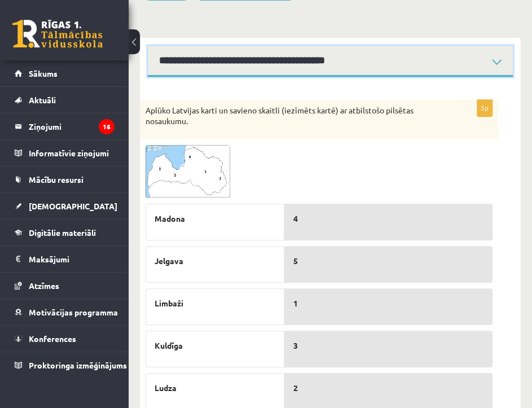
scroll to position [63, 0]
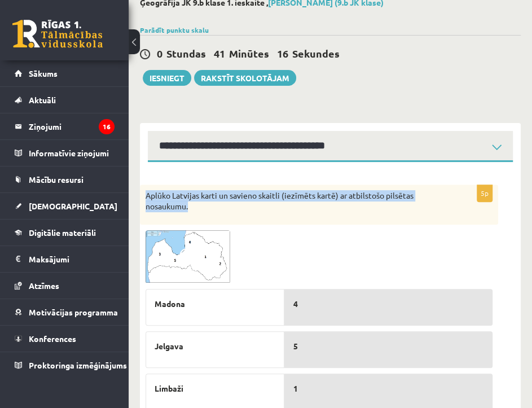
drag, startPoint x: 146, startPoint y: 196, endPoint x: 356, endPoint y: 207, distance: 210.3
click at [356, 207] on p "Aplūko Latvijas karti un savieno skaitli (iezīmēts kartē) ar atbilstošo pilsēta…" at bounding box center [291, 201] width 291 height 22
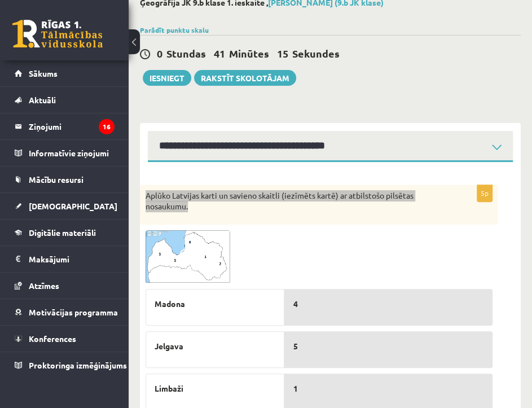
copy p "Aplūko Latvijas karti un savieno skaitli (iezīmēts kartē) ar atbilstošo pilsēta…"
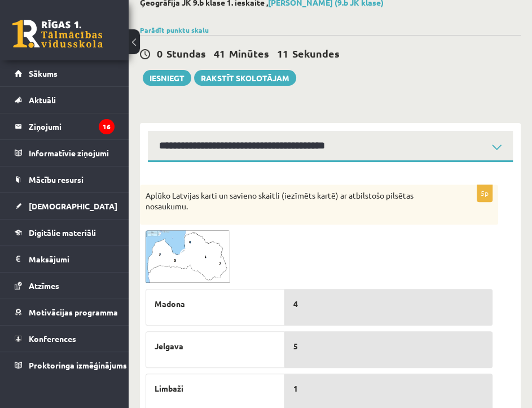
click at [407, 231] on div at bounding box center [319, 256] width 347 height 53
click at [184, 262] on span at bounding box center [189, 257] width 18 height 18
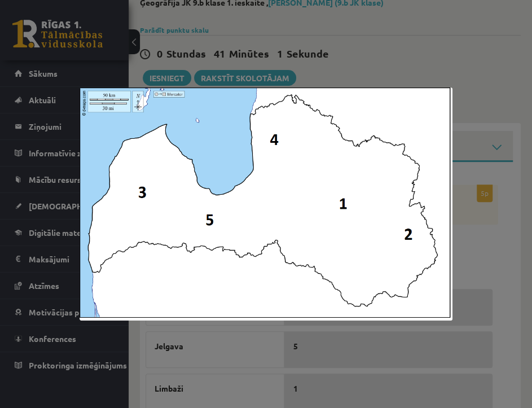
click at [502, 287] on div at bounding box center [266, 204] width 532 height 408
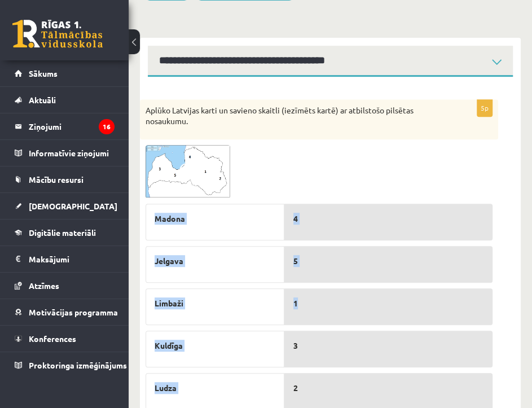
scroll to position [234, 0]
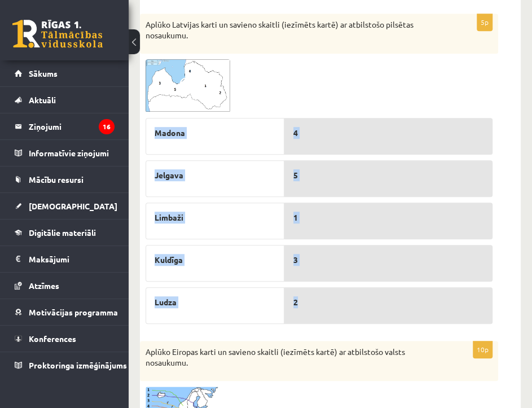
drag, startPoint x: 150, startPoint y: 215, endPoint x: 377, endPoint y: 300, distance: 242.4
click at [377, 300] on fieldset "Madona Jelgava Limbaži Kuldīga Ludza 4 5 1 3 2" at bounding box center [319, 218] width 347 height 212
copy fieldset "Madona Jelgava Limbaži Kuldīga Ludza 4 5 1 3 2"
click at [314, 216] on p "1" at bounding box center [389, 218] width 190 height 12
click at [314, 220] on p "1" at bounding box center [389, 218] width 190 height 12
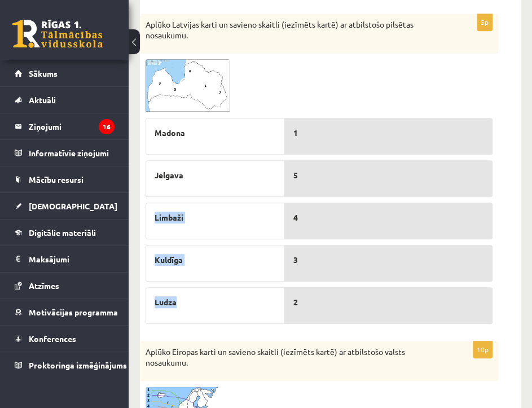
drag, startPoint x: 208, startPoint y: 299, endPoint x: 229, endPoint y: 207, distance: 94.2
click at [217, 169] on div "Madona Jelgava Limbaži Kuldīga Ludza" at bounding box center [215, 218] width 139 height 212
drag, startPoint x: 253, startPoint y: 330, endPoint x: 261, endPoint y: 327, distance: 7.7
drag, startPoint x: 234, startPoint y: 305, endPoint x: 253, endPoint y: 300, distance: 20.4
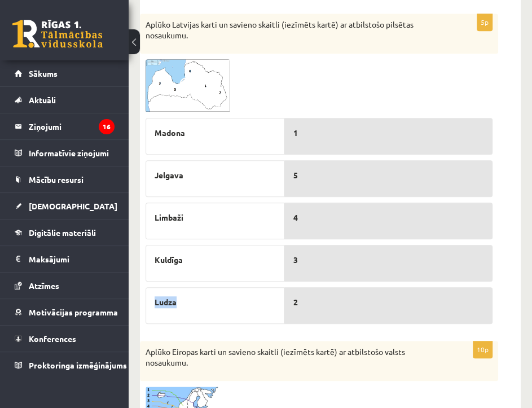
click at [233, 277] on div "Madona Jelgava Limbaži Kuldīga Ludza" at bounding box center [215, 218] width 139 height 212
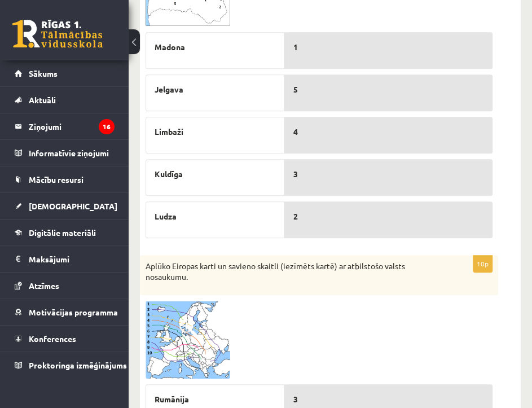
scroll to position [405, 0]
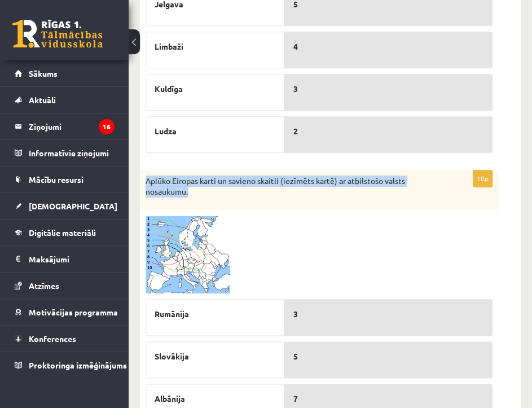
drag, startPoint x: 143, startPoint y: 180, endPoint x: 257, endPoint y: 193, distance: 114.8
click at [257, 193] on div "Aplūko Eiropas karti un savieno skaitli (iezīmēts kartē) ar atbilstošo valsts n…" at bounding box center [319, 190] width 358 height 40
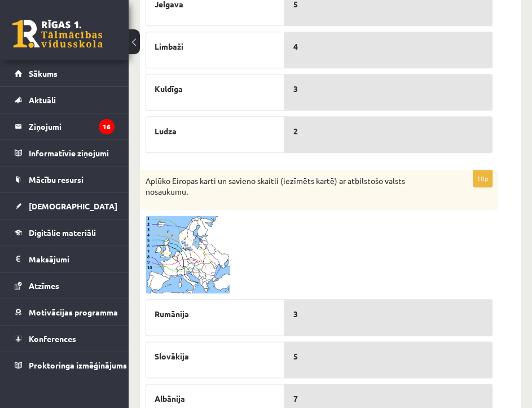
click at [373, 257] on div at bounding box center [319, 255] width 347 height 78
click at [172, 255] on img at bounding box center [188, 255] width 85 height 78
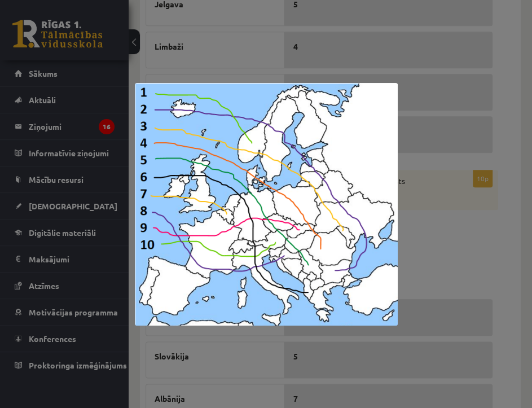
click at [434, 254] on div at bounding box center [266, 204] width 532 height 408
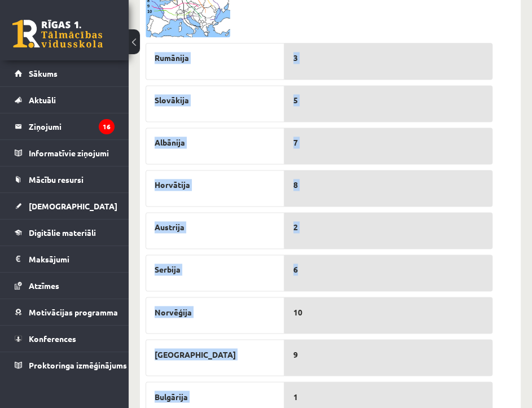
scroll to position [747, 0]
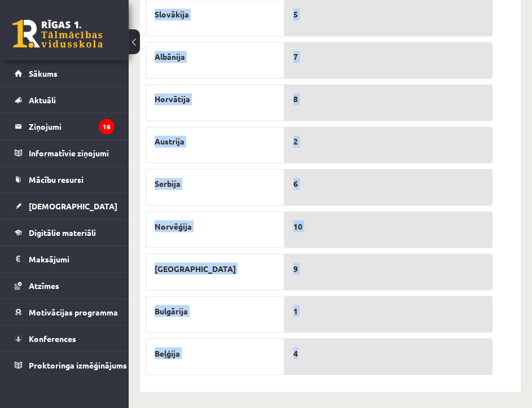
drag, startPoint x: 152, startPoint y: 224, endPoint x: 371, endPoint y: 344, distance: 250.1
click at [371, 357] on fieldset "Rumānija Slovākija Albānija Horvātija Austrija Serbija Norvēģija Moldova Bulgār…" at bounding box center [319, 162] width 347 height 423
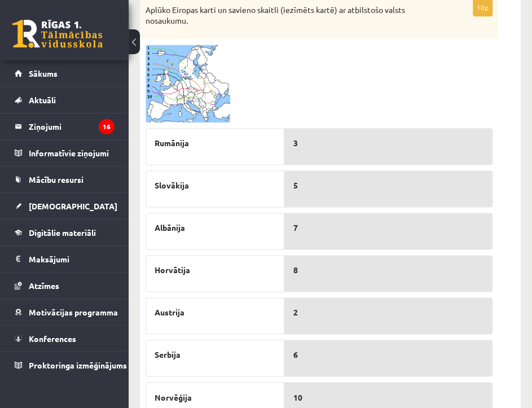
scroll to position [491, 0]
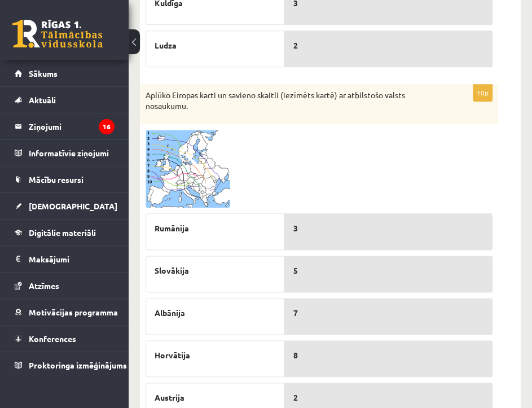
click at [165, 175] on img at bounding box center [188, 169] width 85 height 78
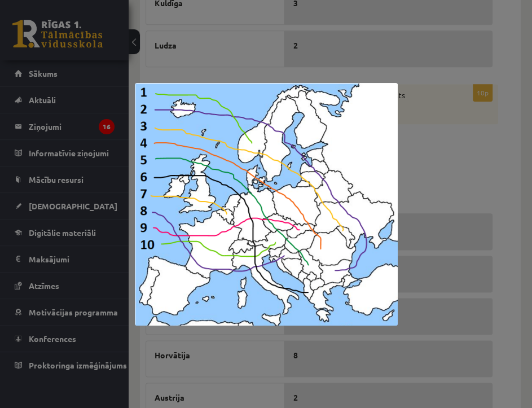
click at [454, 156] on div at bounding box center [266, 204] width 532 height 408
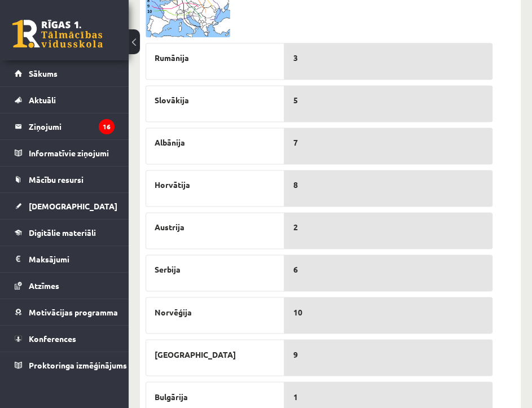
scroll to position [747, 0]
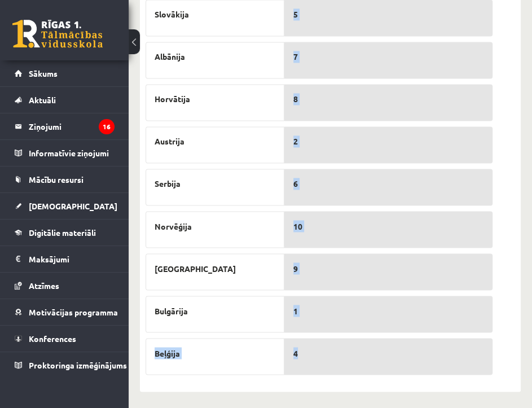
drag, startPoint x: 282, startPoint y: 317, endPoint x: 305, endPoint y: 339, distance: 31.6
click at [305, 339] on fieldset "Rumānija Slovākija Albānija Horvātija Austrija Serbija Norvēģija Moldova Bulgār…" at bounding box center [319, 162] width 347 height 423
click at [367, 320] on div "1" at bounding box center [389, 314] width 208 height 37
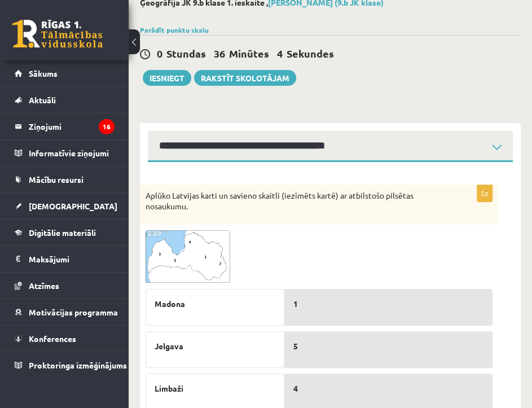
scroll to position [0, 0]
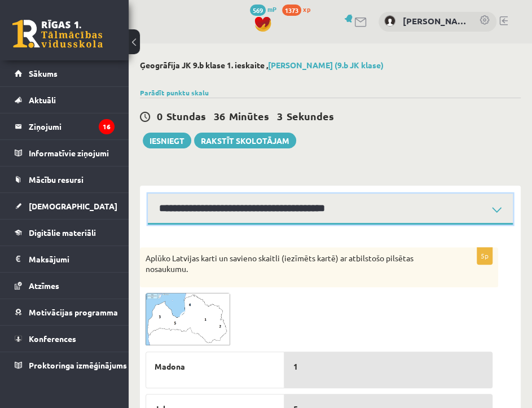
click at [501, 207] on select "**********" at bounding box center [330, 209] width 365 height 31
click at [498, 213] on select "**********" at bounding box center [330, 209] width 365 height 31
select select "**********"
click at [148, 194] on select "**********" at bounding box center [330, 209] width 365 height 31
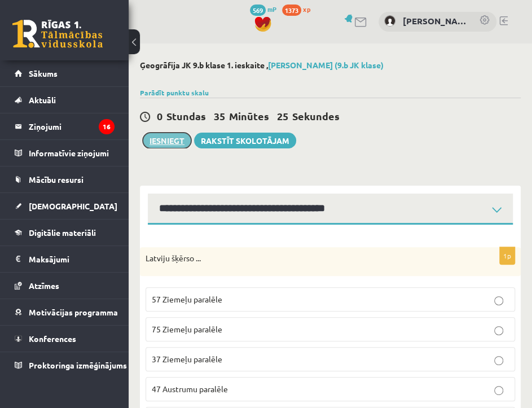
click at [174, 136] on button "Iesniegt" at bounding box center [167, 141] width 49 height 16
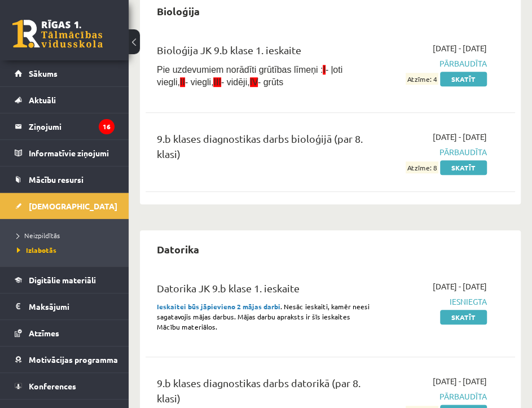
scroll to position [427, 0]
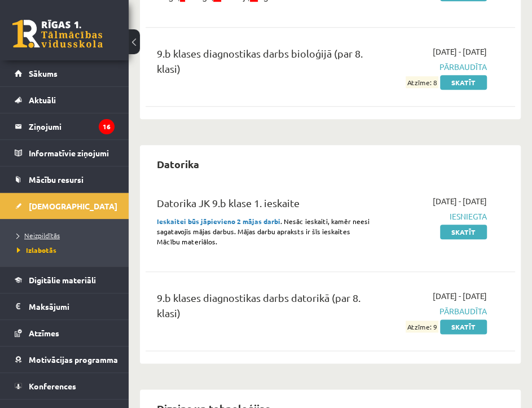
click at [47, 231] on span "Neizpildītās" at bounding box center [38, 235] width 43 height 9
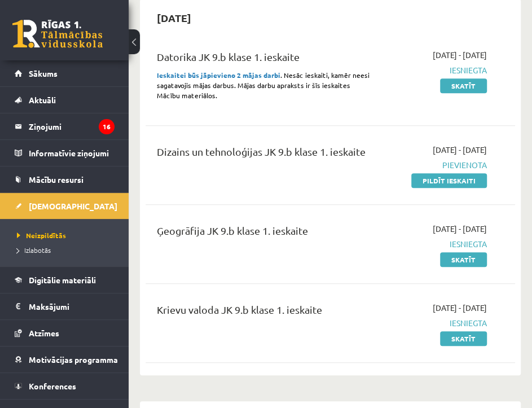
scroll to position [170, 0]
